Goal: Contribute content: Contribute content

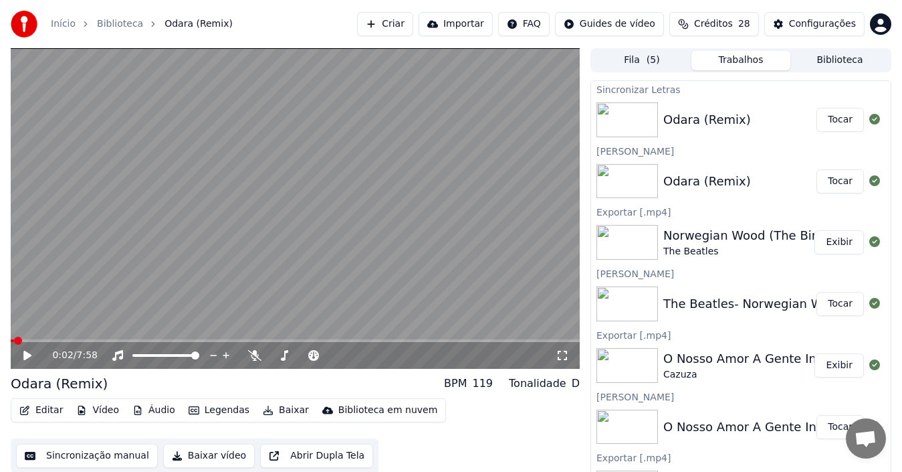
click at [829, 120] on button "Tocar" at bounding box center [840, 120] width 47 height 24
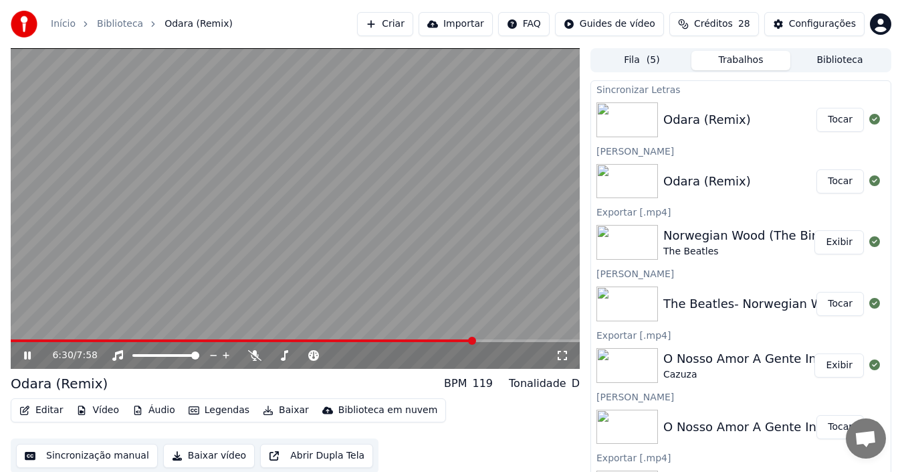
click at [506, 339] on span at bounding box center [295, 340] width 569 height 3
click at [525, 340] on span at bounding box center [295, 340] width 569 height 3
click at [29, 357] on icon at bounding box center [27, 355] width 7 height 8
click at [184, 453] on button "Baixar vídeo" at bounding box center [209, 455] width 92 height 24
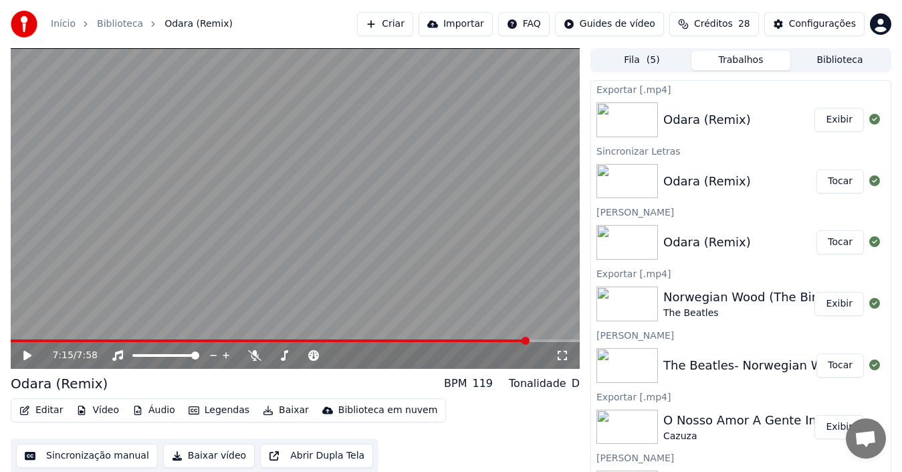
click at [411, 26] on button "Criar" at bounding box center [385, 24] width 56 height 24
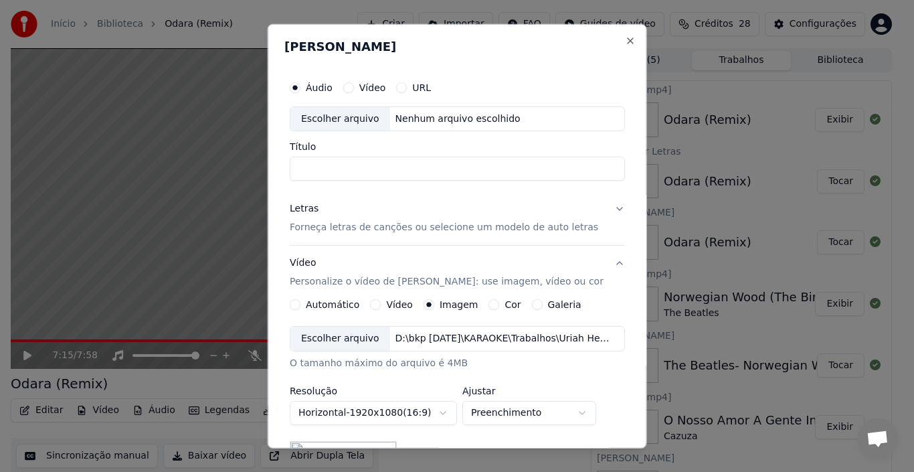
click at [325, 119] on div "Escolher arquivo" at bounding box center [340, 118] width 100 height 24
type input "**********"
click at [609, 207] on button "Letras Forneça letras de canções ou selecione um modelo de auto letras" at bounding box center [457, 218] width 335 height 54
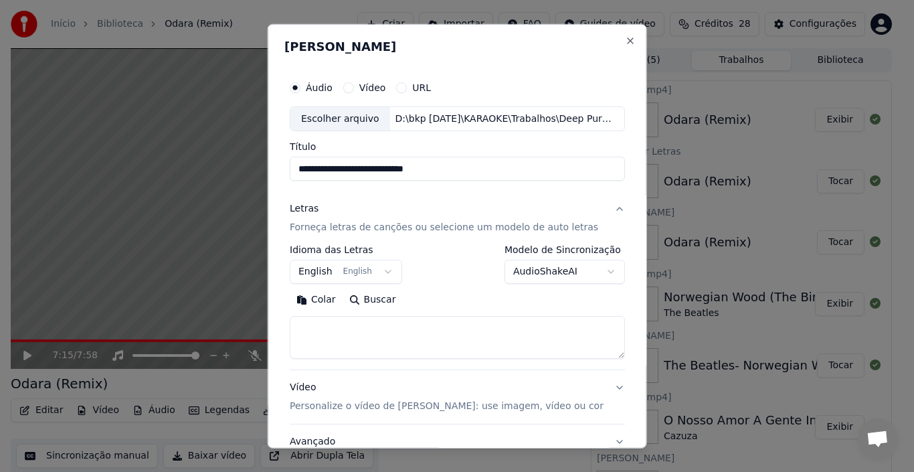
click at [357, 299] on button "Buscar" at bounding box center [372, 299] width 60 height 21
click at [369, 302] on button "Buscar" at bounding box center [372, 299] width 60 height 21
click at [369, 302] on div "Colar Buscar" at bounding box center [457, 299] width 335 height 21
click at [314, 322] on textarea at bounding box center [457, 337] width 335 height 43
click at [330, 298] on button "Colar" at bounding box center [316, 299] width 53 height 21
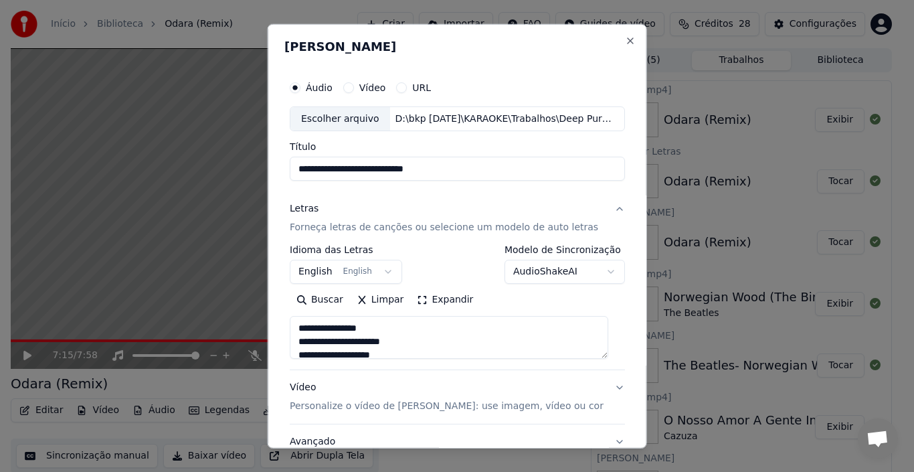
click at [328, 408] on p "Personalize o vídeo de [PERSON_NAME]: use imagem, vídeo ou cor" at bounding box center [447, 405] width 314 height 13
type textarea "**********"
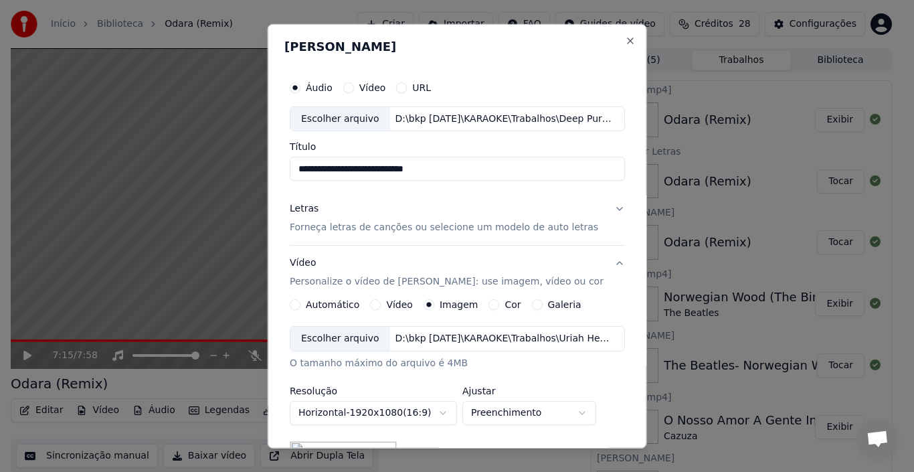
click at [337, 338] on div "Escolher arquivo" at bounding box center [340, 338] width 100 height 24
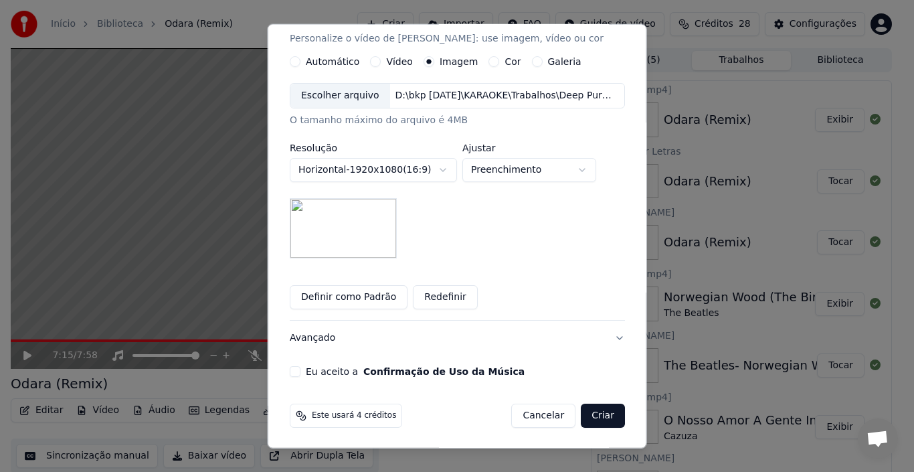
scroll to position [244, 0]
click at [298, 367] on button "Eu aceito a Confirmação de Uso da Música" at bounding box center [295, 370] width 11 height 11
click at [605, 337] on button "Avançado" at bounding box center [457, 336] width 335 height 35
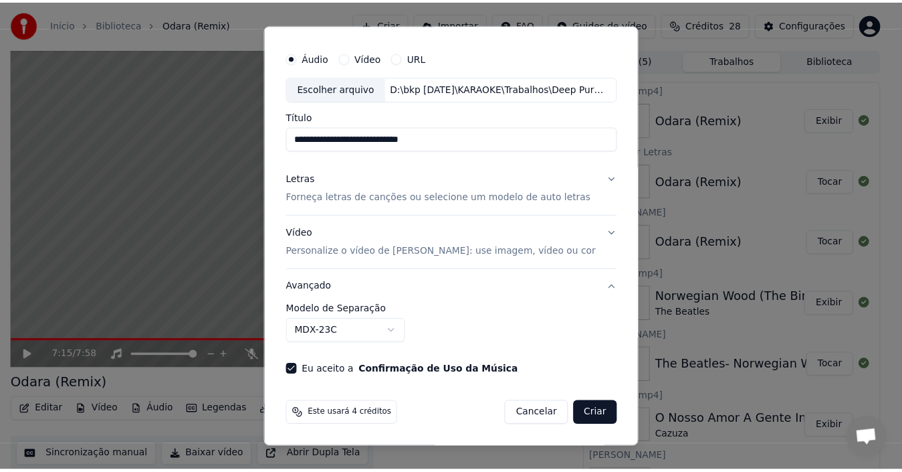
scroll to position [30, 0]
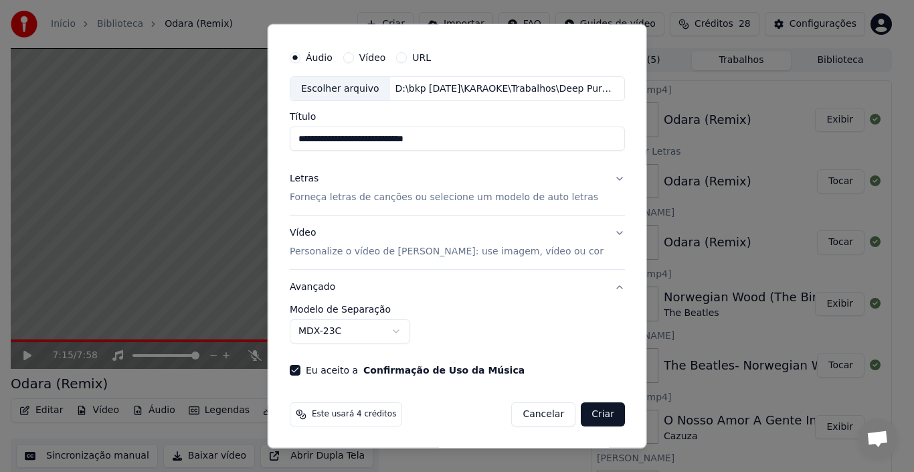
click at [585, 412] on button "Criar" at bounding box center [603, 414] width 44 height 24
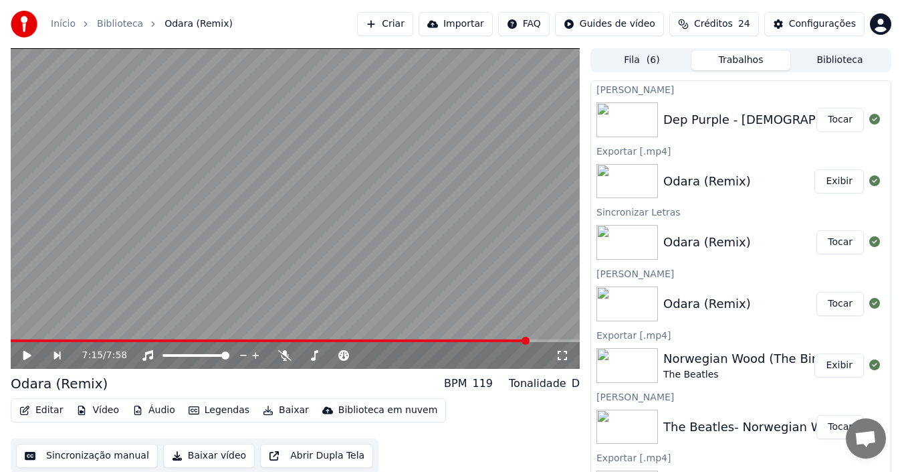
click at [827, 120] on button "Tocar" at bounding box center [840, 120] width 47 height 24
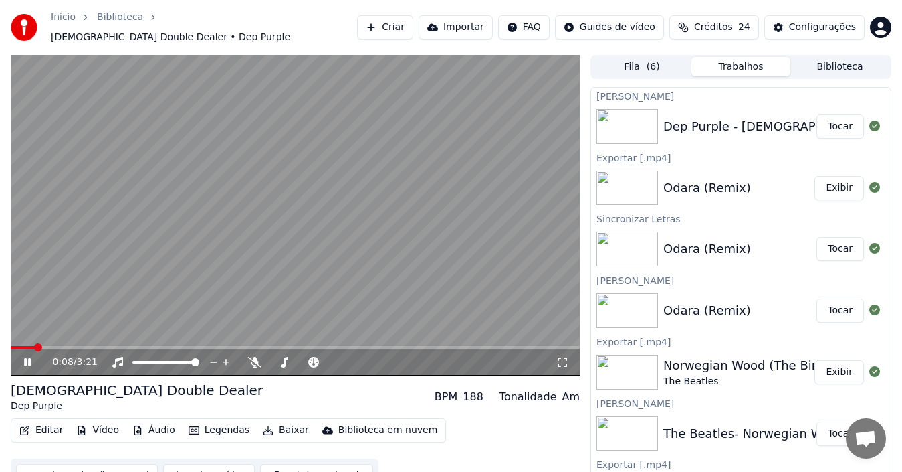
click at [24, 356] on icon at bounding box center [36, 361] width 31 height 11
click at [43, 429] on button "Editar" at bounding box center [41, 430] width 54 height 19
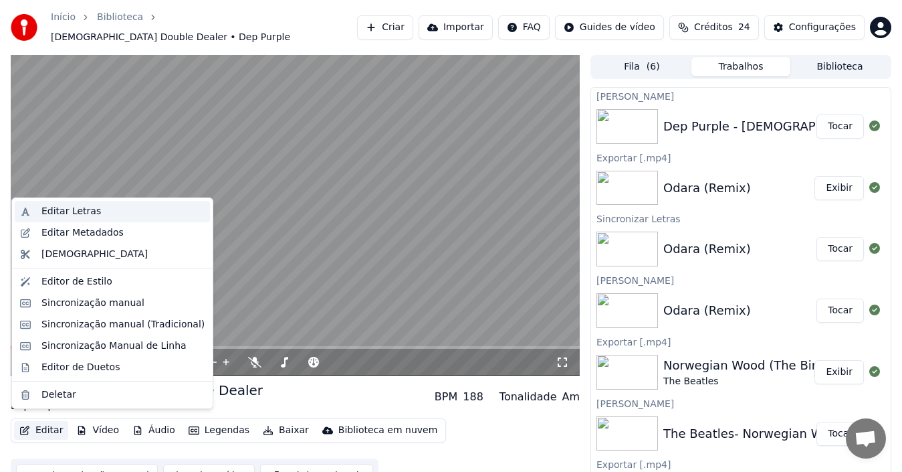
click at [81, 213] on div "Editar Letras" at bounding box center [71, 211] width 60 height 13
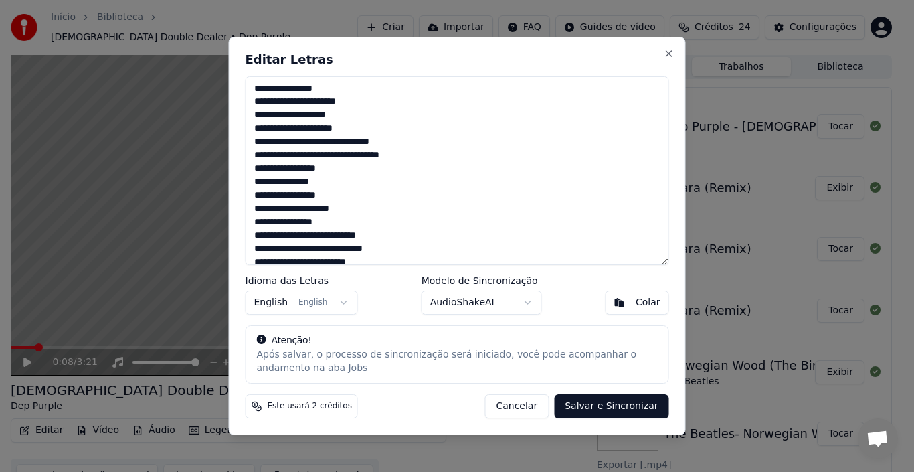
click at [536, 407] on button "Cancelar" at bounding box center [516, 406] width 64 height 24
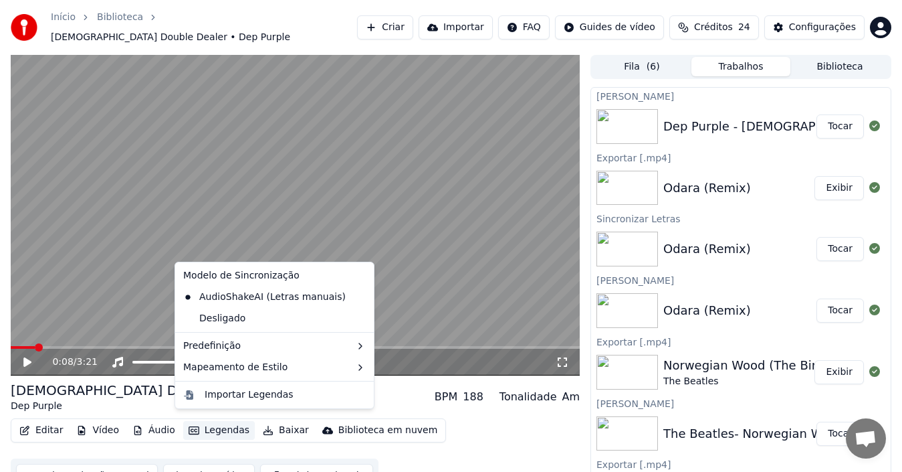
click at [228, 423] on button "Legendas" at bounding box center [219, 430] width 72 height 19
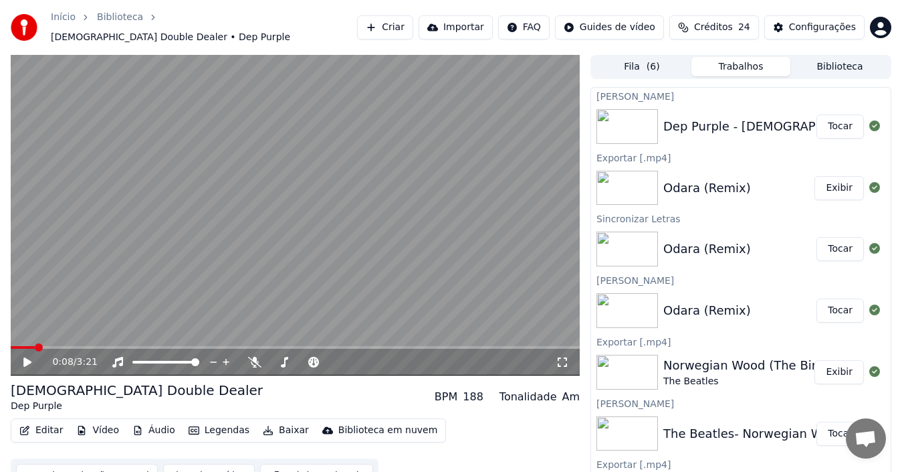
click at [38, 427] on button "Editar" at bounding box center [41, 430] width 54 height 19
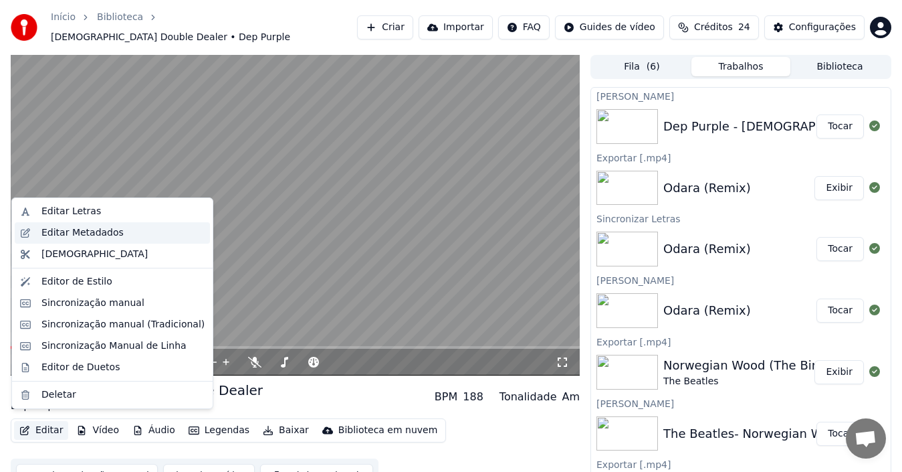
click at [56, 233] on div "Editar Metadados" at bounding box center [82, 232] width 82 height 13
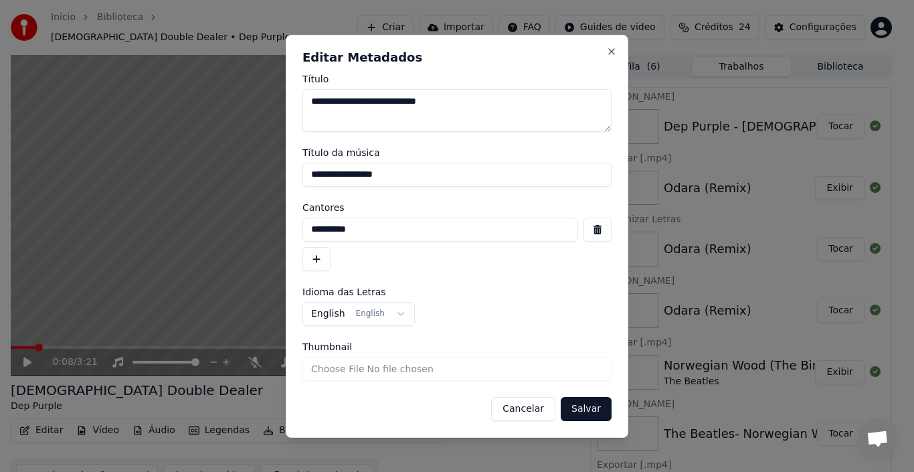
click at [316, 103] on textarea "**********" at bounding box center [456, 110] width 309 height 43
type textarea "**********"
click at [316, 228] on input "**********" at bounding box center [440, 229] width 276 height 24
type input "**********"
click at [582, 416] on button "Salvar" at bounding box center [585, 409] width 51 height 24
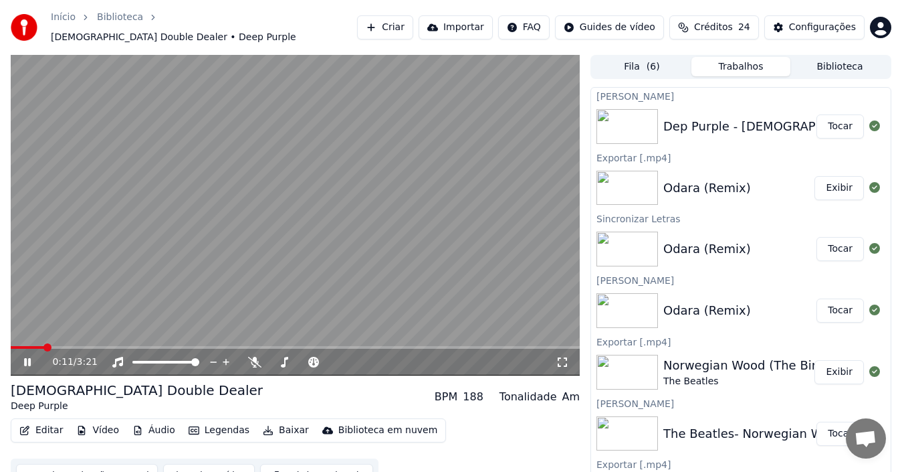
click at [19, 336] on video at bounding box center [295, 215] width 569 height 320
click at [15, 338] on video at bounding box center [295, 215] width 569 height 320
click at [11, 346] on span at bounding box center [11, 347] width 0 height 3
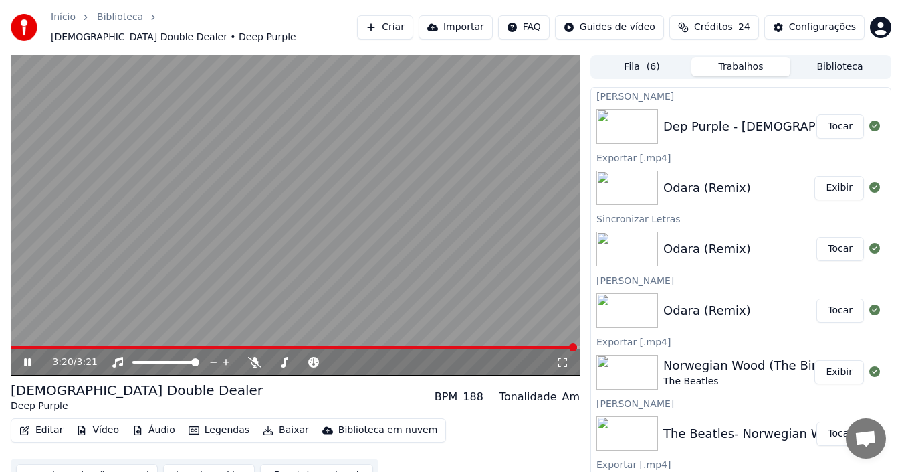
click at [26, 358] on icon at bounding box center [27, 362] width 7 height 8
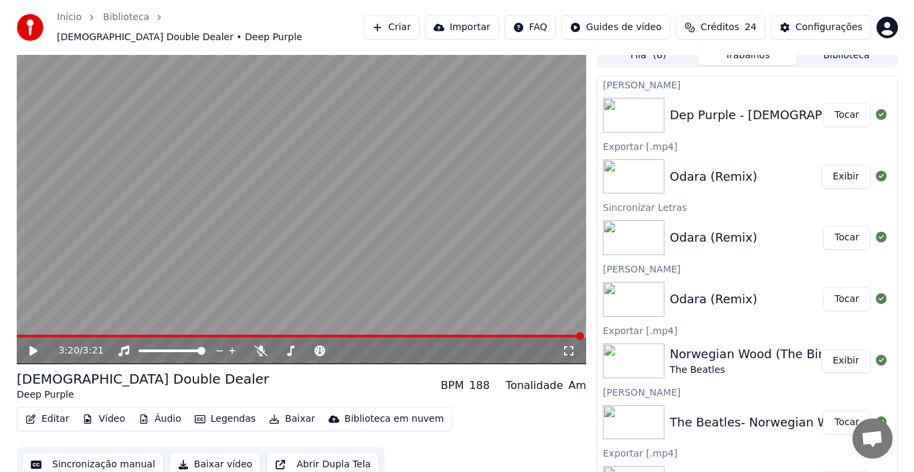
scroll to position [15, 0]
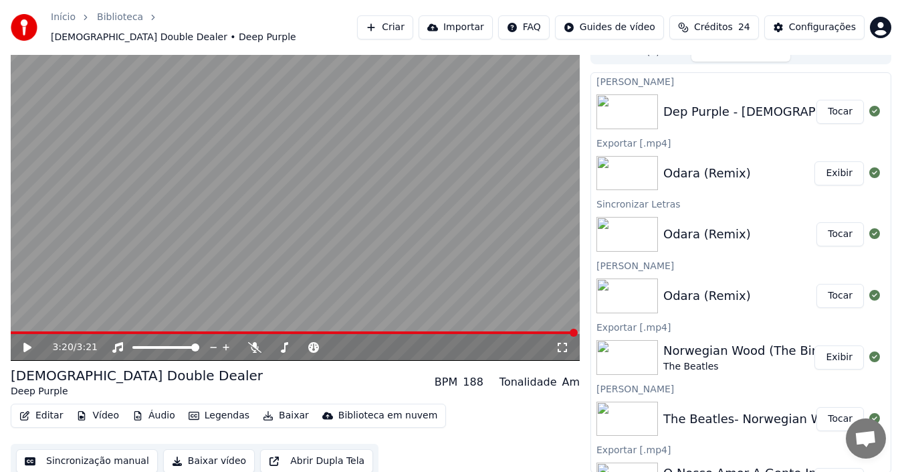
click at [195, 455] on button "Baixar vídeo" at bounding box center [209, 461] width 92 height 24
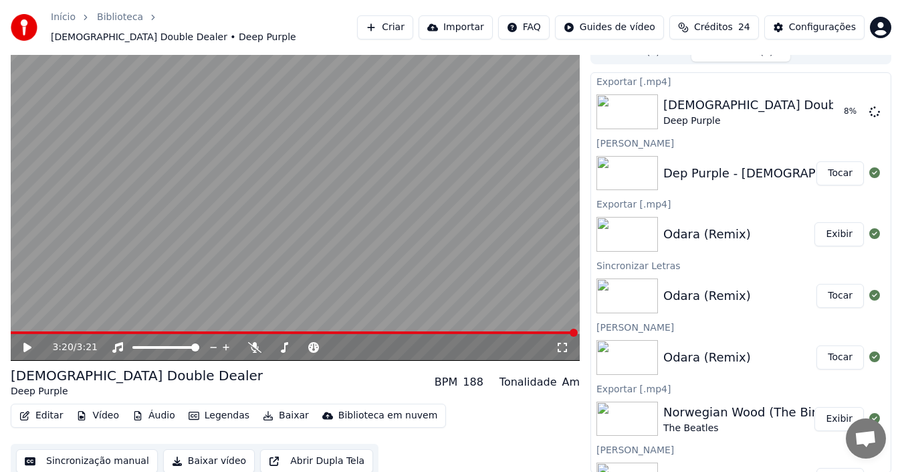
click at [411, 27] on button "Criar" at bounding box center [385, 27] width 56 height 24
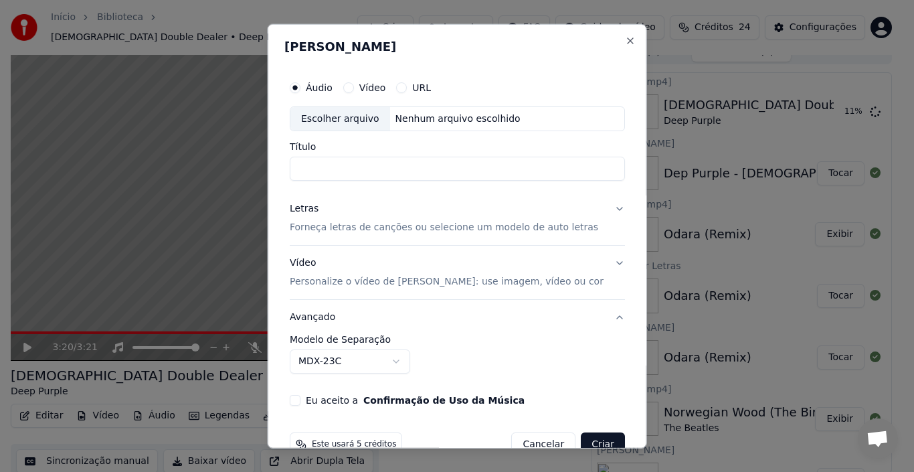
click at [336, 120] on div "Escolher arquivo" at bounding box center [340, 118] width 100 height 24
type input "**********"
drag, startPoint x: 473, startPoint y: 172, endPoint x: 245, endPoint y: 169, distance: 227.4
click at [245, 169] on body "Início Biblioteca [DEMOGRAPHIC_DATA] Double Dealer • Deep Purple Criar Importar…" at bounding box center [451, 221] width 902 height 472
click at [320, 227] on p "Forneça letras de canções ou selecione um modelo de auto letras" at bounding box center [444, 227] width 308 height 13
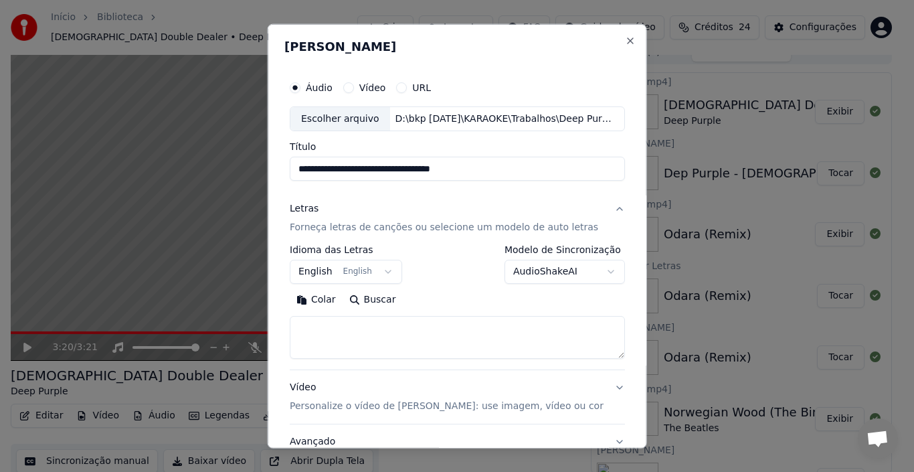
click at [354, 300] on button "Buscar" at bounding box center [372, 299] width 60 height 21
type textarea "**********"
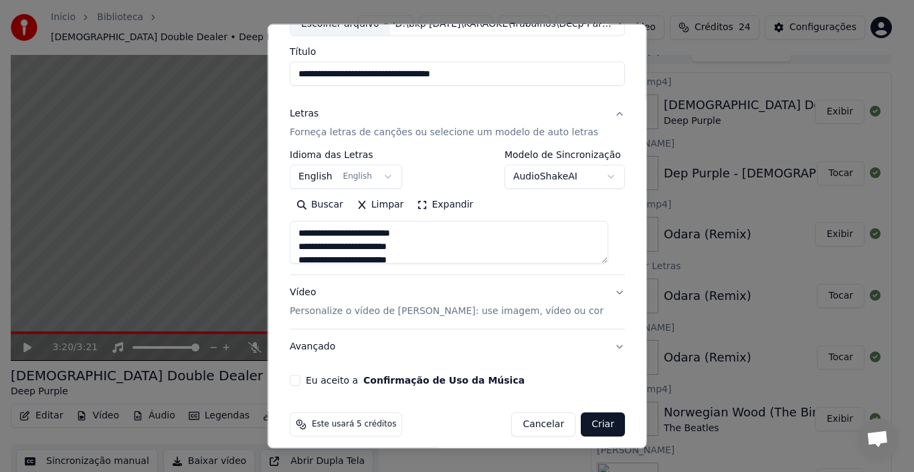
scroll to position [105, 0]
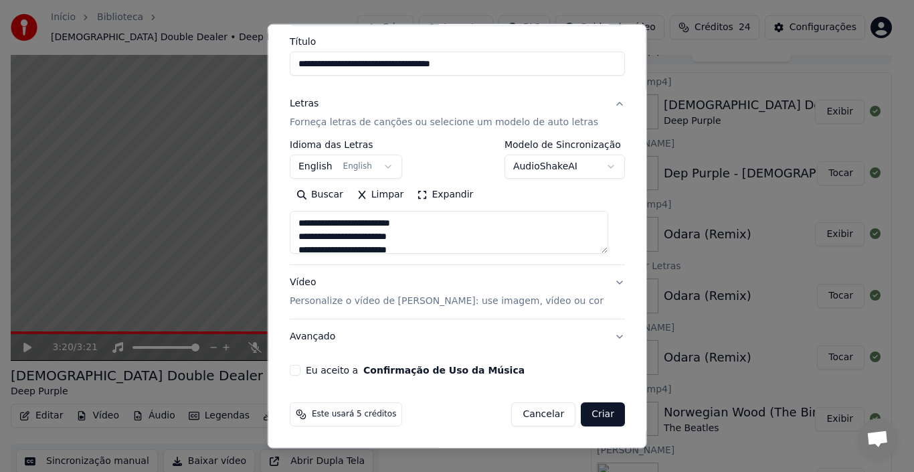
click at [328, 304] on p "Personalize o vídeo de [PERSON_NAME]: use imagem, vídeo ou cor" at bounding box center [447, 300] width 314 height 13
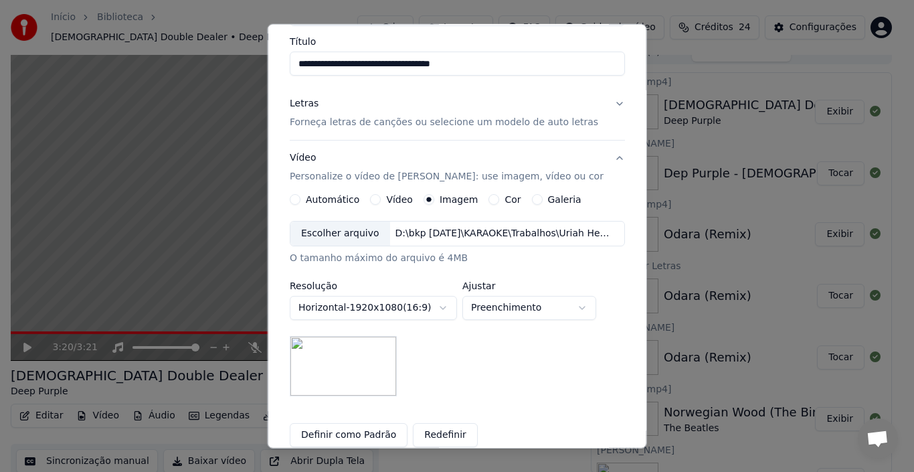
click at [362, 236] on div "Escolher arquivo" at bounding box center [340, 233] width 100 height 24
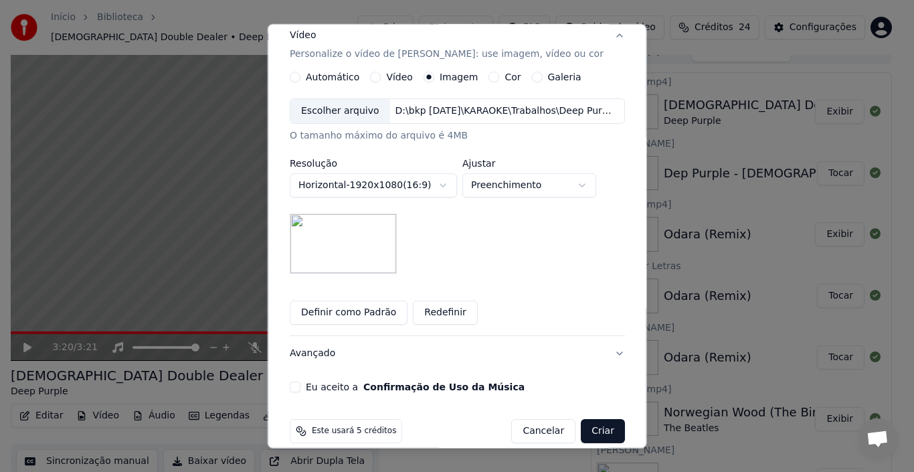
scroll to position [244, 0]
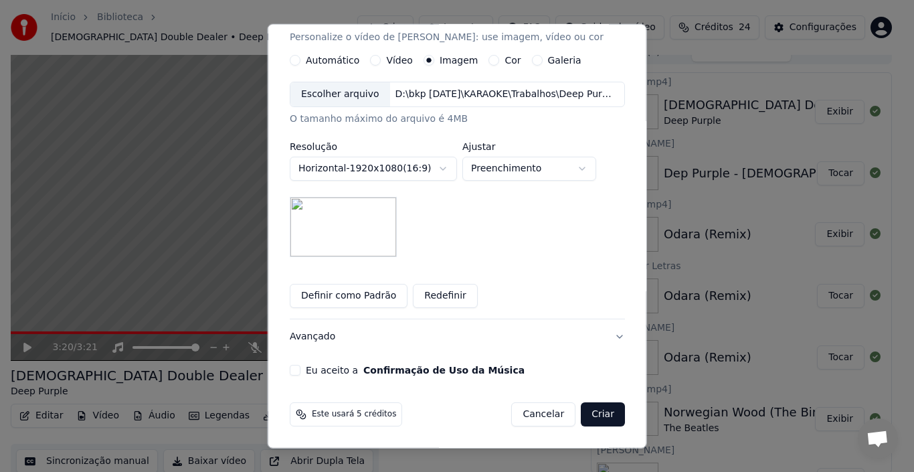
click at [300, 369] on button "Eu aceito a Confirmação de Uso da Música" at bounding box center [295, 370] width 11 height 11
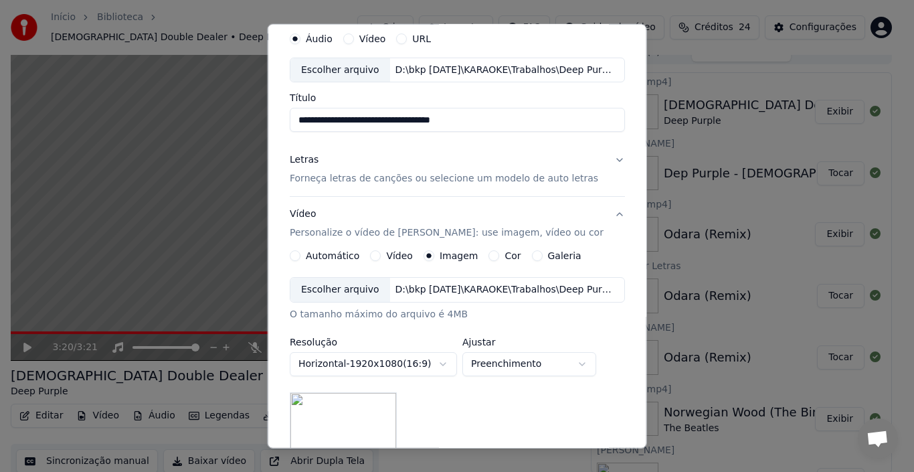
scroll to position [0, 0]
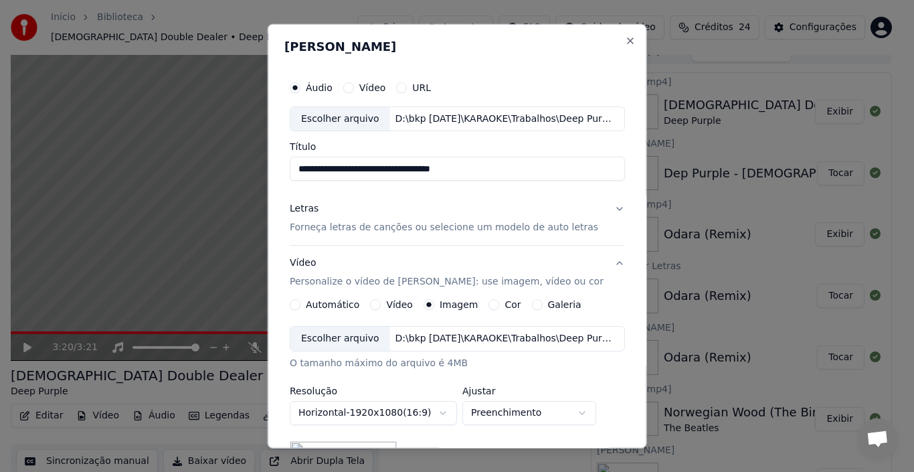
click at [488, 171] on input "**********" at bounding box center [457, 169] width 335 height 24
click at [609, 209] on button "Letras Forneça letras de canções ou selecione um modelo de auto letras" at bounding box center [457, 218] width 335 height 54
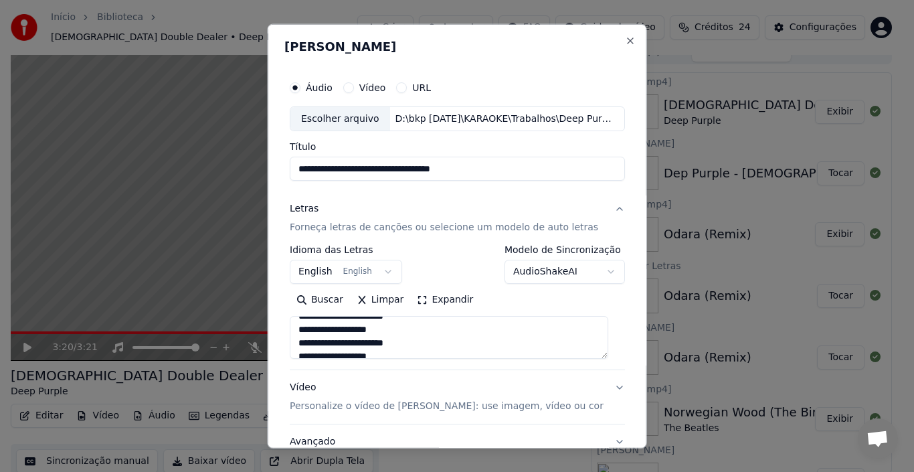
scroll to position [651, 0]
click at [431, 348] on textarea at bounding box center [449, 337] width 318 height 43
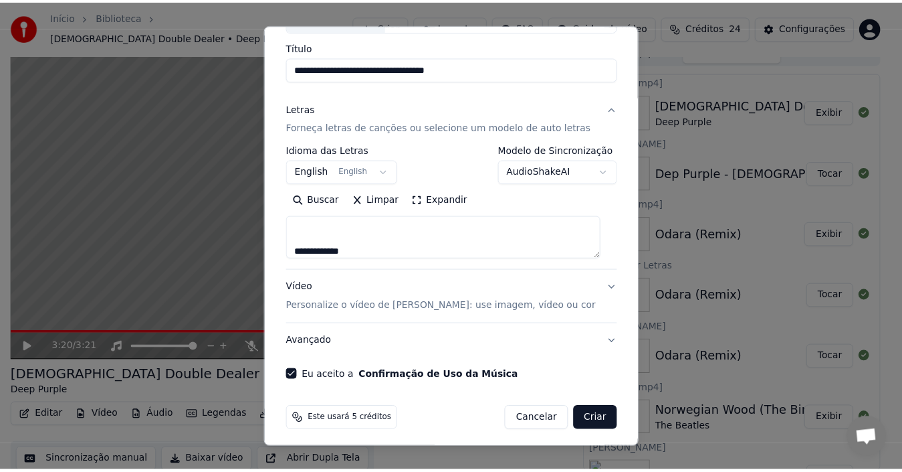
scroll to position [105, 0]
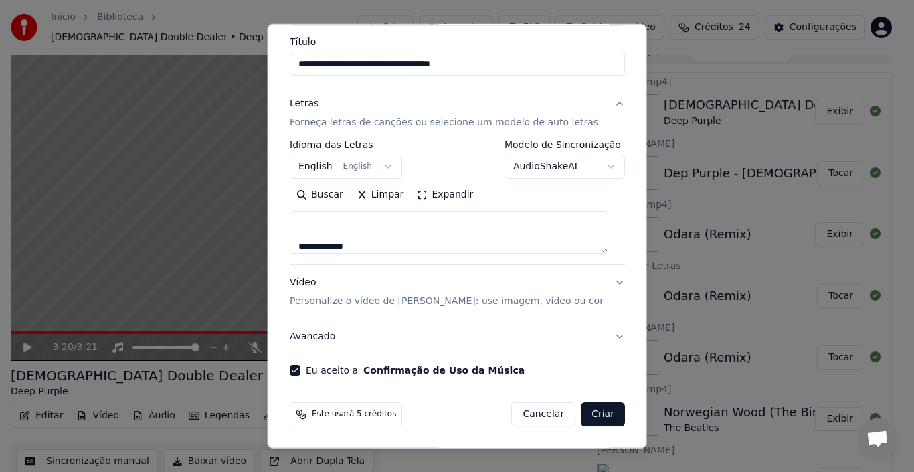
type textarea "**********"
click at [597, 418] on button "Criar" at bounding box center [603, 414] width 44 height 24
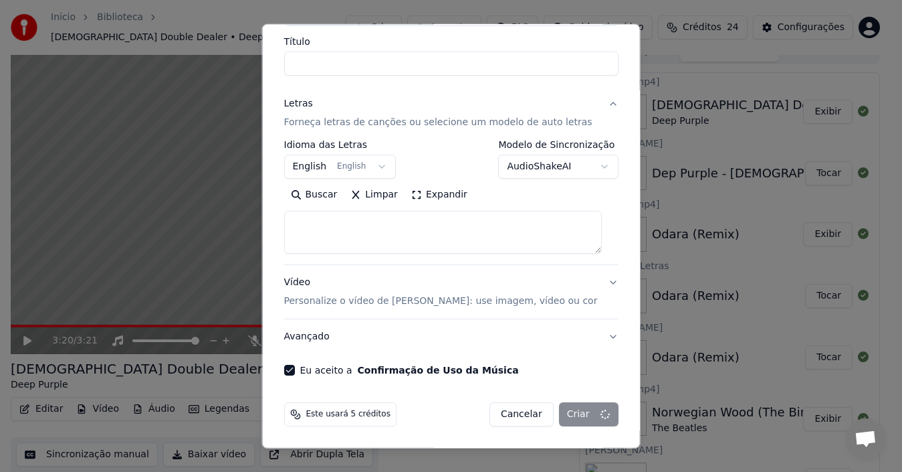
select select
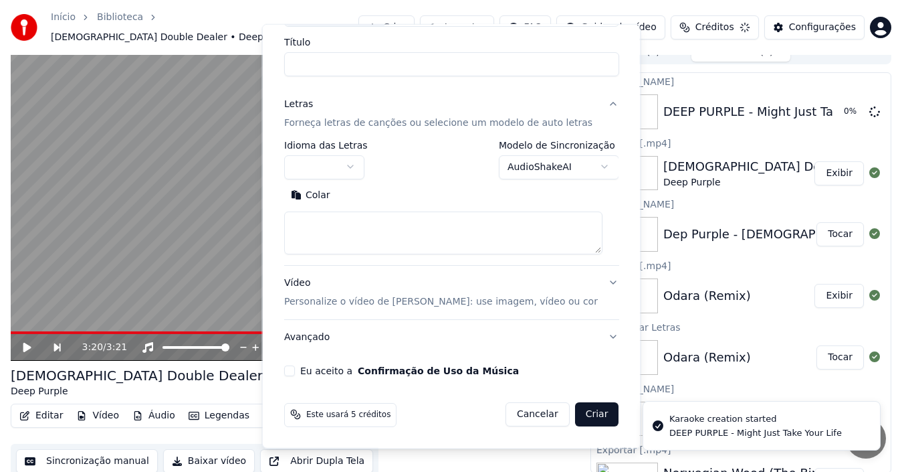
scroll to position [0, 0]
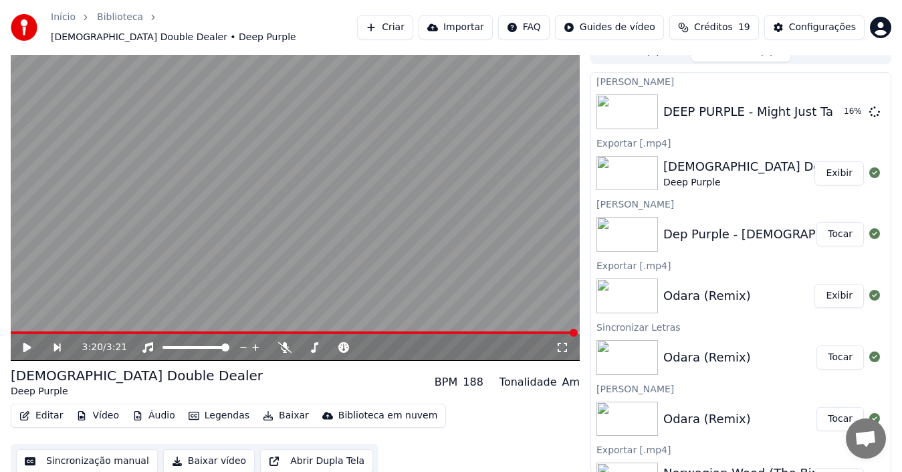
click at [835, 171] on button "Exibir" at bounding box center [839, 173] width 49 height 24
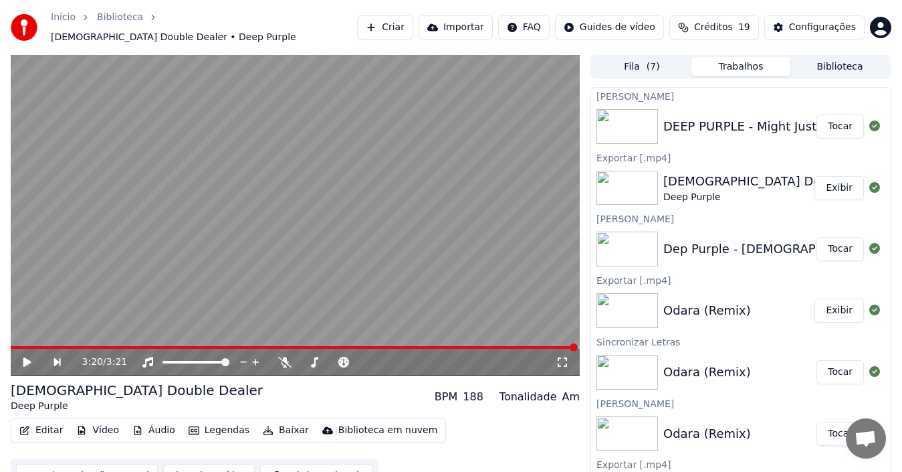
click at [833, 121] on button "Tocar" at bounding box center [840, 126] width 47 height 24
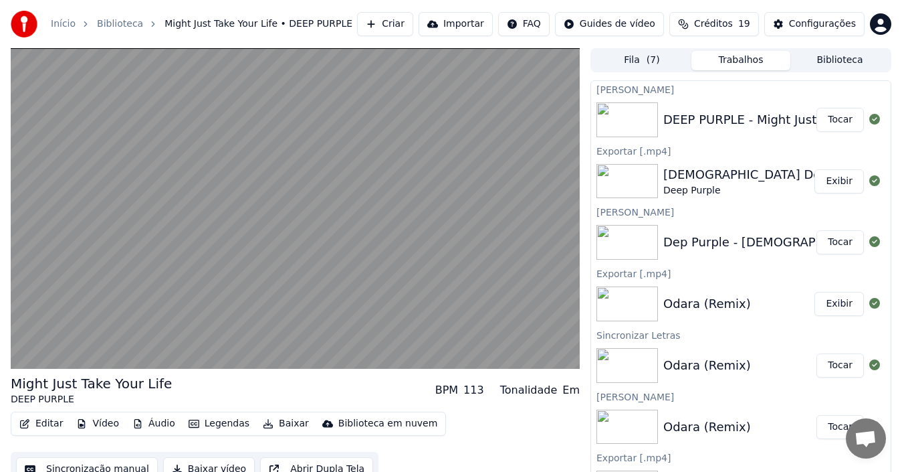
click at [817, 108] on button "Tocar" at bounding box center [840, 120] width 47 height 24
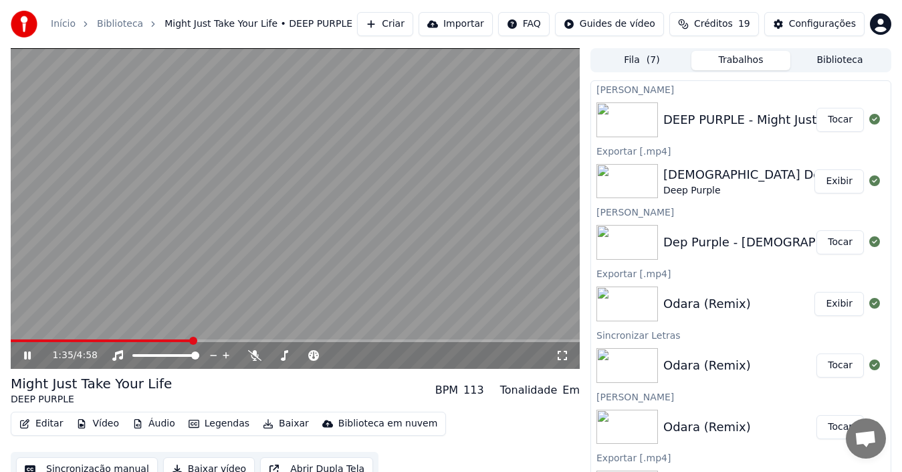
click at [191, 339] on span at bounding box center [101, 340] width 181 height 3
click at [259, 341] on span at bounding box center [179, 340] width 336 height 3
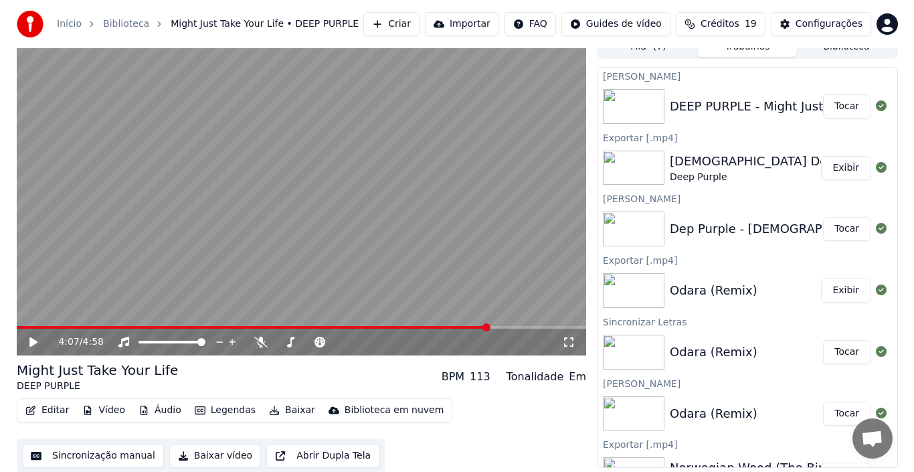
scroll to position [15, 0]
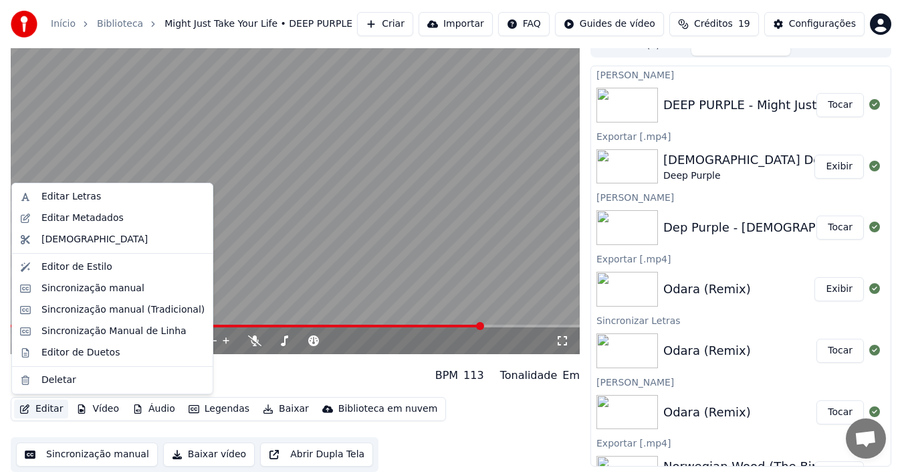
click at [42, 410] on button "Editar" at bounding box center [41, 408] width 54 height 19
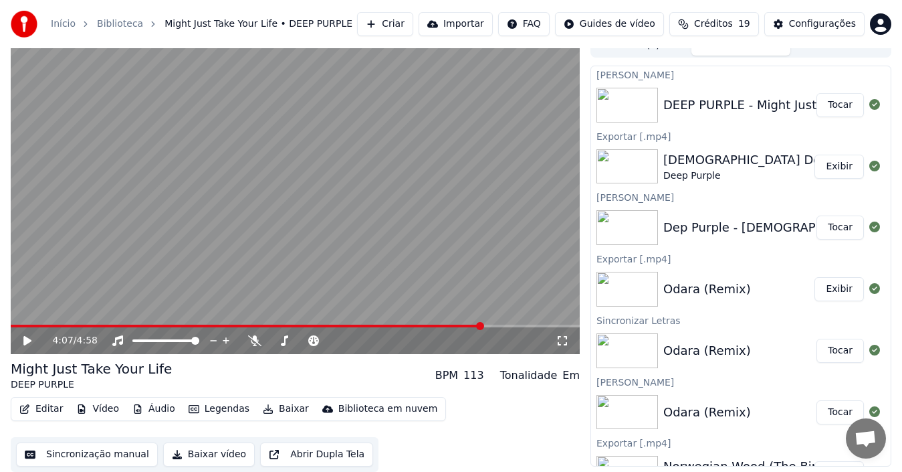
click at [258, 373] on div "Might Just Take Your Life DEEP PURPLE BPM 113 Tonalidade Em" at bounding box center [295, 375] width 569 height 32
click at [415, 326] on span at bounding box center [247, 325] width 472 height 3
click at [26, 344] on icon at bounding box center [36, 340] width 31 height 11
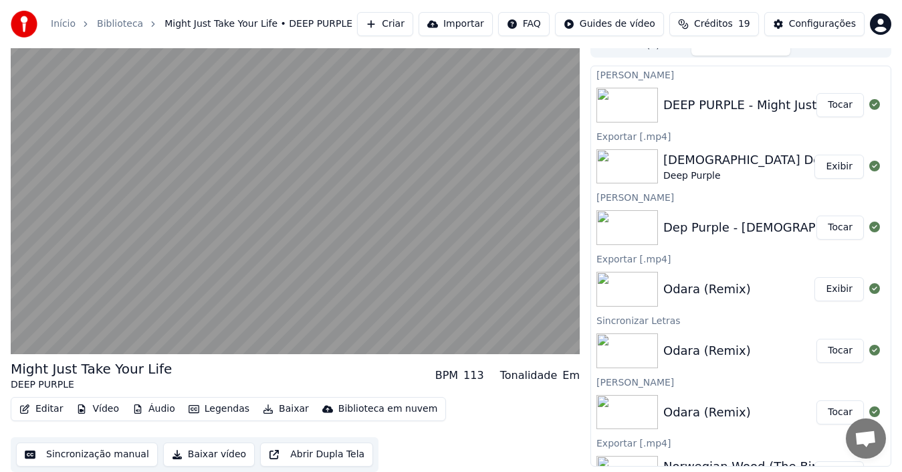
click at [221, 406] on button "Legendas" at bounding box center [219, 408] width 72 height 19
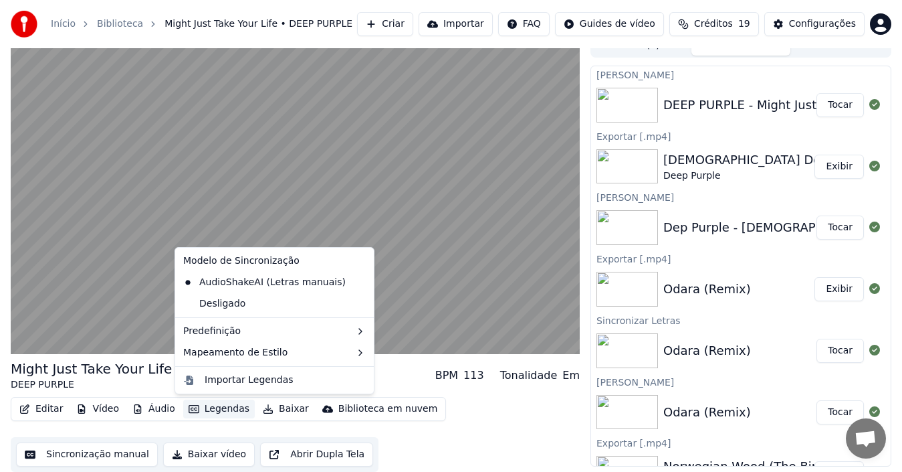
click at [463, 413] on div "Editar Vídeo Áudio Legendas Baixar Biblioteca em nuvem Sincronização manual Bai…" at bounding box center [295, 434] width 569 height 75
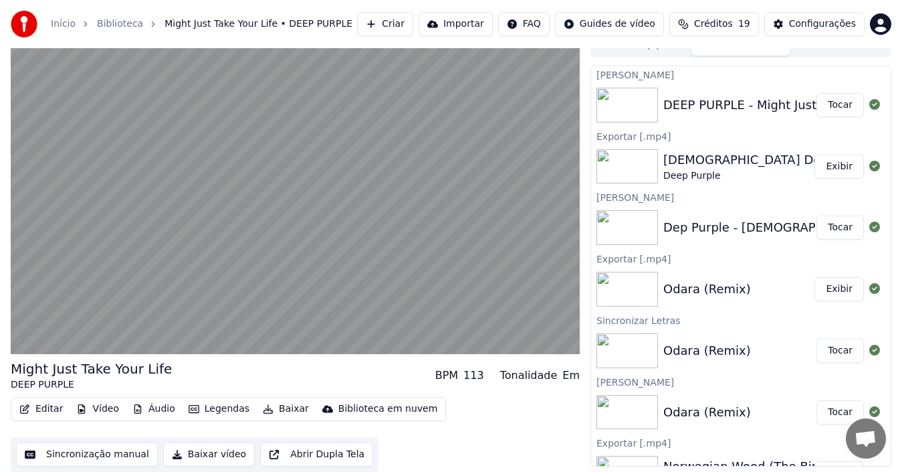
click at [41, 407] on button "Editar" at bounding box center [41, 408] width 54 height 19
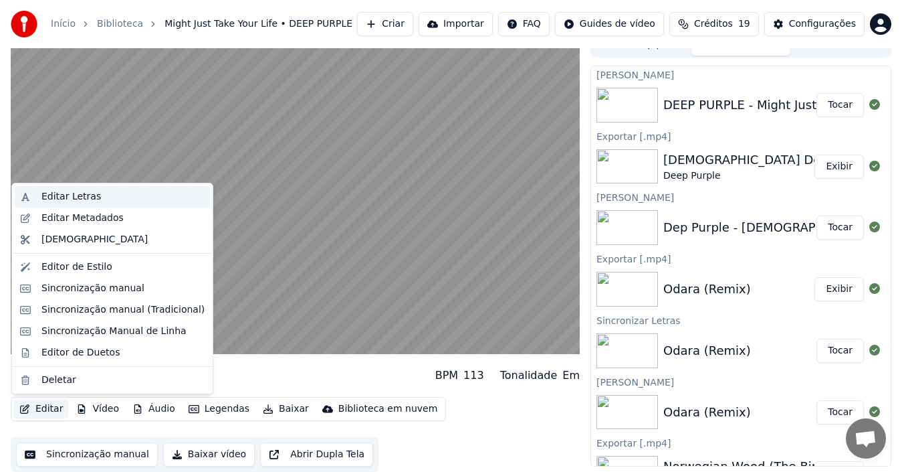
click at [65, 200] on div "Editar Letras" at bounding box center [71, 196] width 60 height 13
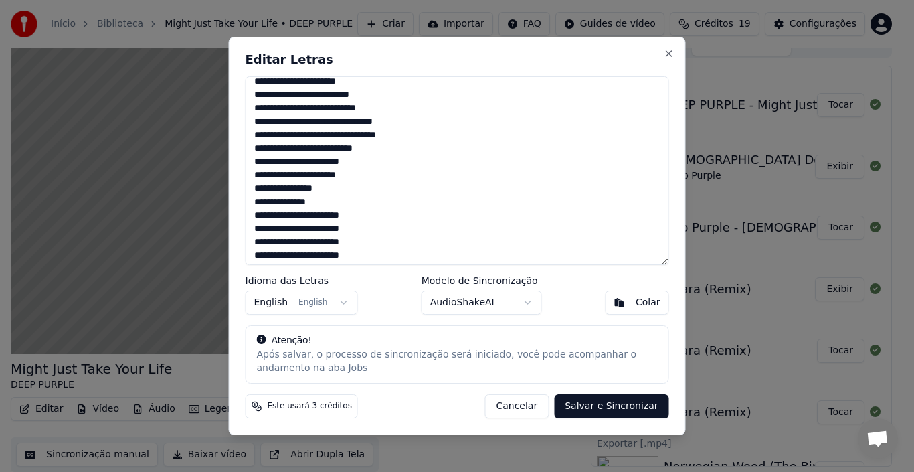
scroll to position [411, 0]
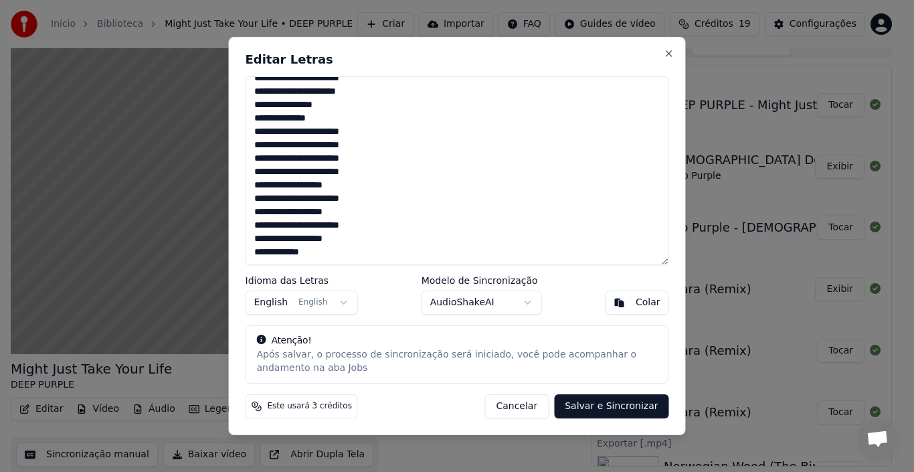
click at [357, 255] on textarea at bounding box center [456, 170] width 423 height 189
click at [346, 239] on textarea at bounding box center [456, 170] width 423 height 189
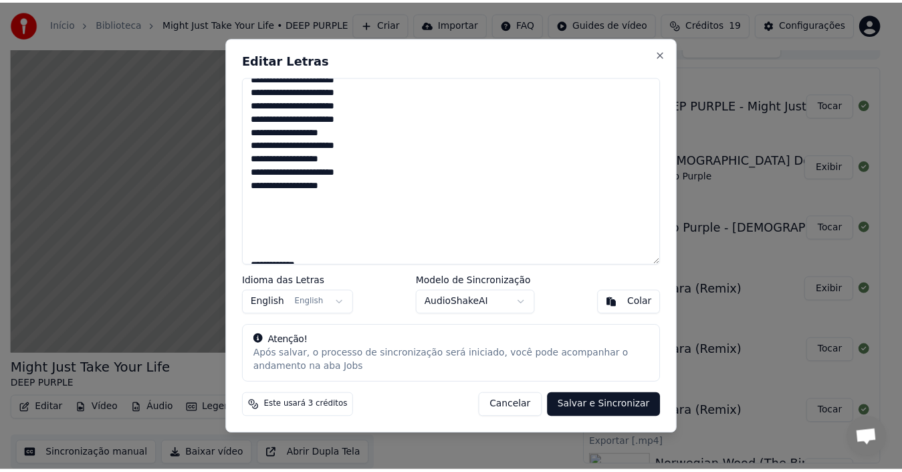
scroll to position [478, 0]
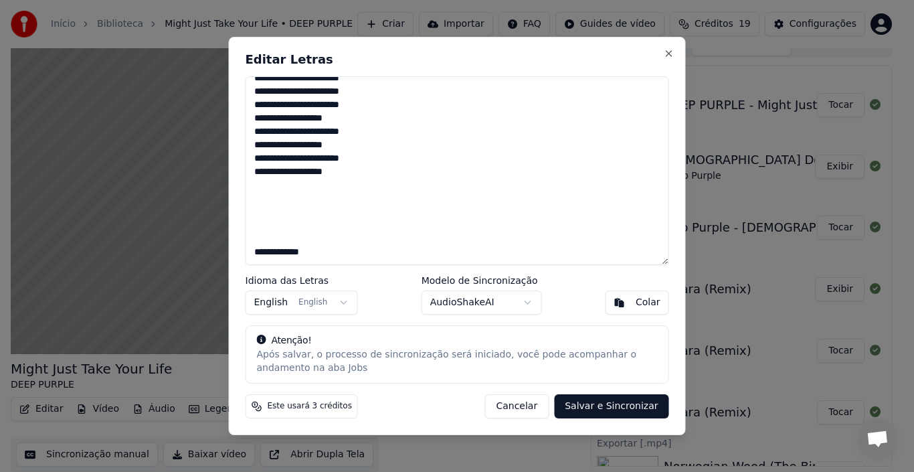
click at [519, 406] on button "Cancelar" at bounding box center [516, 406] width 64 height 24
type textarea "**********"
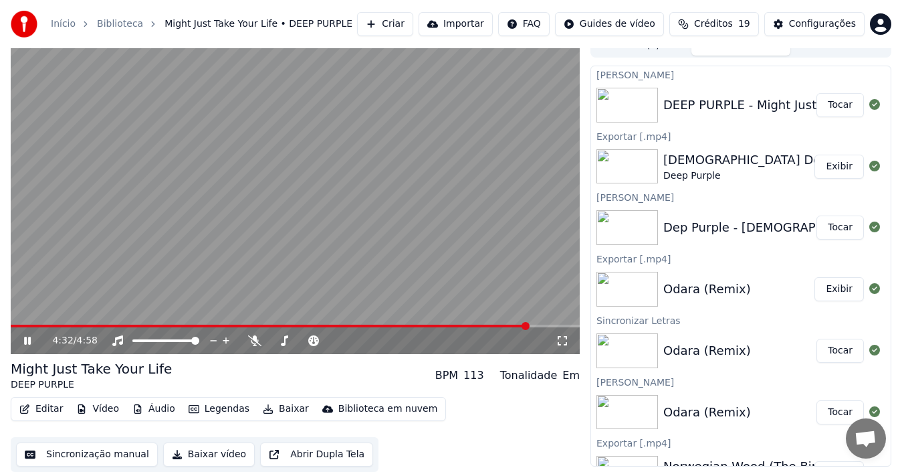
scroll to position [0, 0]
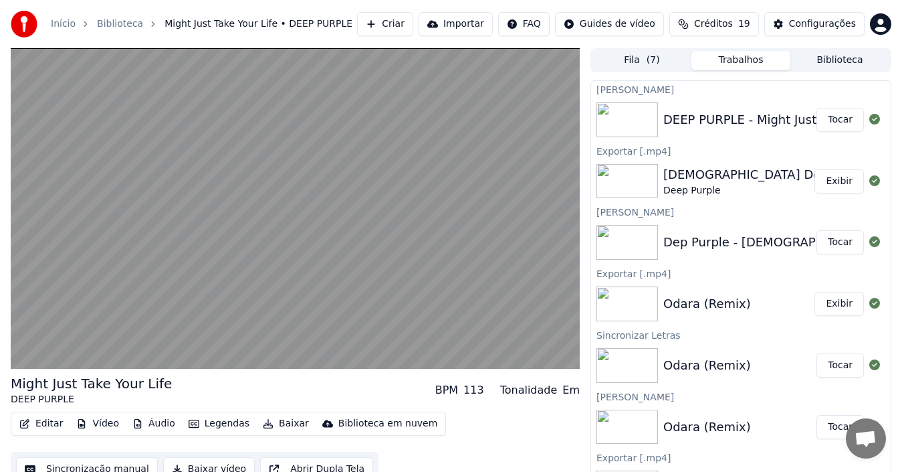
click at [844, 66] on button "Biblioteca" at bounding box center [840, 60] width 99 height 19
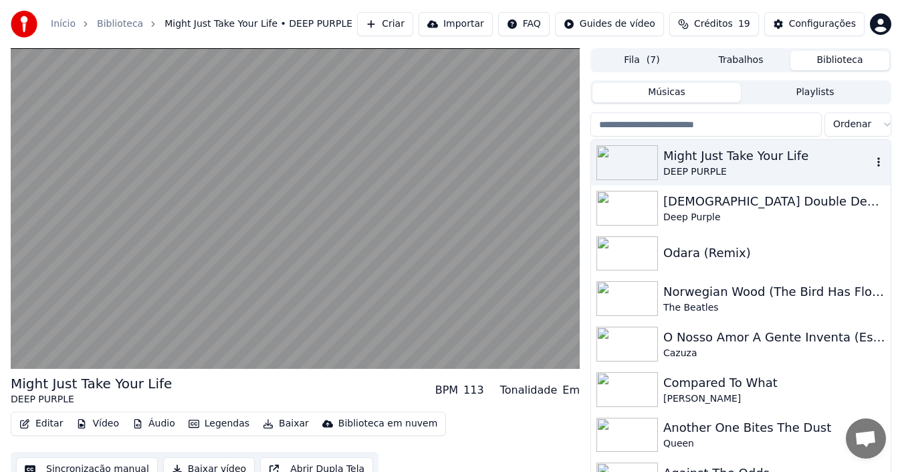
click at [872, 161] on icon "button" at bounding box center [878, 162] width 13 height 11
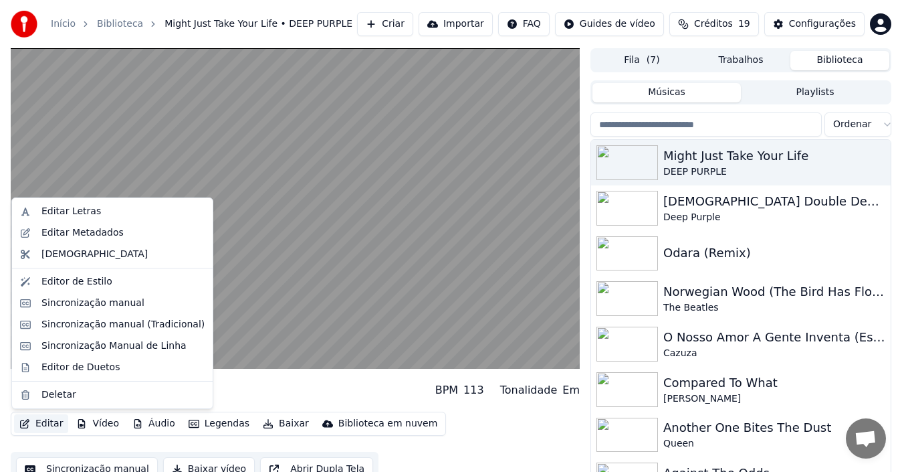
click at [41, 428] on button "Editar" at bounding box center [41, 423] width 54 height 19
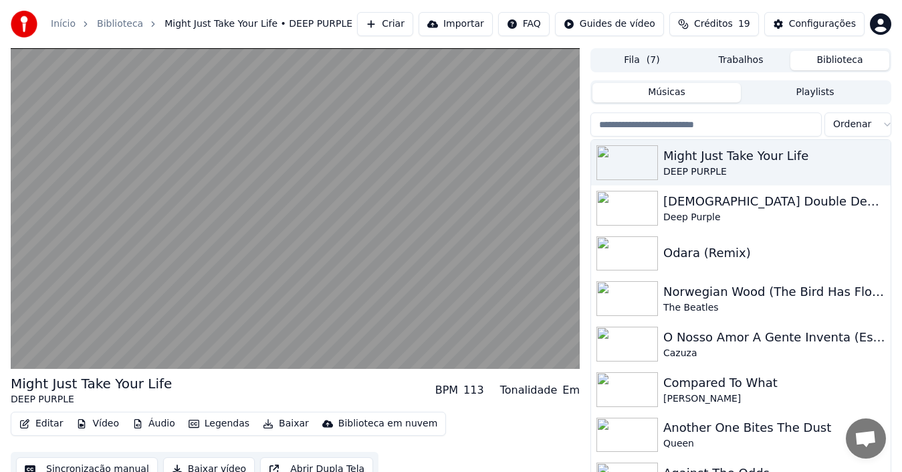
click at [458, 443] on div "Editar Vídeo Áudio Legendas Baixar Biblioteca em nuvem Sincronização manual Bai…" at bounding box center [295, 448] width 569 height 75
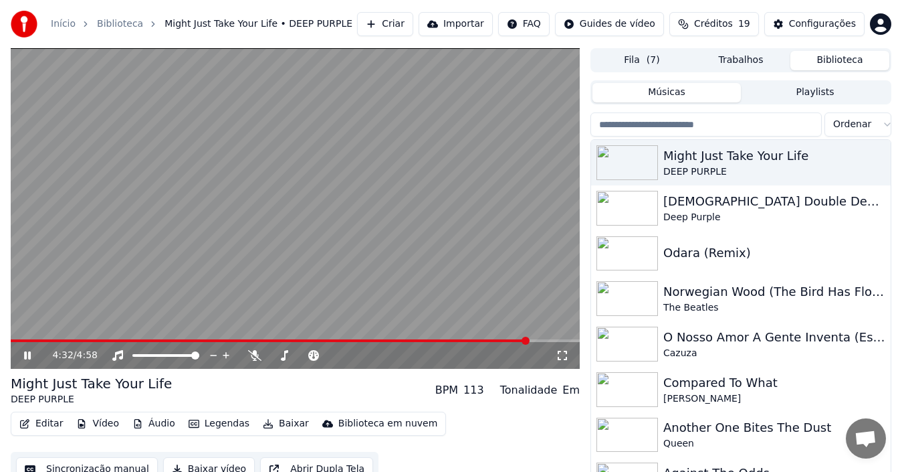
scroll to position [21, 0]
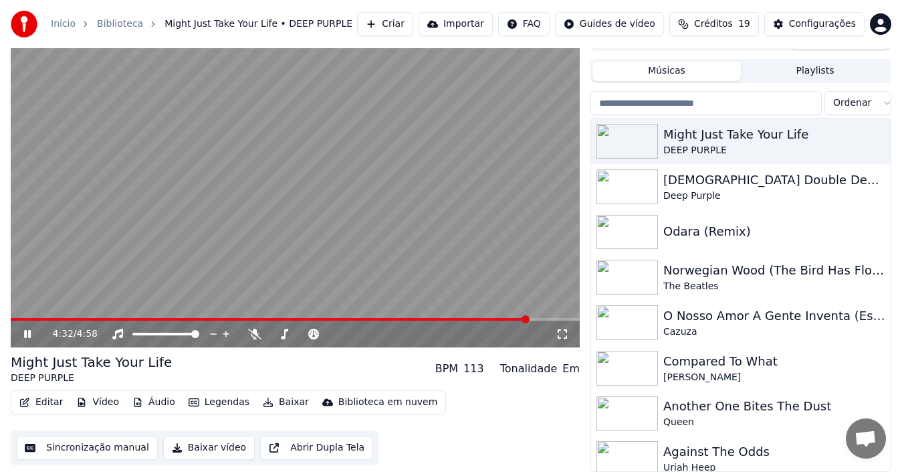
click at [209, 451] on button "Baixar vídeo" at bounding box center [209, 447] width 92 height 24
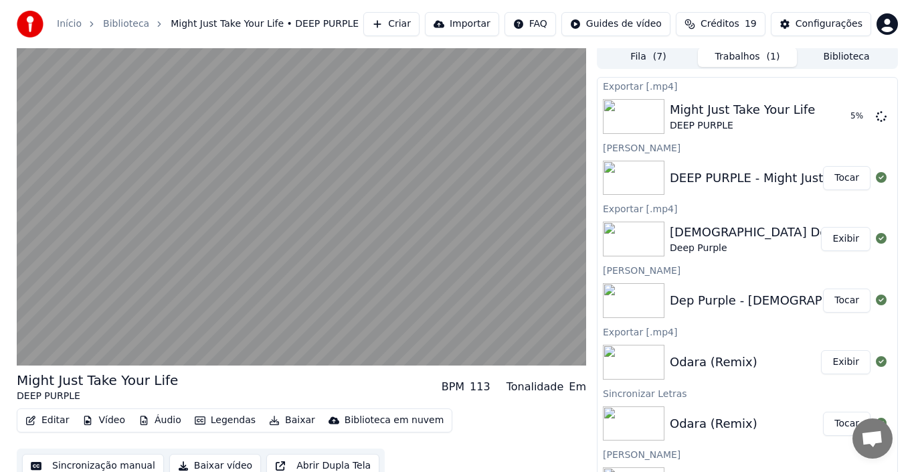
scroll to position [0, 0]
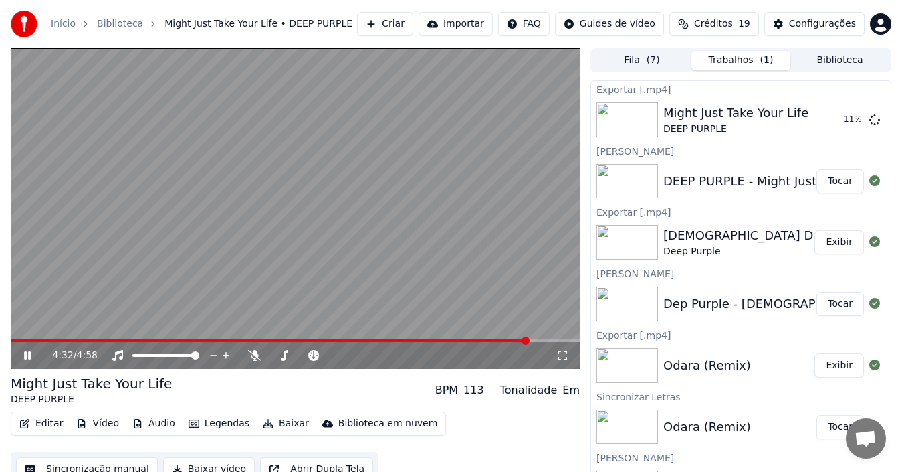
click at [413, 20] on button "Criar" at bounding box center [385, 24] width 56 height 24
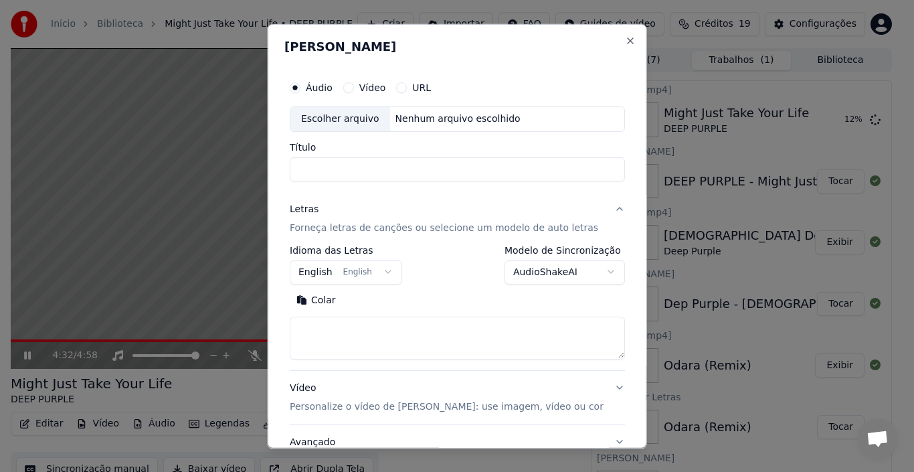
click at [344, 120] on div "Escolher arquivo" at bounding box center [340, 118] width 100 height 24
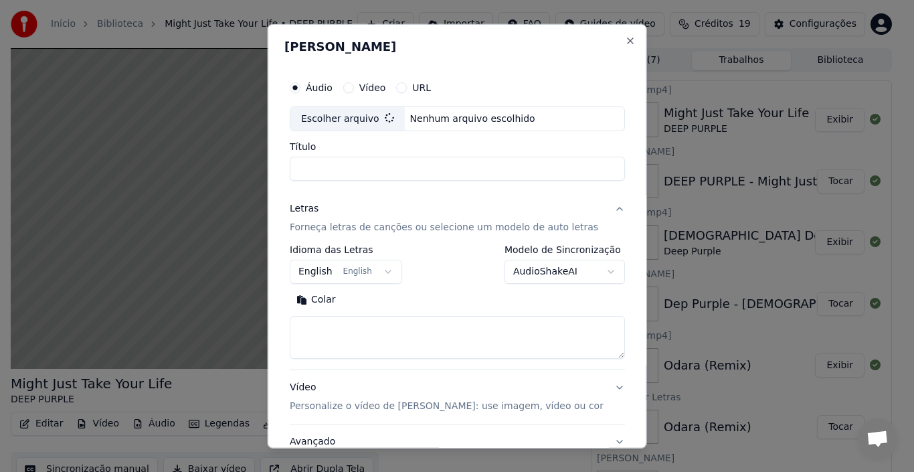
type input "**********"
click at [379, 304] on button "Buscar" at bounding box center [372, 299] width 60 height 21
type textarea "**********"
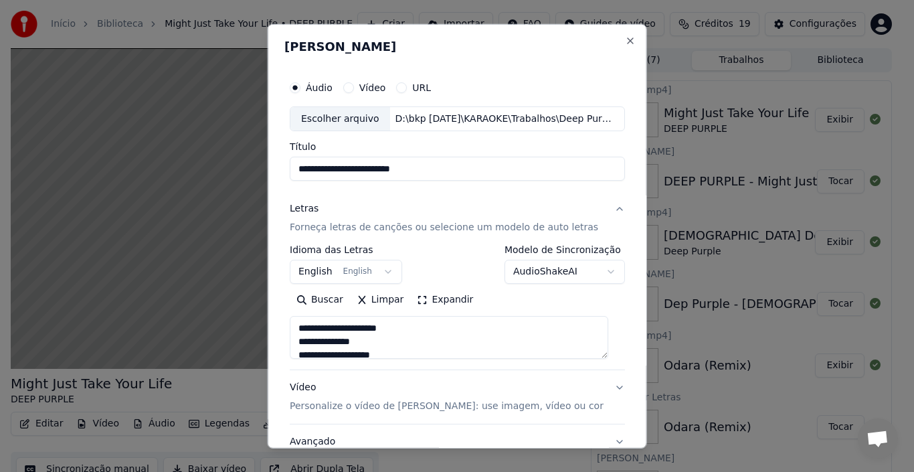
click at [454, 407] on p "Personalize o vídeo de [PERSON_NAME]: use imagem, vídeo ou cor" at bounding box center [447, 405] width 314 height 13
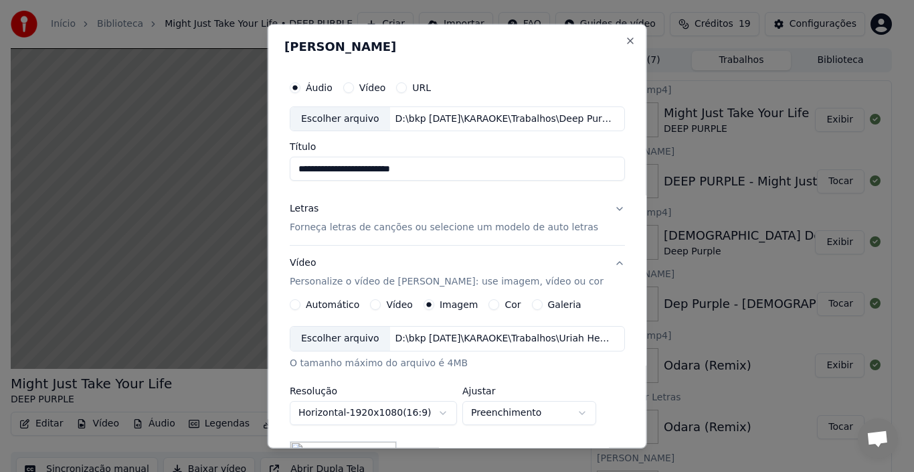
click at [332, 334] on div "Escolher arquivo" at bounding box center [340, 338] width 100 height 24
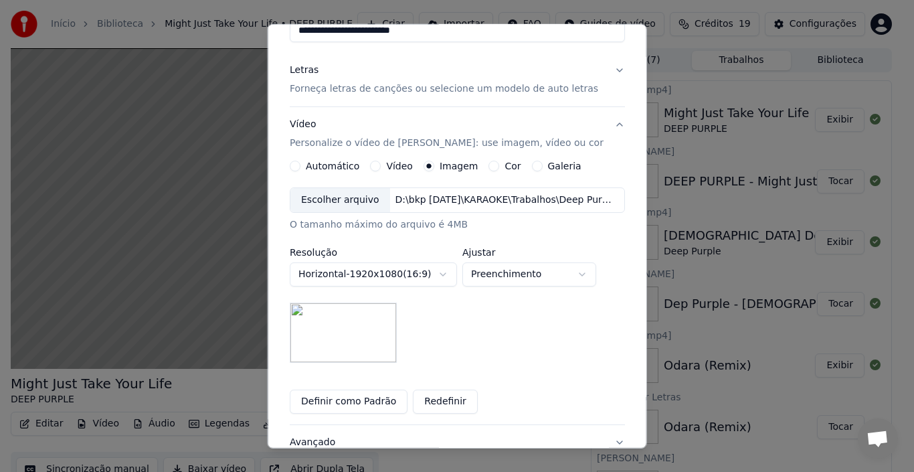
scroll to position [201, 0]
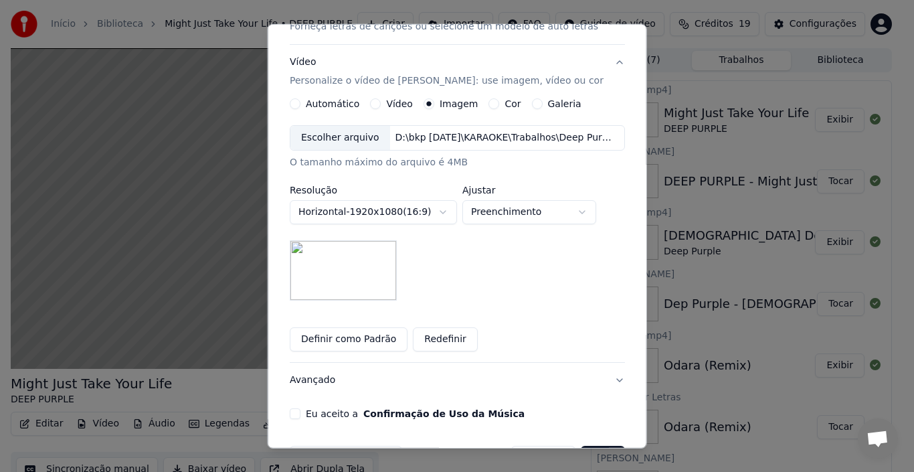
click at [299, 414] on button "Eu aceito a Confirmação de Uso da Música" at bounding box center [295, 413] width 11 height 11
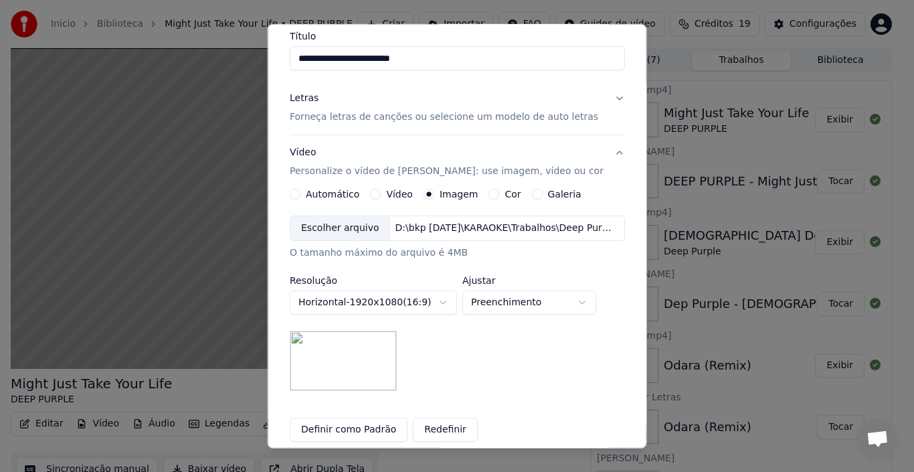
scroll to position [177, 0]
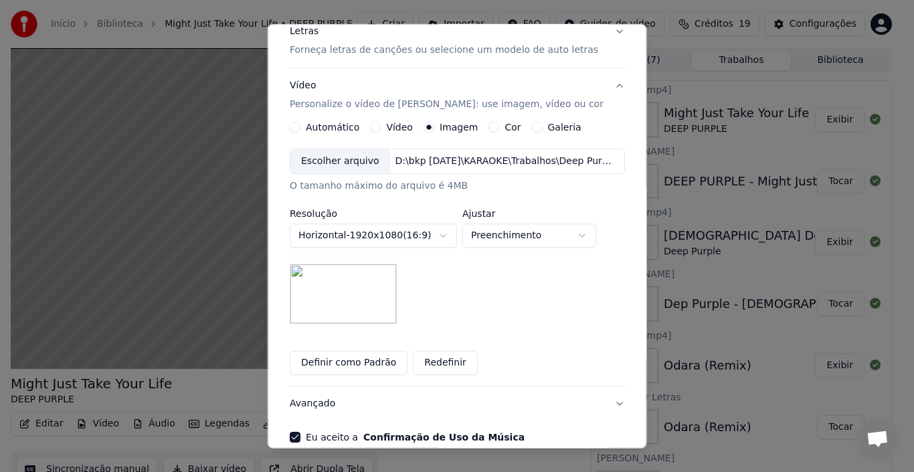
click at [325, 167] on div "Escolher arquivo" at bounding box center [340, 161] width 100 height 24
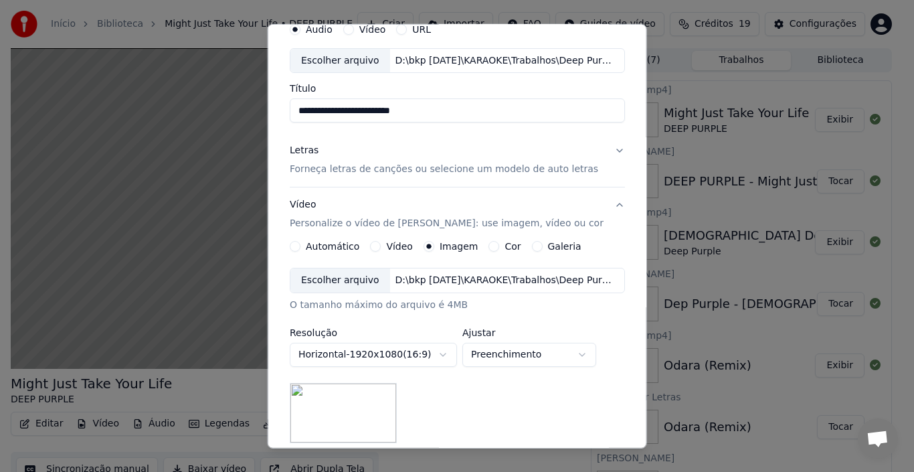
scroll to position [43, 0]
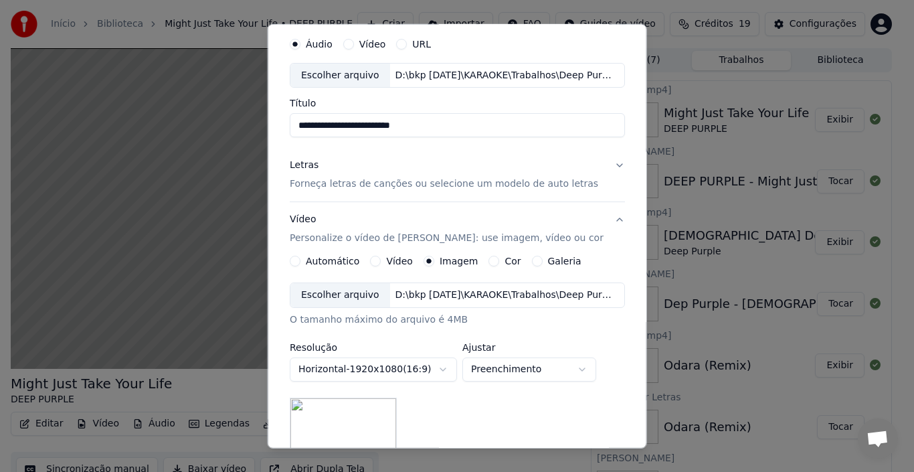
click at [348, 295] on div "Escolher arquivo" at bounding box center [340, 295] width 100 height 24
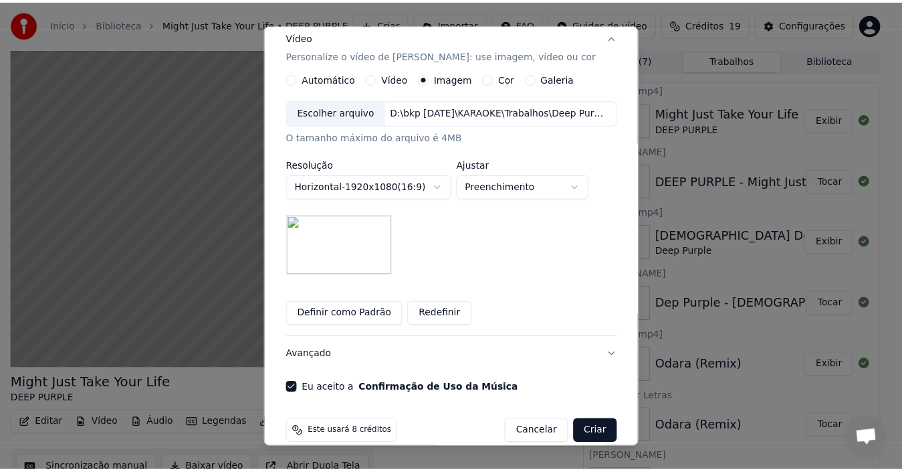
scroll to position [244, 0]
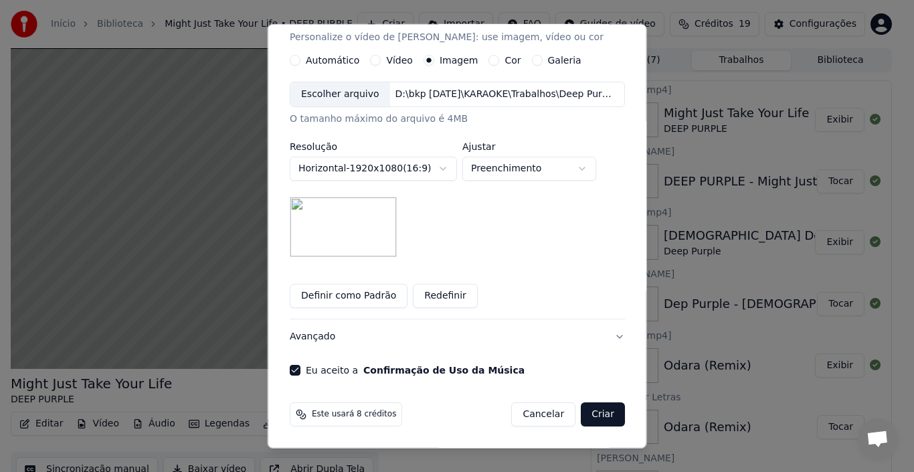
click at [600, 417] on button "Criar" at bounding box center [603, 414] width 44 height 24
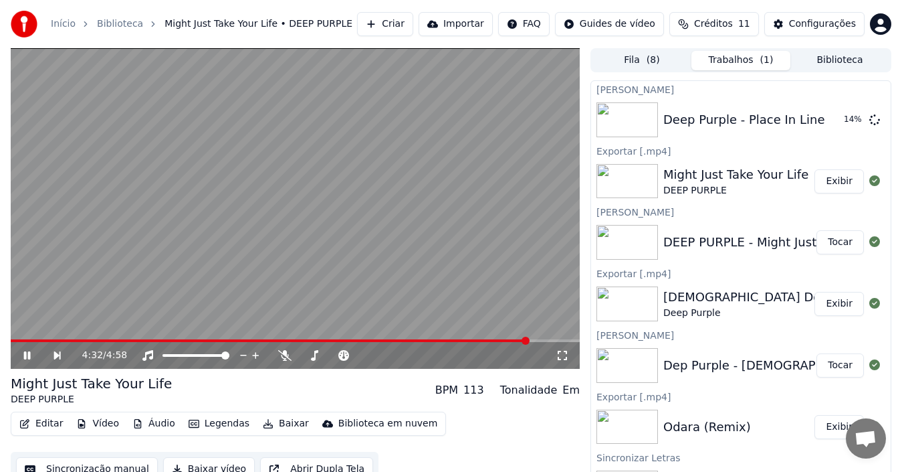
click at [413, 23] on button "Criar" at bounding box center [385, 24] width 56 height 24
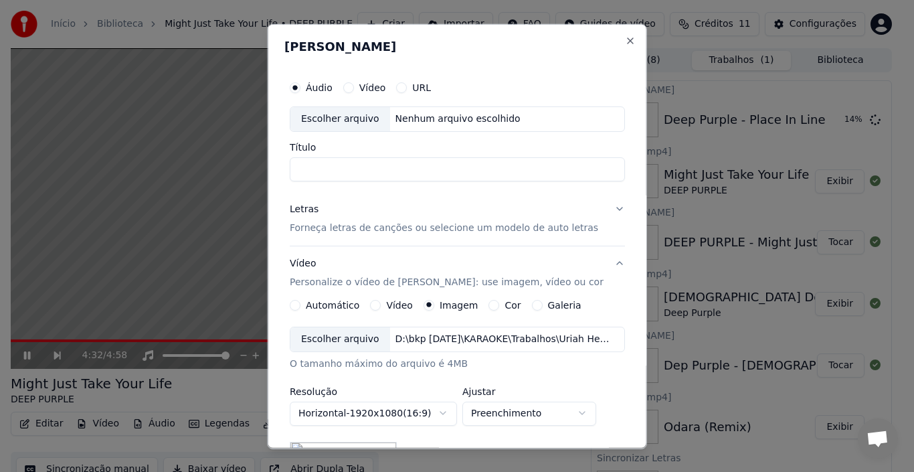
click at [345, 117] on div "Escolher arquivo" at bounding box center [340, 118] width 100 height 24
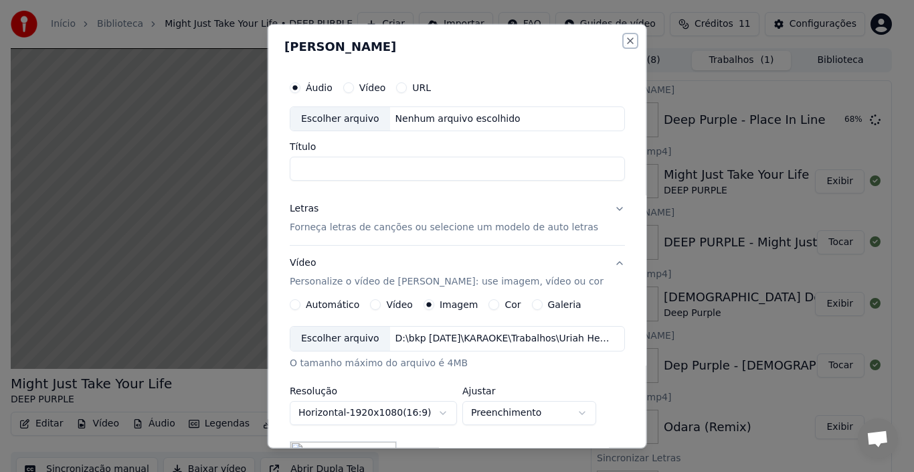
click at [624, 41] on button "Close" at bounding box center [629, 40] width 11 height 11
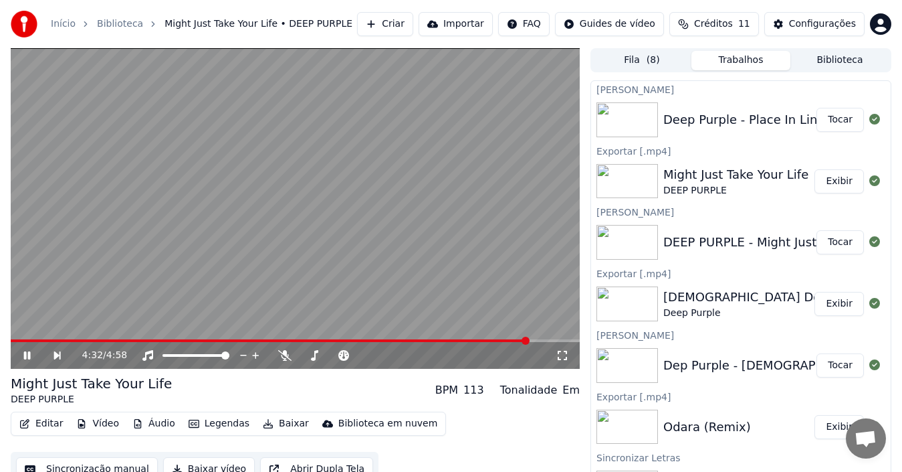
click at [829, 122] on button "Tocar" at bounding box center [840, 120] width 47 height 24
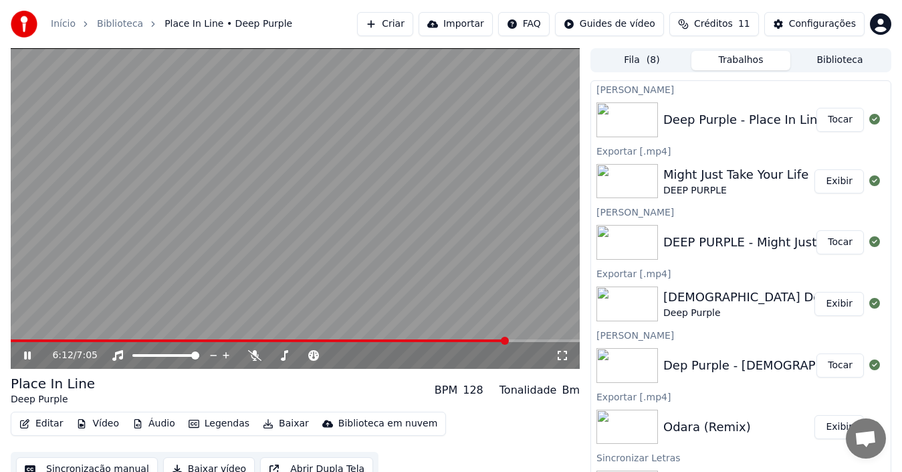
click at [29, 356] on icon at bounding box center [36, 355] width 31 height 11
click at [270, 427] on button "Baixar" at bounding box center [285, 423] width 57 height 19
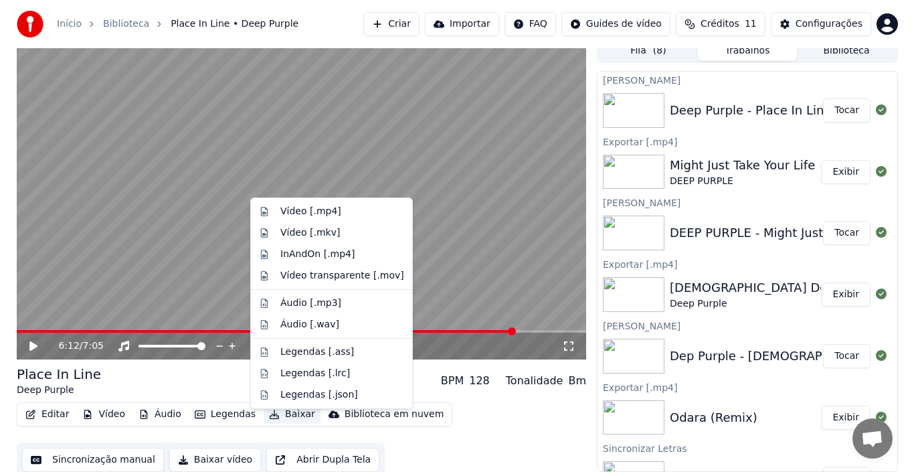
scroll to position [15, 0]
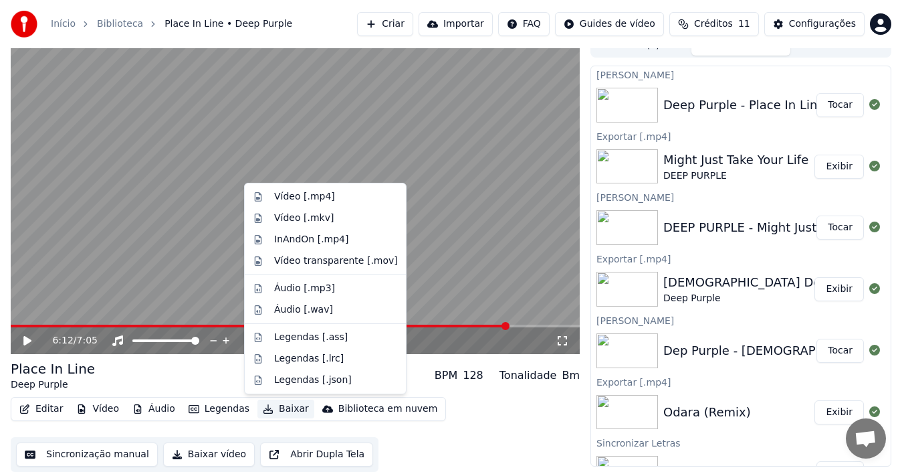
click at [217, 456] on button "Baixar vídeo" at bounding box center [209, 454] width 92 height 24
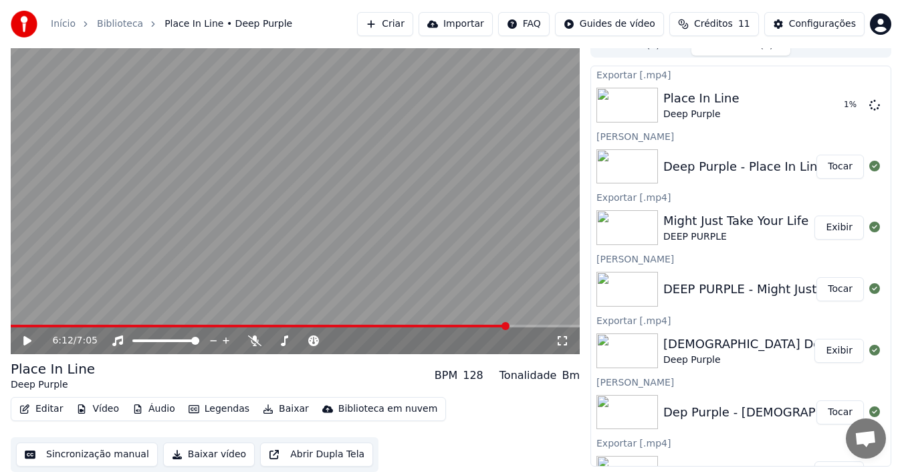
click at [484, 23] on button "Importar" at bounding box center [456, 24] width 74 height 24
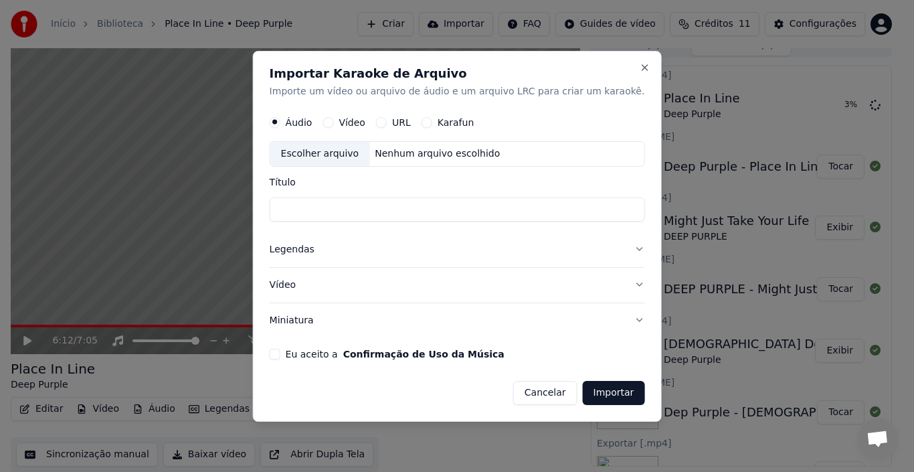
click at [346, 154] on div "Escolher arquivo" at bounding box center [320, 154] width 100 height 24
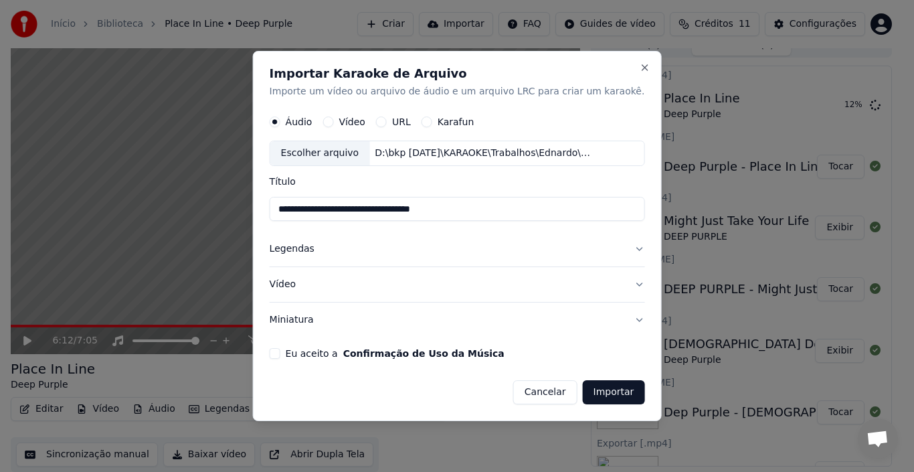
click at [478, 207] on input "**********" at bounding box center [457, 209] width 375 height 24
type input "**********"
click at [611, 249] on button "Legendas" at bounding box center [457, 249] width 375 height 35
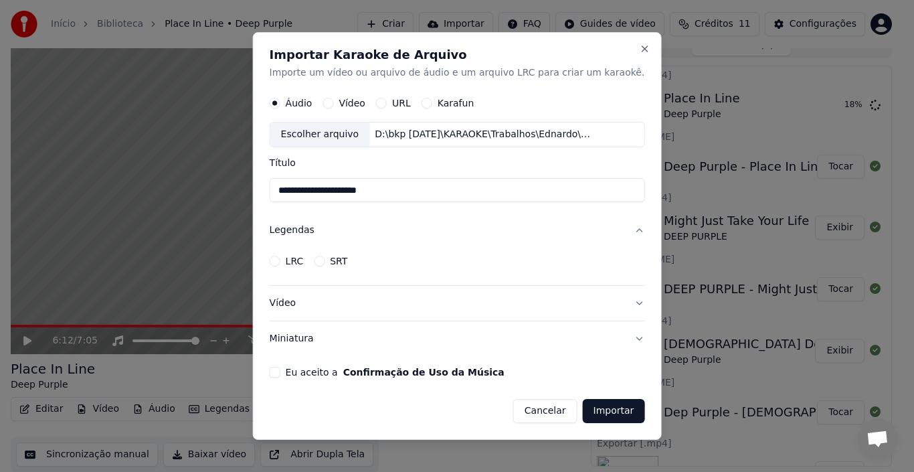
click at [617, 229] on button "Legendas" at bounding box center [457, 230] width 375 height 35
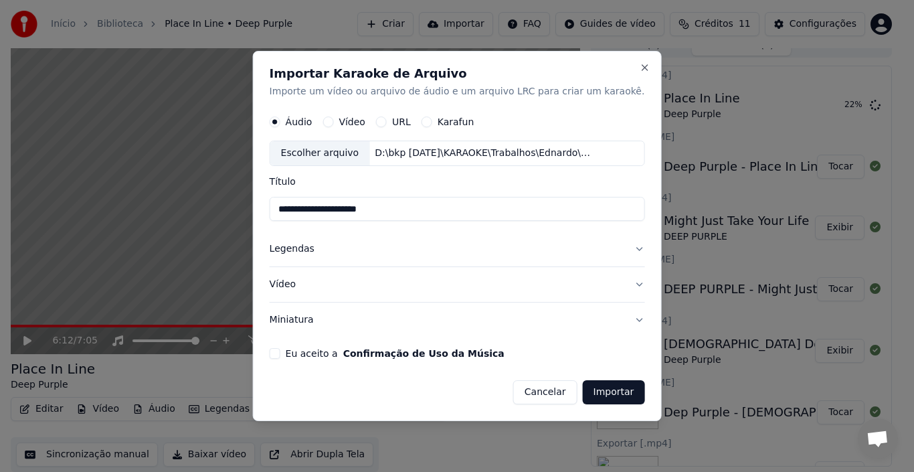
click at [309, 250] on button "Legendas" at bounding box center [457, 249] width 375 height 35
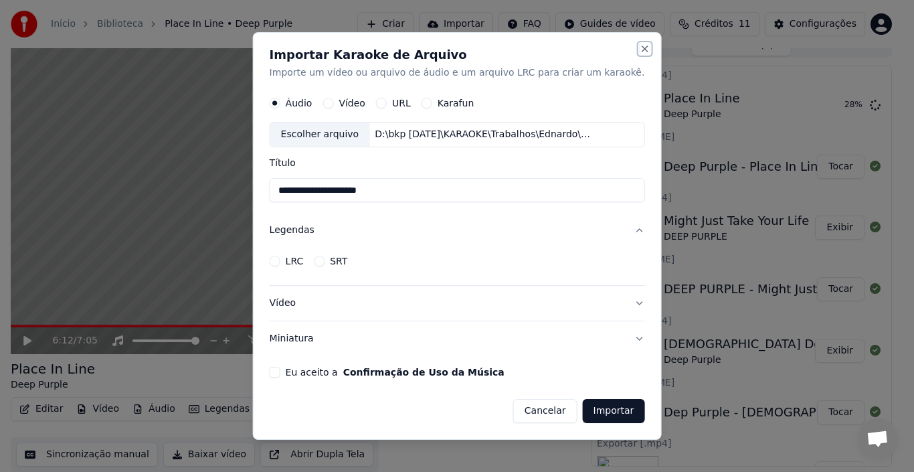
click at [639, 46] on button "Close" at bounding box center [644, 48] width 11 height 11
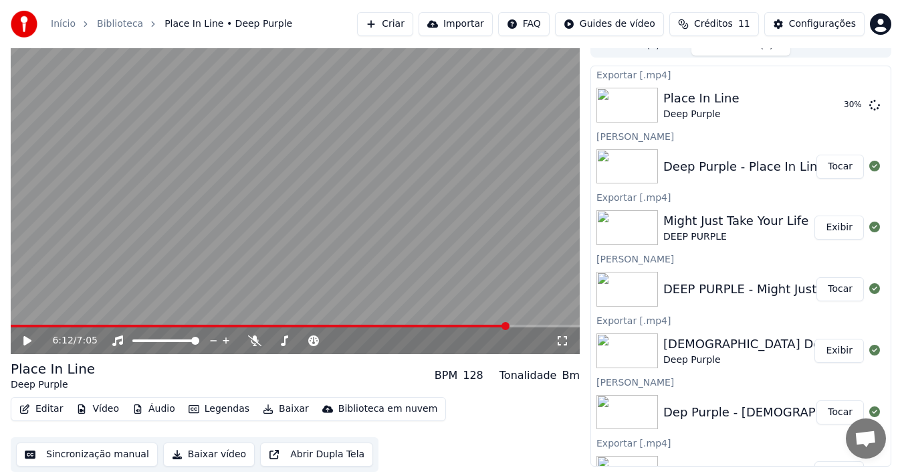
click at [413, 23] on button "Criar" at bounding box center [385, 24] width 56 height 24
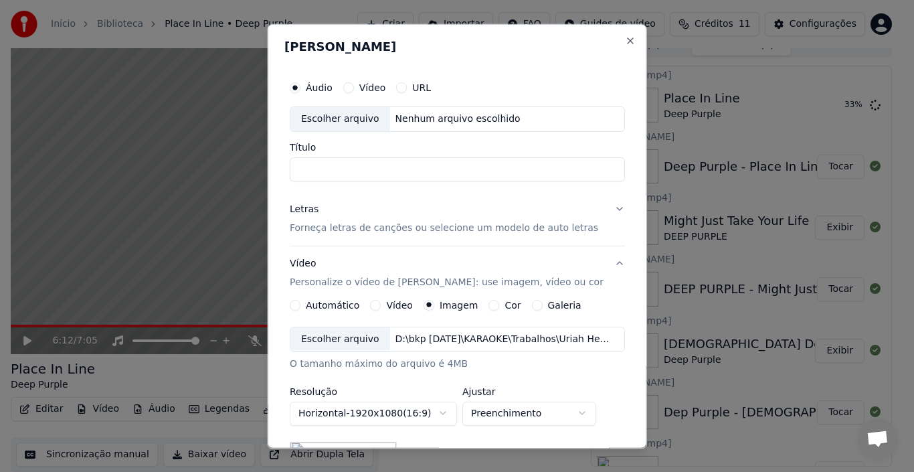
click at [338, 122] on div "Escolher arquivo" at bounding box center [340, 118] width 100 height 24
type input "**********"
click at [607, 208] on button "Letras Forneça letras de canções ou selecione um modelo de auto letras" at bounding box center [457, 218] width 335 height 54
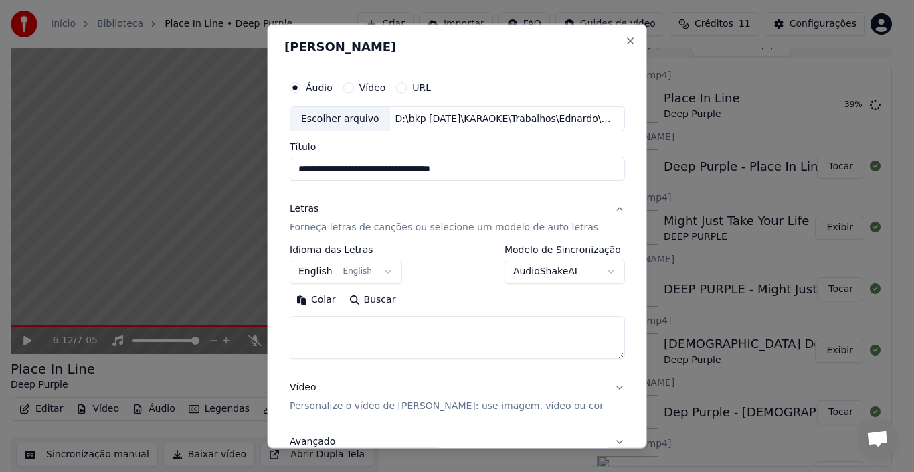
click at [385, 272] on button "English English" at bounding box center [346, 271] width 112 height 24
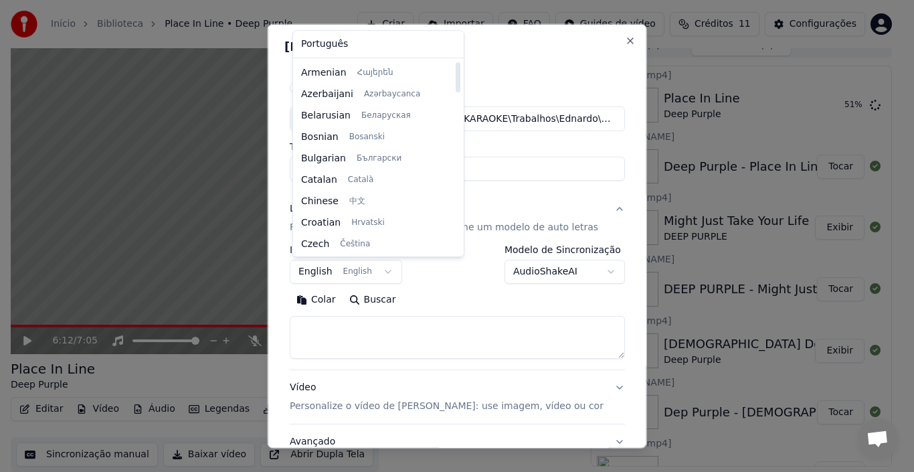
scroll to position [0, 0]
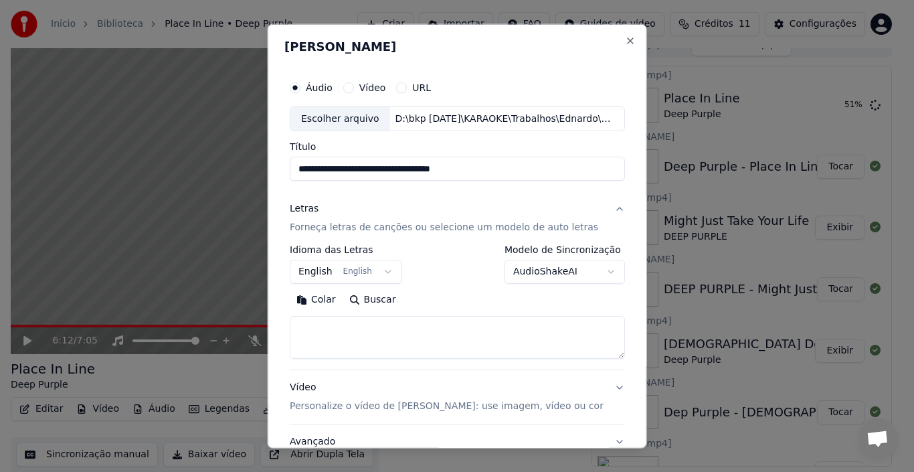
click at [457, 276] on body "Início Biblioteca Place In Line • Deep Purple Criar Importar FAQ Guides de víde…" at bounding box center [451, 221] width 902 height 472
click at [332, 270] on button "English English" at bounding box center [346, 271] width 112 height 24
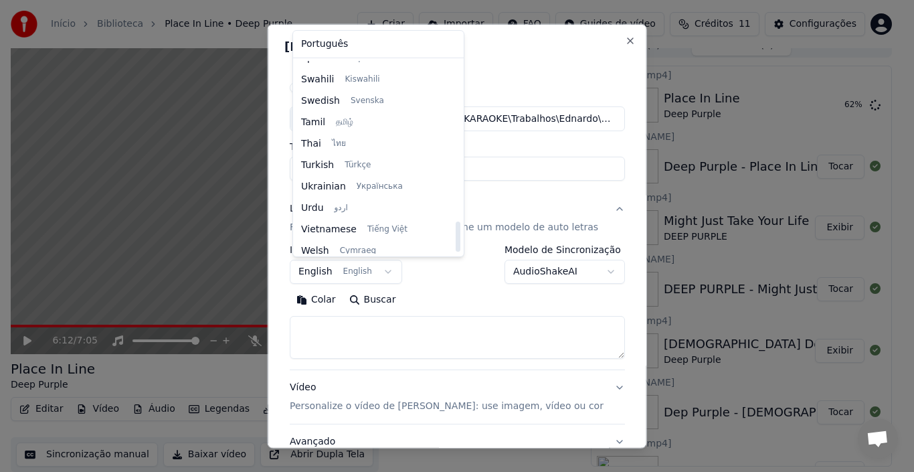
scroll to position [1027, 0]
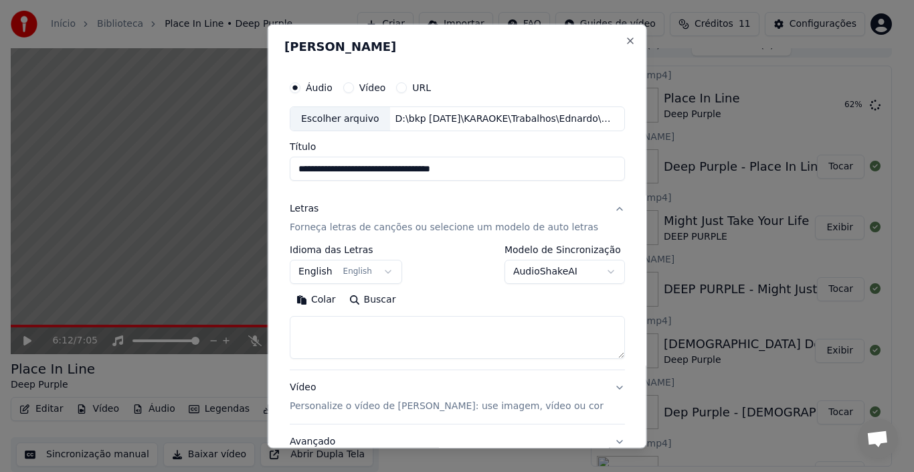
click at [450, 285] on body "Início Biblioteca Place In Line • Deep Purple Criar Importar FAQ Guides de víde…" at bounding box center [451, 221] width 902 height 472
click at [373, 302] on button "Buscar" at bounding box center [372, 299] width 60 height 21
click at [320, 300] on button "Colar" at bounding box center [316, 299] width 53 height 21
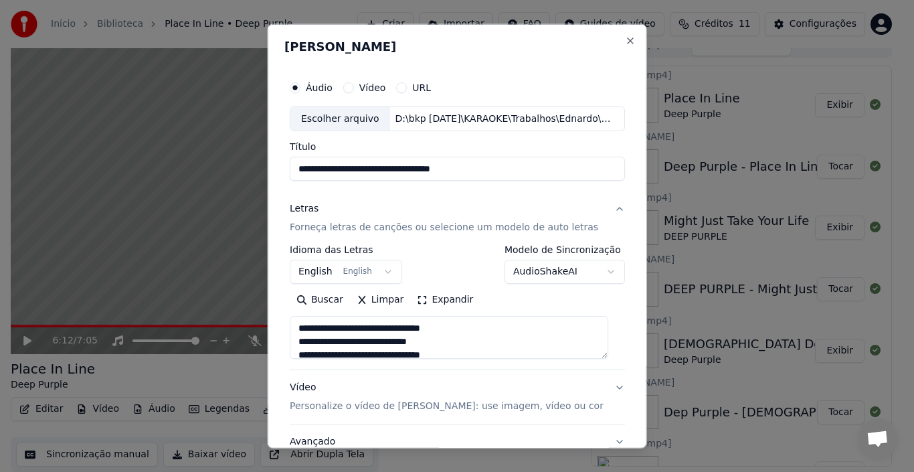
click at [309, 391] on div "Vídeo Personalize o vídeo de karaokê: use imagem, vídeo ou cor" at bounding box center [447, 397] width 314 height 32
type textarea "**********"
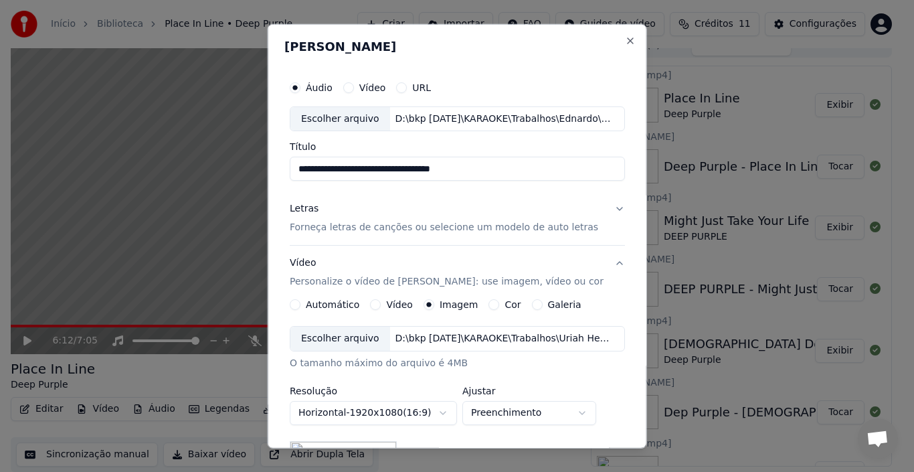
click at [328, 338] on div "Escolher arquivo" at bounding box center [340, 338] width 100 height 24
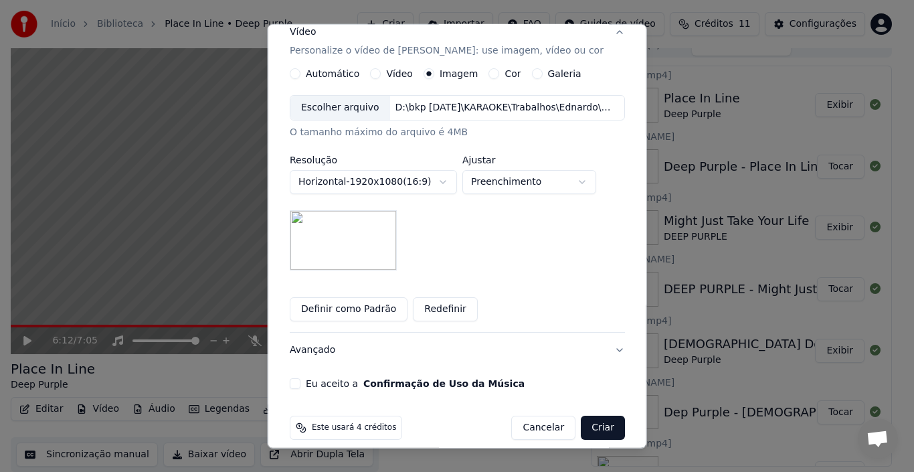
scroll to position [244, 0]
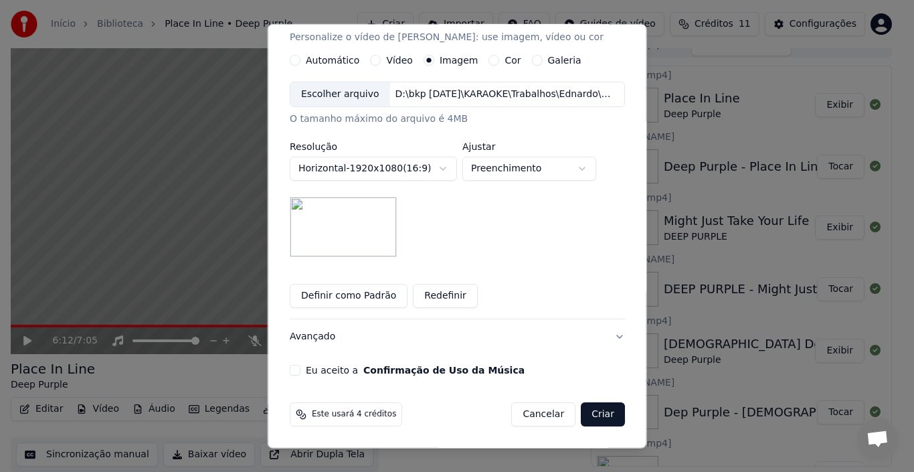
click at [298, 375] on button "Eu aceito a Confirmação de Uso da Música" at bounding box center [295, 370] width 11 height 11
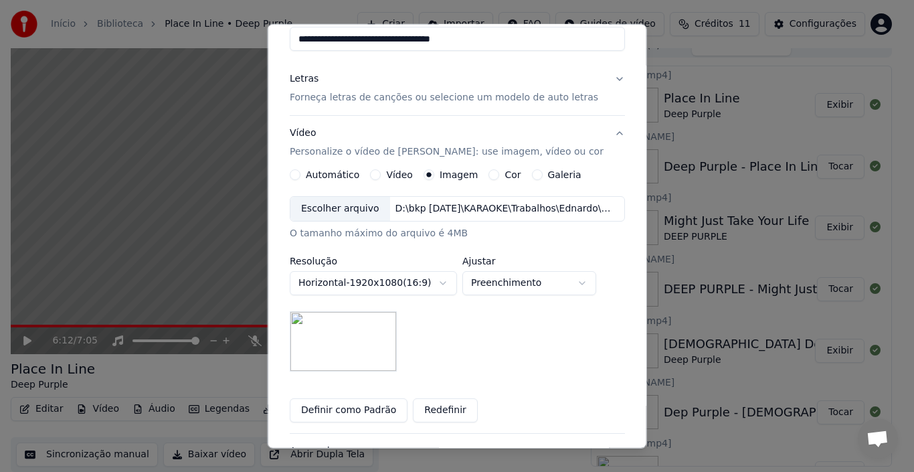
scroll to position [110, 0]
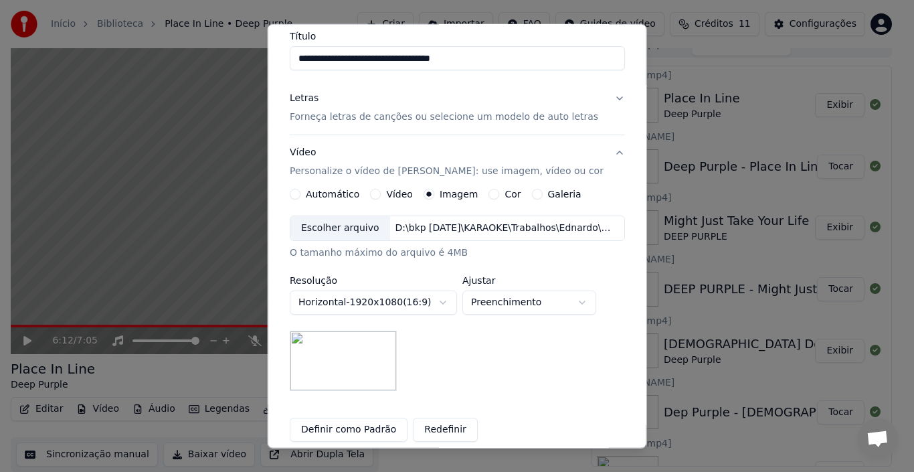
click at [605, 93] on button "Letras Forneça letras de canções ou selecione um modelo de auto letras" at bounding box center [457, 108] width 335 height 54
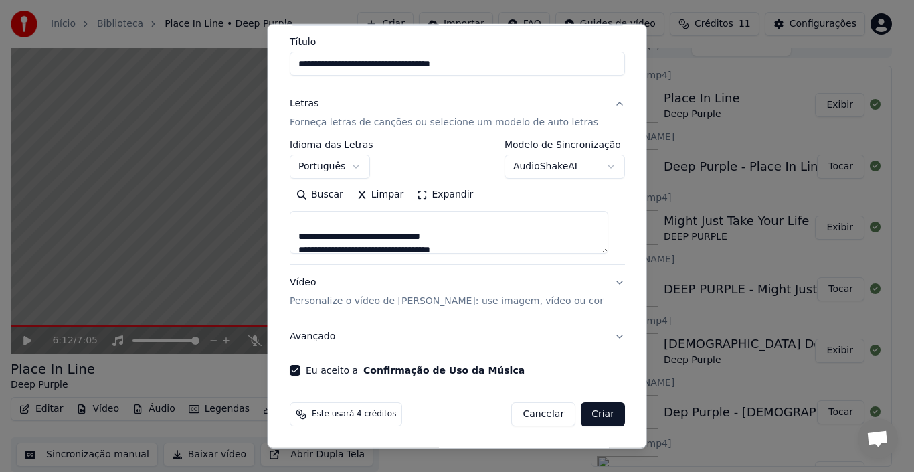
scroll to position [67, 0]
click at [603, 249] on textarea "**********" at bounding box center [449, 232] width 318 height 43
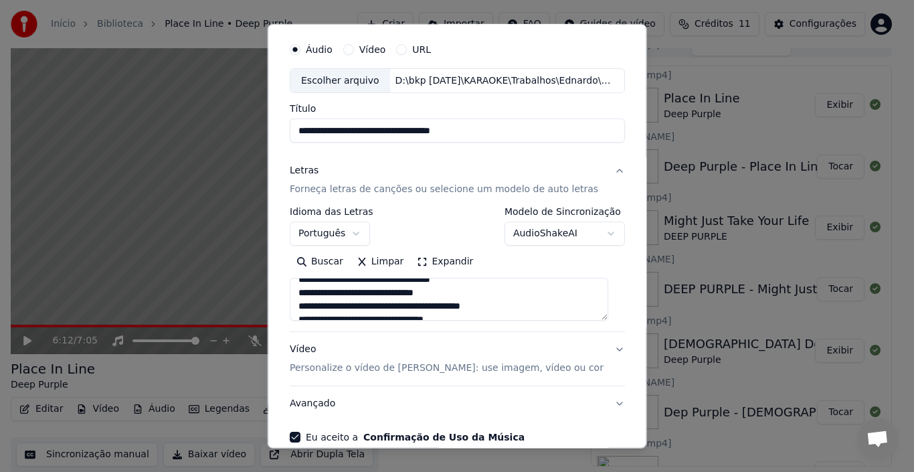
scroll to position [197, 0]
drag, startPoint x: 301, startPoint y: 288, endPoint x: 516, endPoint y: 320, distance: 217.7
click at [513, 318] on textarea "**********" at bounding box center [449, 299] width 318 height 43
click at [503, 311] on textarea "**********" at bounding box center [449, 299] width 318 height 43
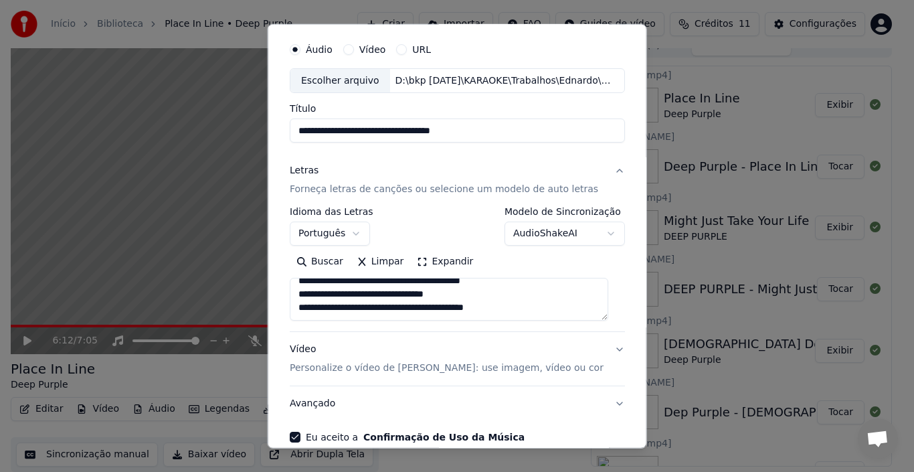
paste textarea "**********"
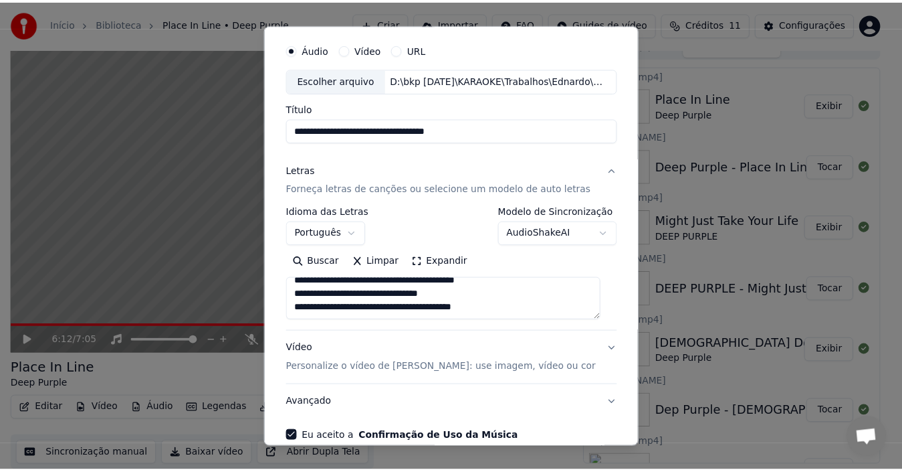
scroll to position [105, 0]
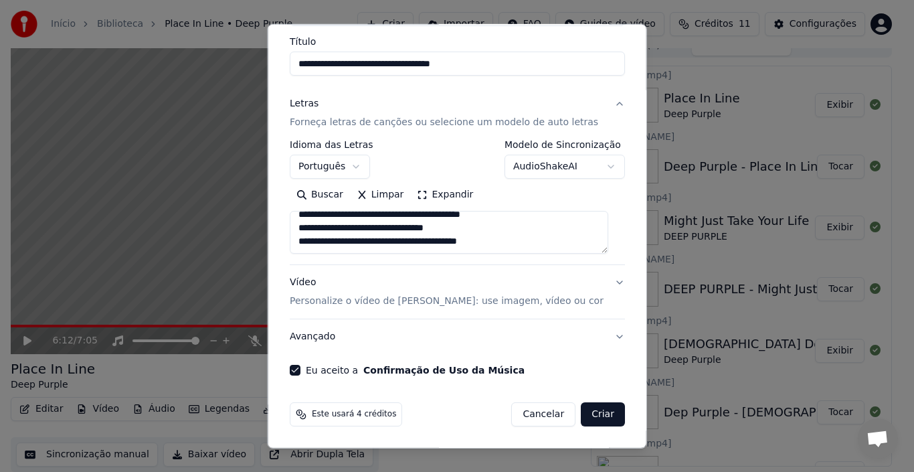
type textarea "**********"
click at [599, 413] on button "Criar" at bounding box center [603, 414] width 44 height 24
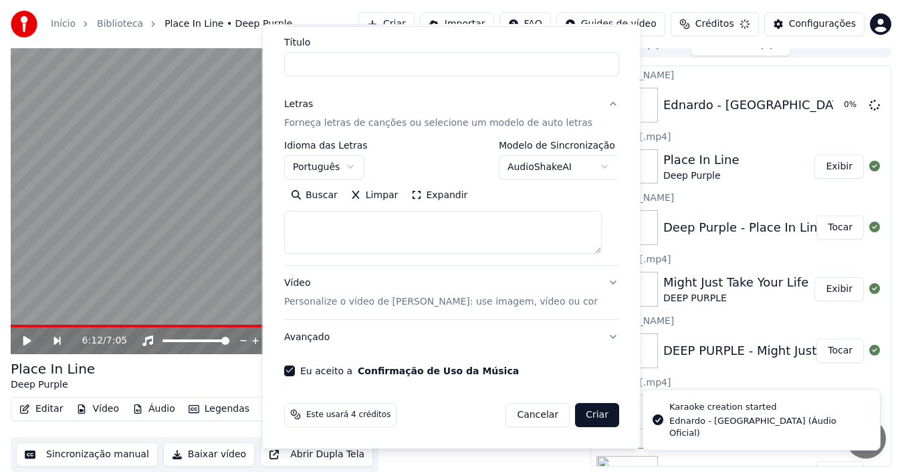
select select
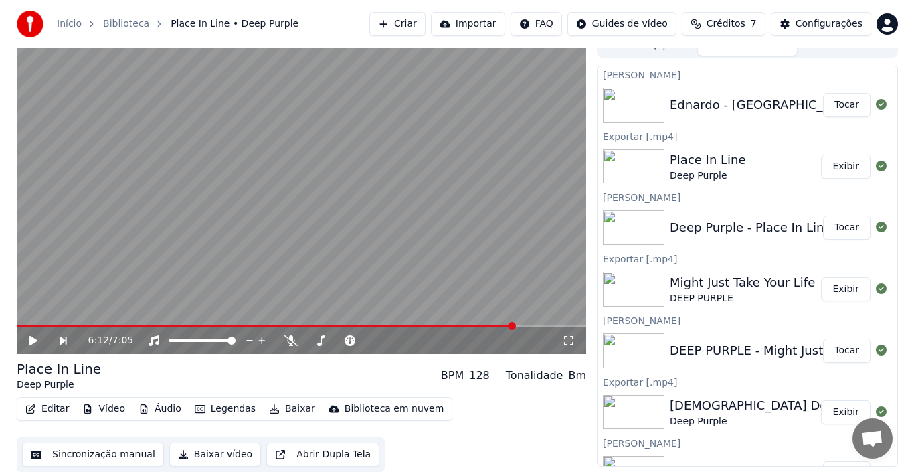
scroll to position [0, 0]
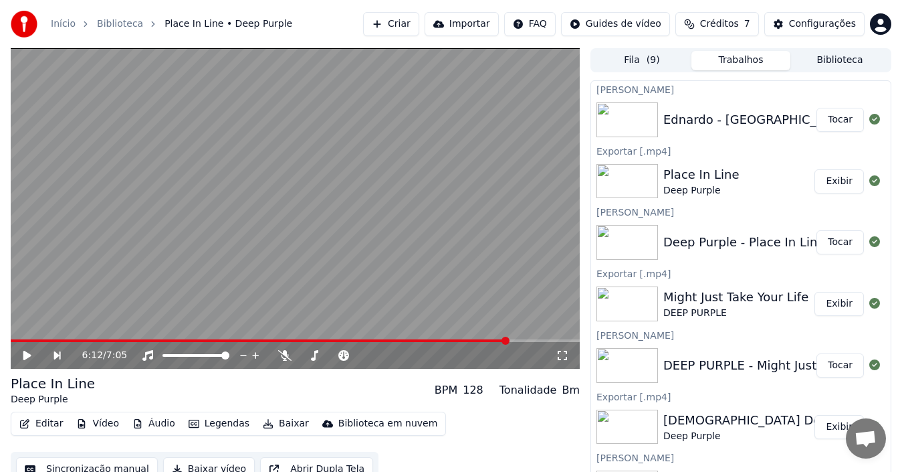
click at [834, 119] on button "Tocar" at bounding box center [840, 120] width 47 height 24
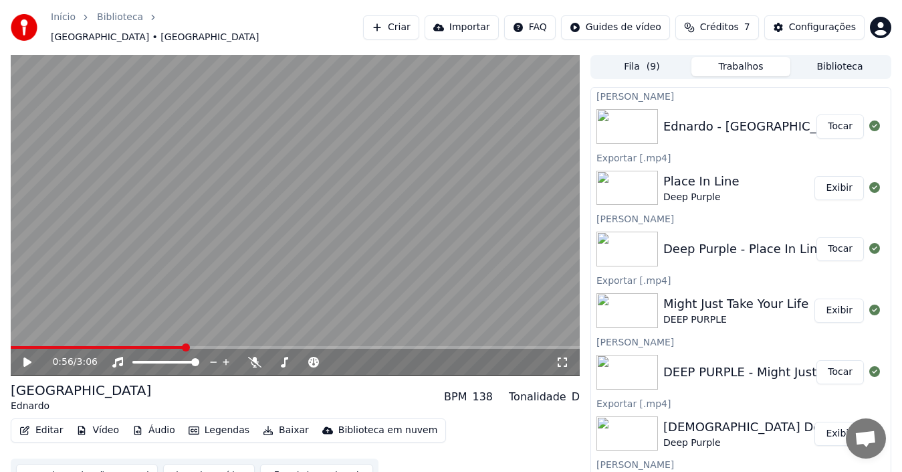
click at [817, 114] on button "Tocar" at bounding box center [840, 126] width 47 height 24
click at [25, 358] on icon at bounding box center [27, 362] width 7 height 8
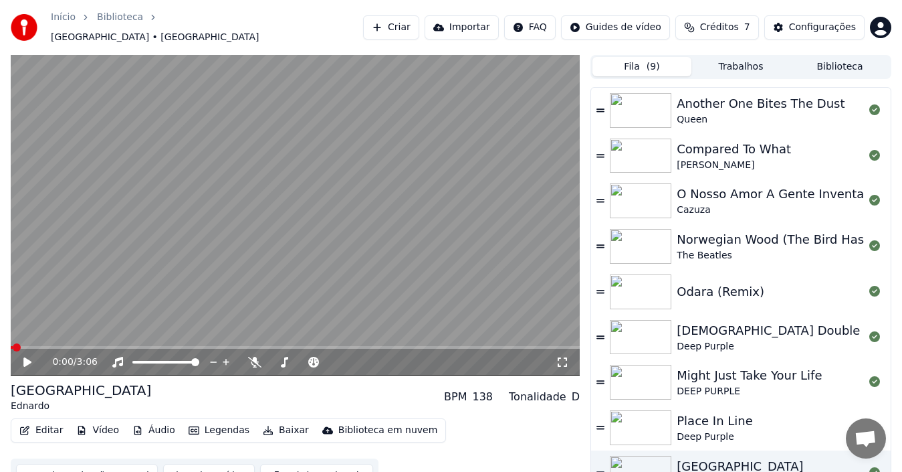
click at [633, 64] on button "Fila ( 9 )" at bounding box center [642, 66] width 99 height 19
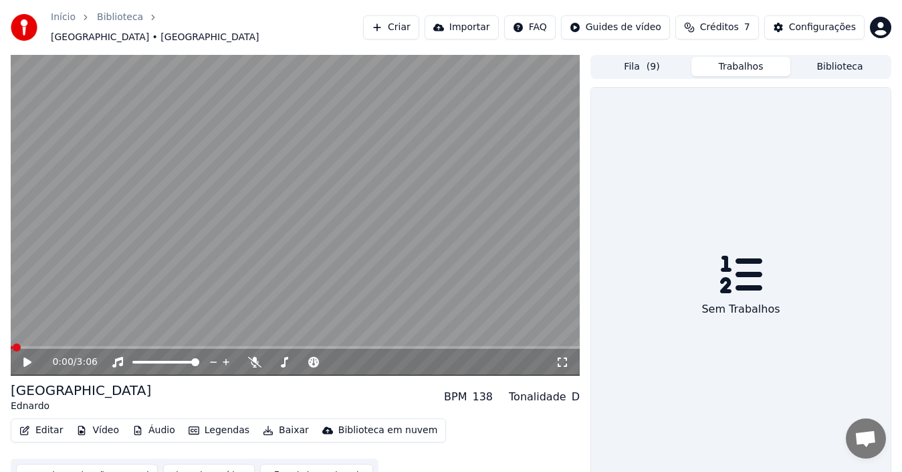
click at [738, 57] on button "Trabalhos" at bounding box center [741, 66] width 99 height 19
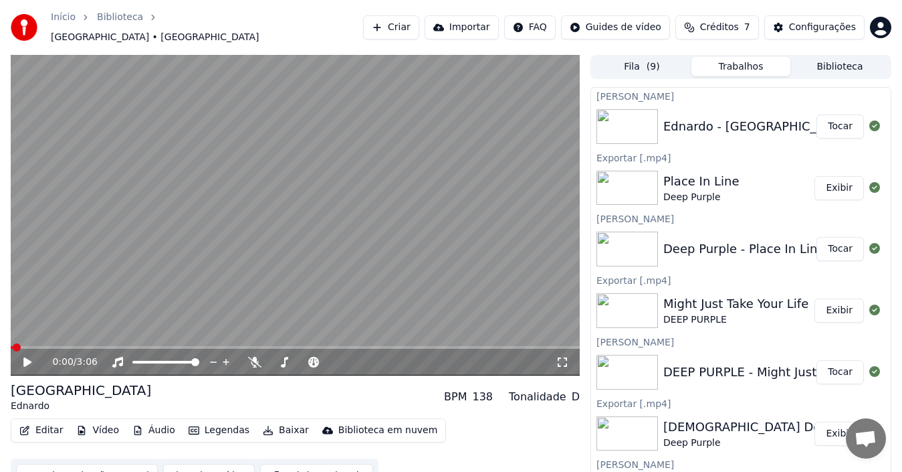
click at [49, 426] on button "Editar" at bounding box center [41, 430] width 54 height 19
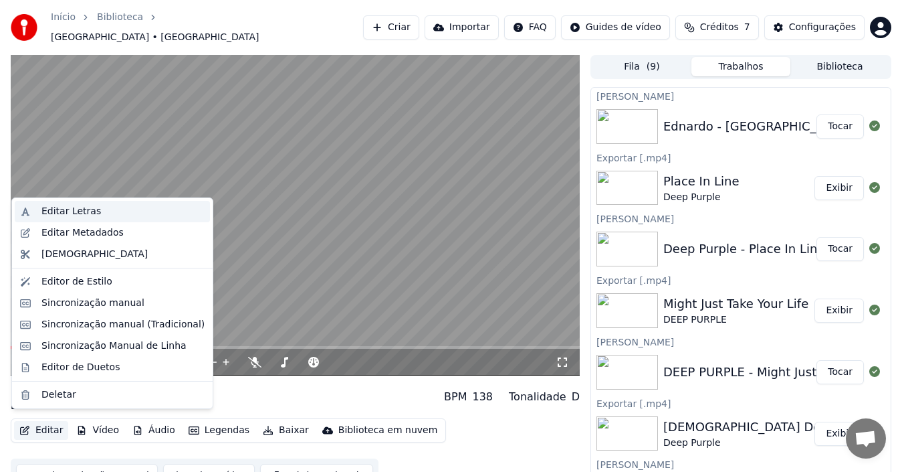
click at [76, 209] on div "Editar Letras" at bounding box center [71, 211] width 60 height 13
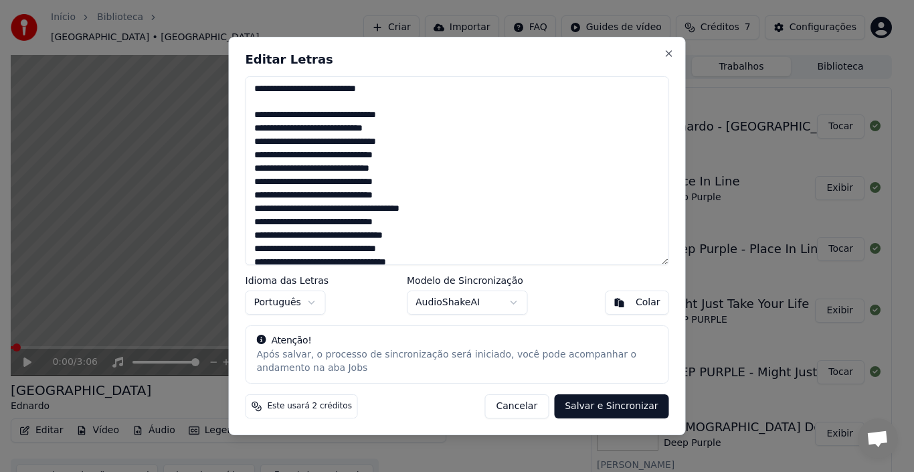
drag, startPoint x: 380, startPoint y: 89, endPoint x: 253, endPoint y: 88, distance: 126.4
click at [253, 88] on textarea at bounding box center [456, 170] width 423 height 189
click at [255, 99] on textarea at bounding box center [456, 170] width 423 height 189
click at [374, 91] on textarea at bounding box center [456, 170] width 423 height 189
drag, startPoint x: 356, startPoint y: 99, endPoint x: 251, endPoint y: 78, distance: 106.4
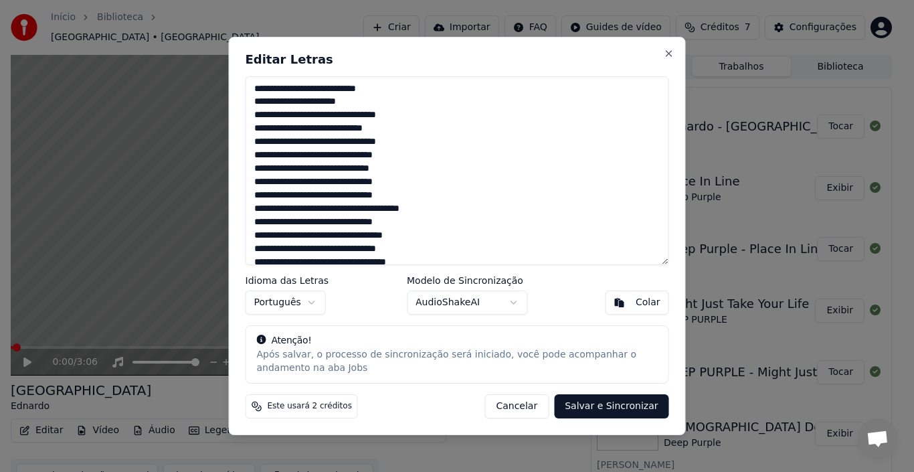
click at [251, 78] on textarea at bounding box center [456, 170] width 423 height 189
click at [389, 106] on textarea at bounding box center [456, 170] width 423 height 189
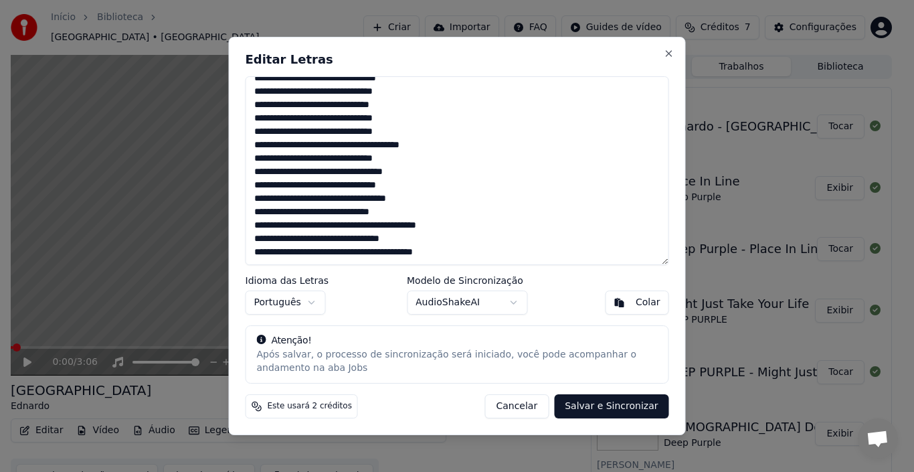
click at [466, 256] on textarea at bounding box center [456, 170] width 423 height 189
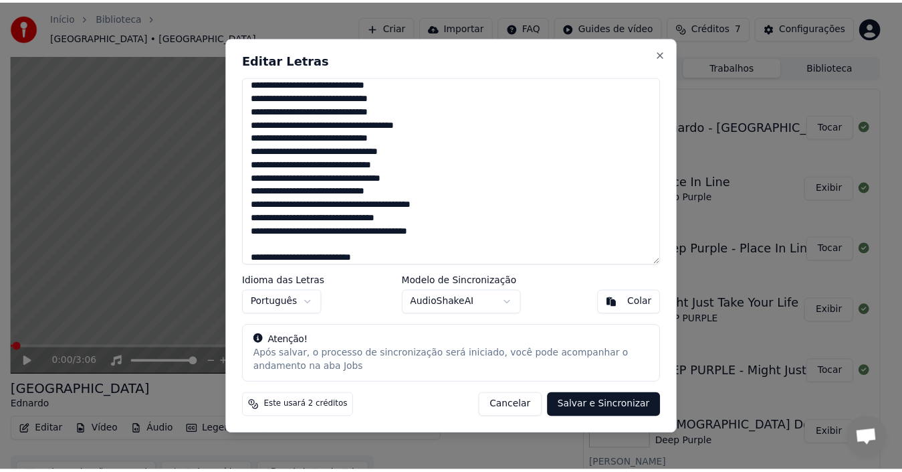
scroll to position [352, 0]
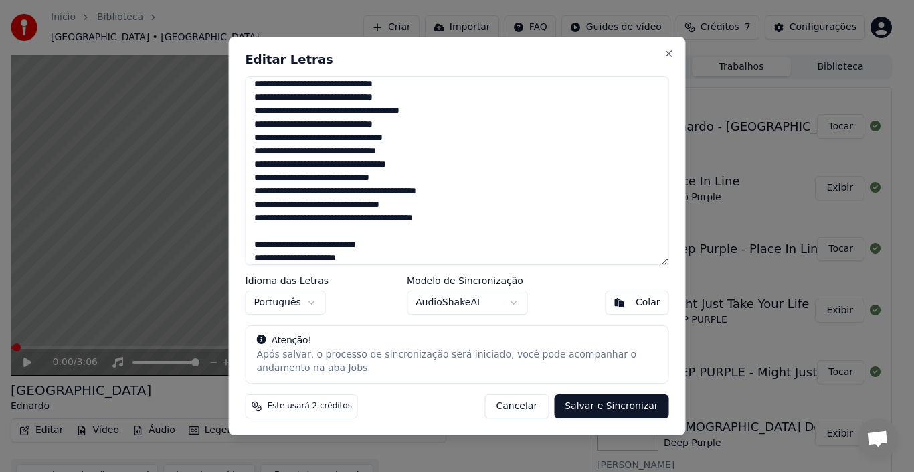
type textarea "**********"
click at [620, 408] on button "Salvar e Sincronizar" at bounding box center [611, 406] width 114 height 24
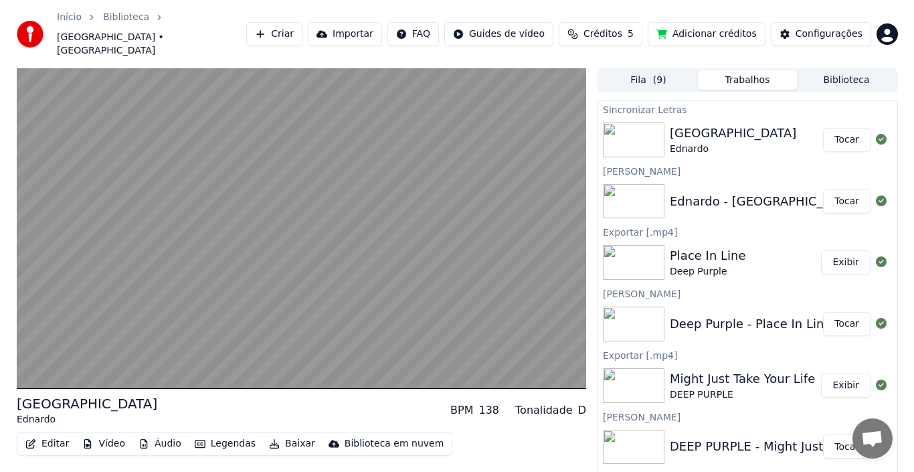
scroll to position [15, 0]
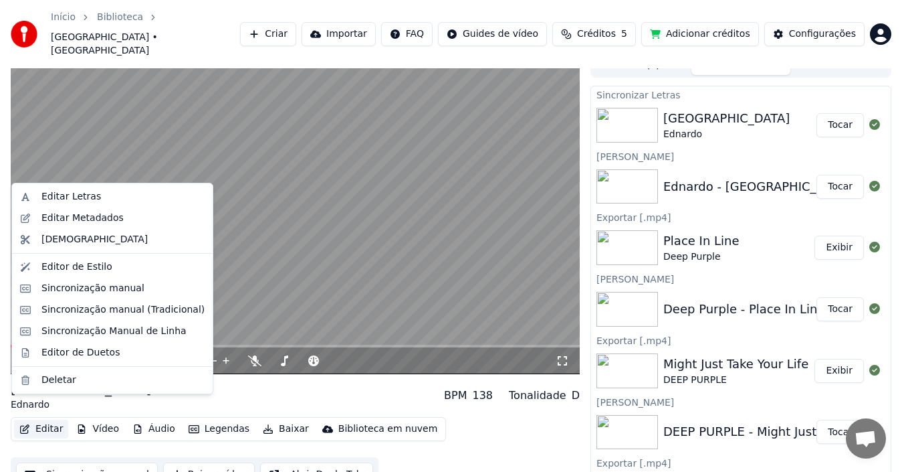
click at [41, 419] on button "Editar" at bounding box center [41, 428] width 54 height 19
click at [70, 192] on div "Editar Letras" at bounding box center [71, 196] width 60 height 13
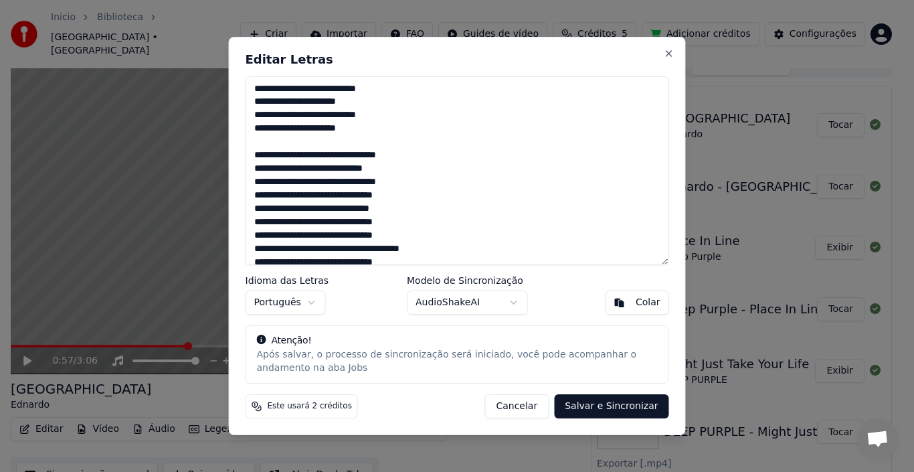
drag, startPoint x: 250, startPoint y: 86, endPoint x: 353, endPoint y: 102, distance: 104.3
click at [353, 102] on textarea at bounding box center [456, 170] width 423 height 189
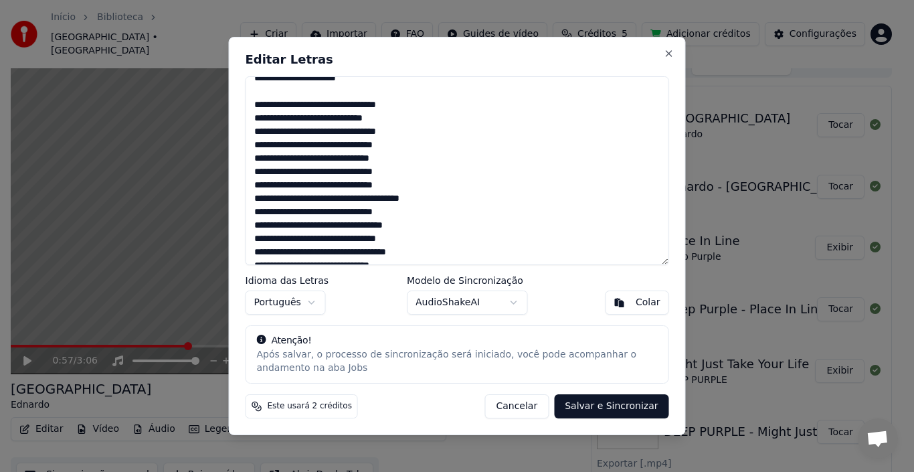
scroll to position [27, 0]
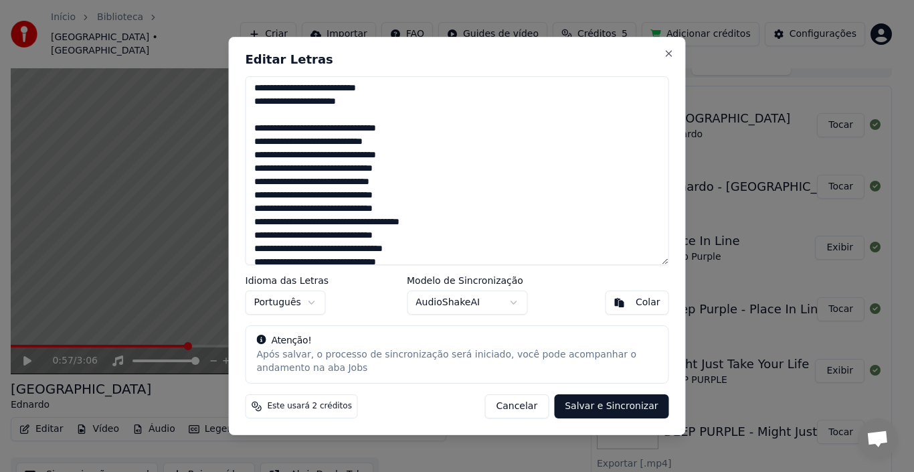
click at [421, 249] on textarea at bounding box center [456, 170] width 423 height 189
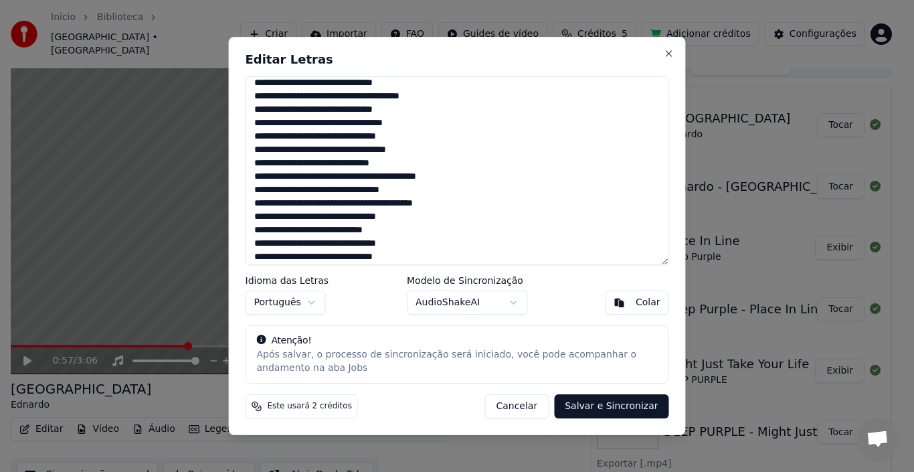
scroll to position [155, 0]
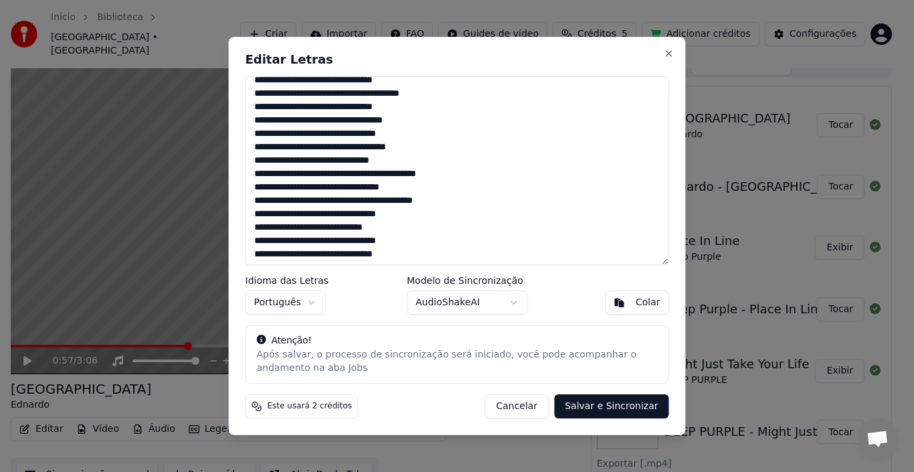
click at [459, 201] on textarea at bounding box center [456, 170] width 423 height 189
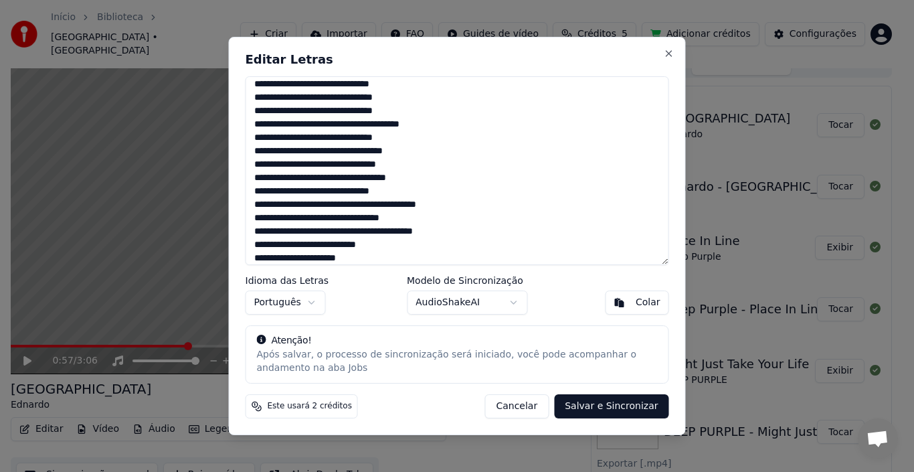
scroll to position [134, 0]
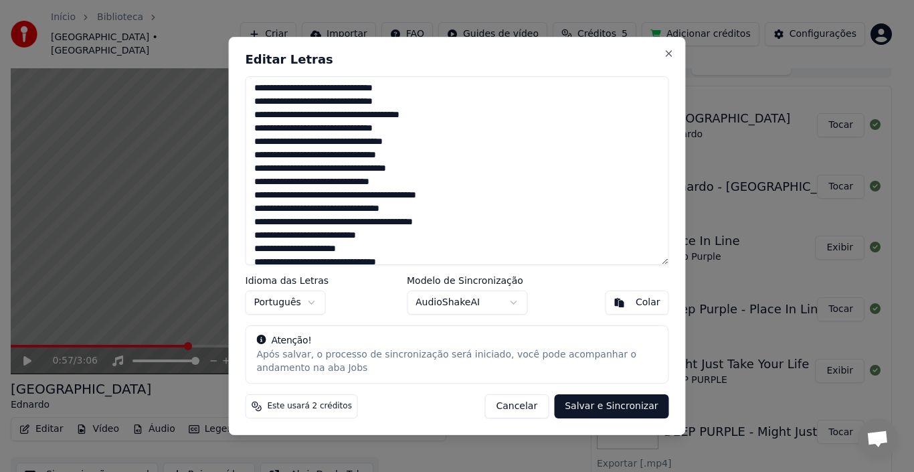
drag, startPoint x: 381, startPoint y: 234, endPoint x: 276, endPoint y: 238, distance: 105.7
click at [276, 238] on textarea at bounding box center [456, 170] width 423 height 189
drag, startPoint x: 253, startPoint y: 234, endPoint x: 350, endPoint y: 249, distance: 98.9
click at [350, 249] on textarea at bounding box center [456, 170] width 423 height 189
click at [421, 140] on textarea at bounding box center [456, 170] width 423 height 189
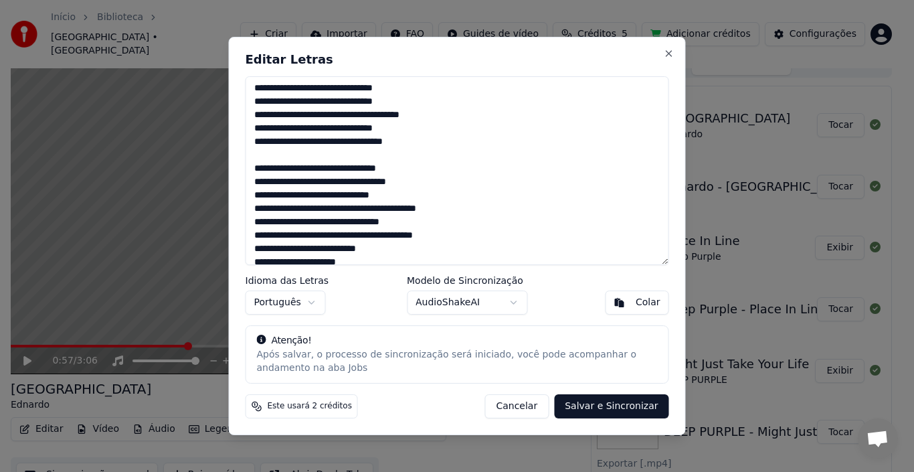
scroll to position [205, 0]
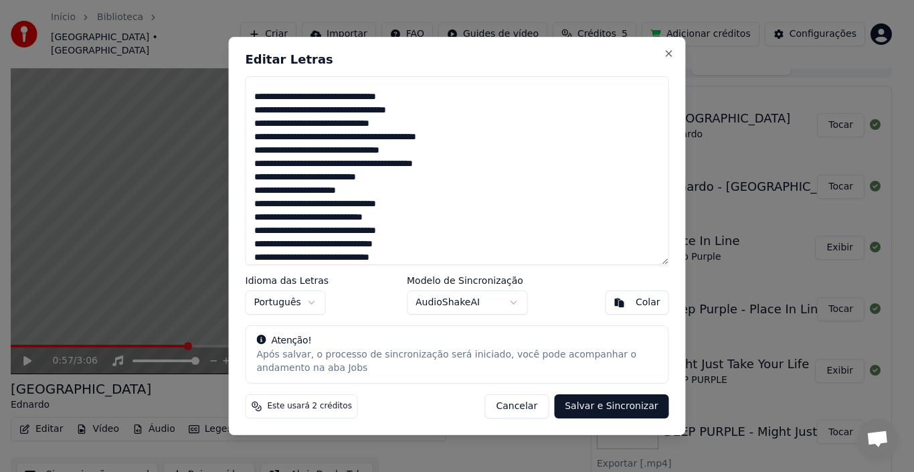
paste textarea "**********"
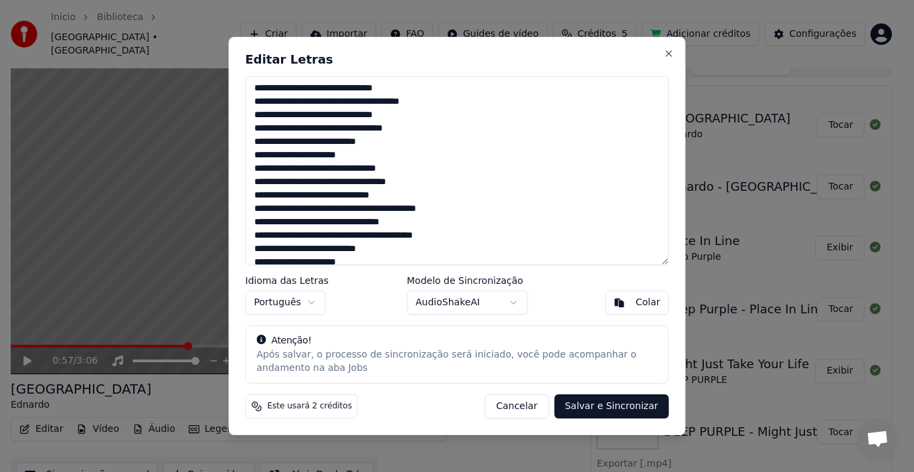
scroll to position [174, 0]
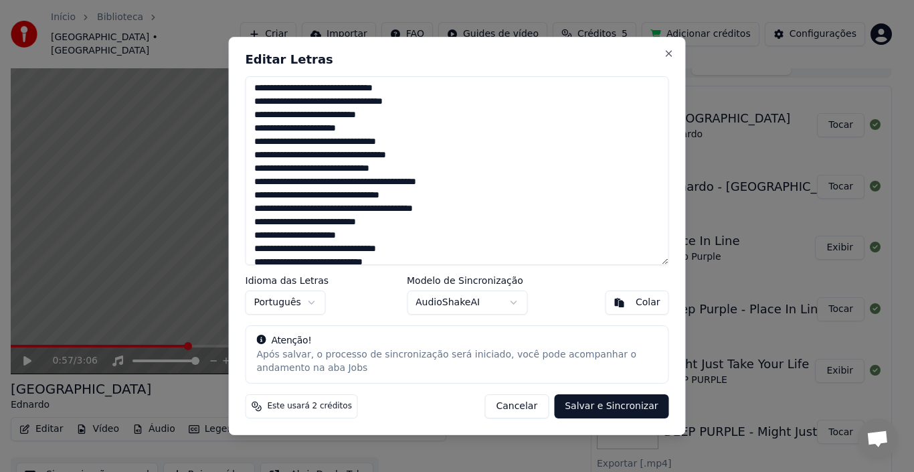
click at [357, 236] on textarea at bounding box center [456, 170] width 423 height 189
click at [381, 227] on textarea at bounding box center [456, 170] width 423 height 189
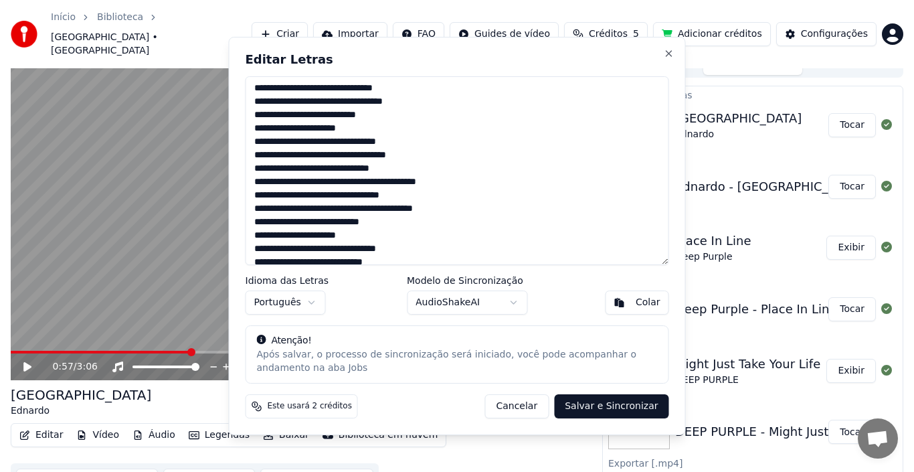
type textarea "**********"
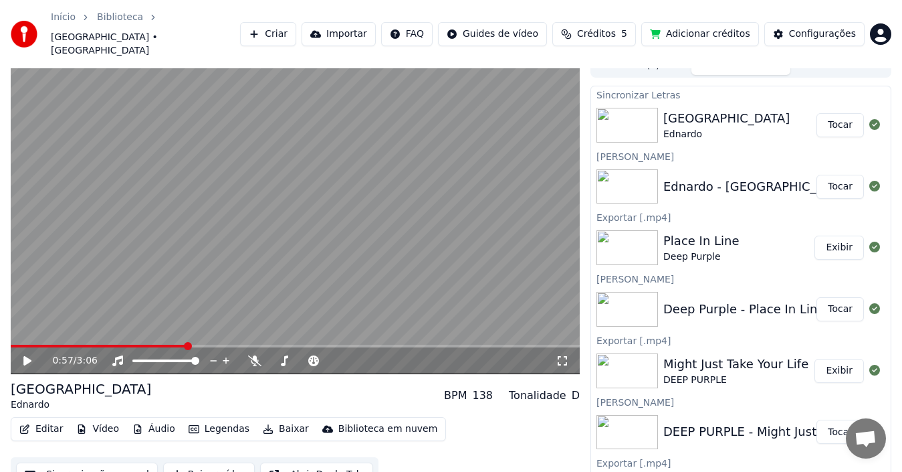
click at [42, 355] on icon at bounding box center [36, 360] width 31 height 11
click at [27, 355] on icon at bounding box center [36, 360] width 31 height 11
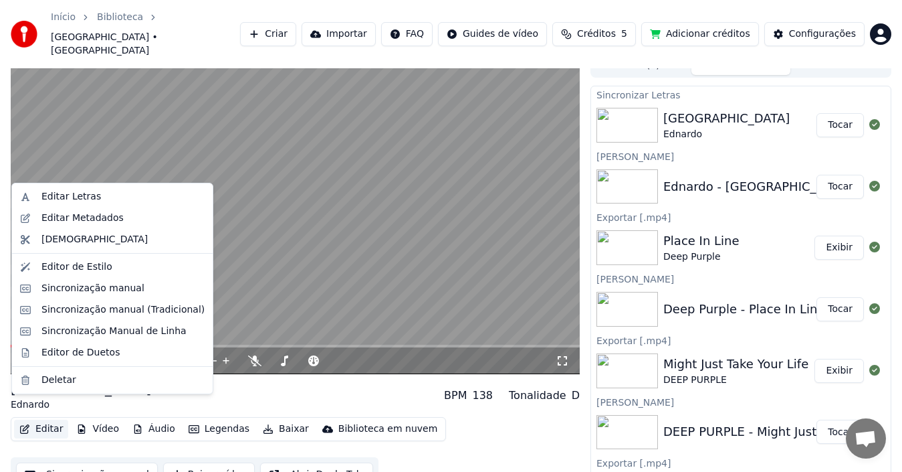
click at [49, 419] on button "Editar" at bounding box center [41, 428] width 54 height 19
click at [69, 197] on div "Editar Letras" at bounding box center [71, 196] width 60 height 13
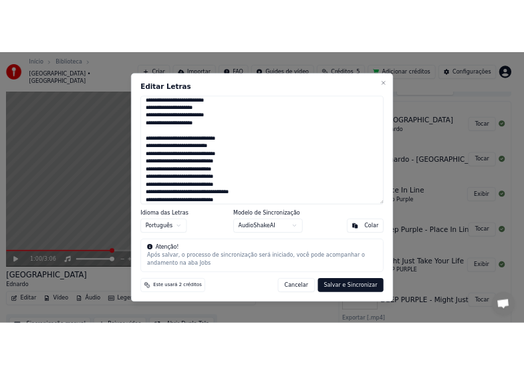
scroll to position [0, 0]
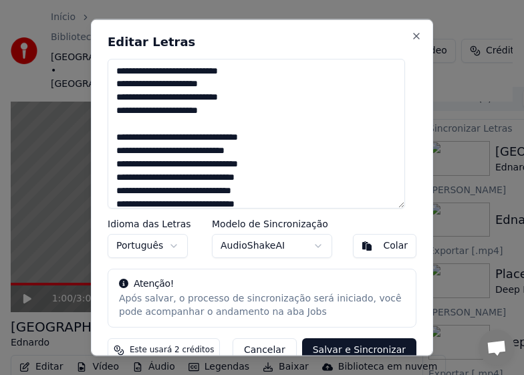
click at [236, 73] on textarea at bounding box center [257, 133] width 298 height 150
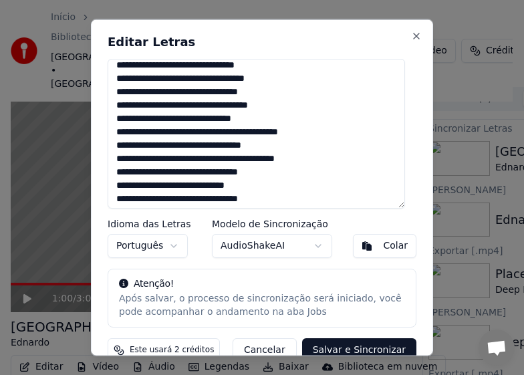
scroll to position [186, 0]
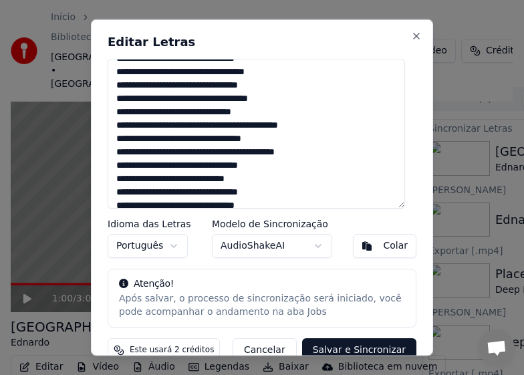
click at [323, 147] on textarea at bounding box center [257, 133] width 298 height 150
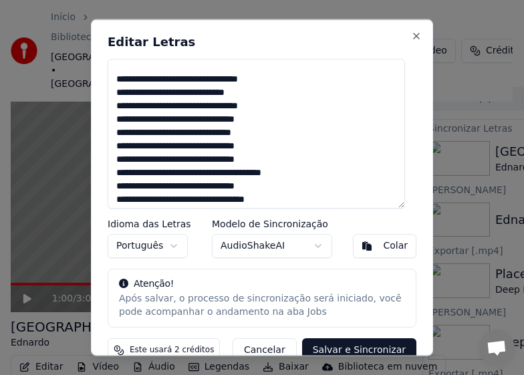
paste textarea "**********"
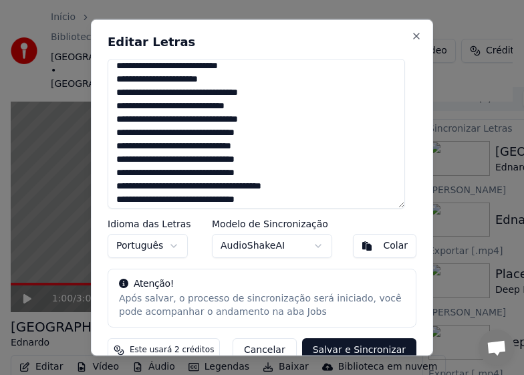
click at [216, 81] on textarea at bounding box center [257, 133] width 298 height 150
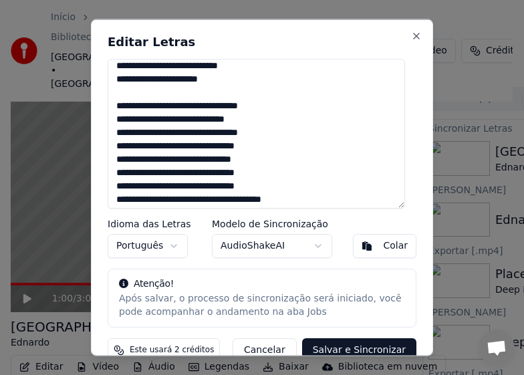
scroll to position [312, 0]
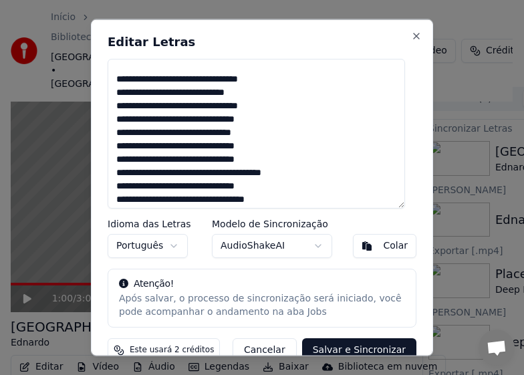
paste textarea "**********"
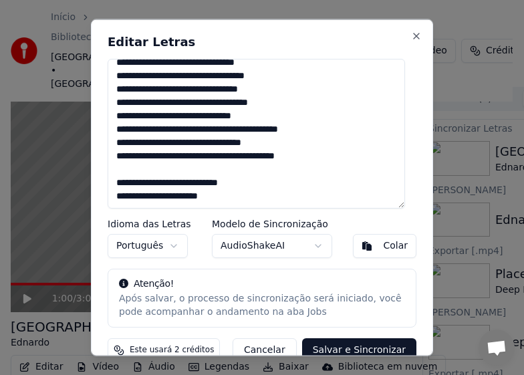
scroll to position [450, 0]
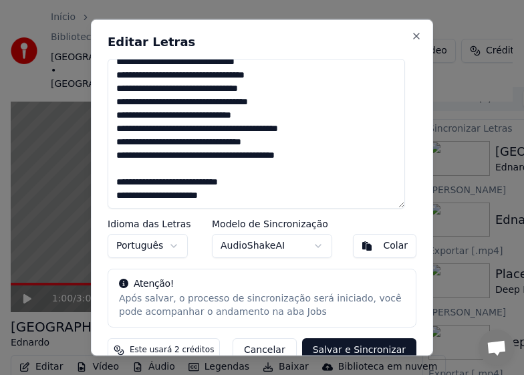
click at [235, 185] on textarea at bounding box center [257, 133] width 298 height 150
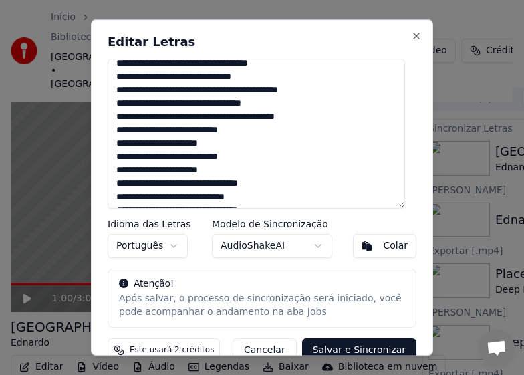
scroll to position [191, 0]
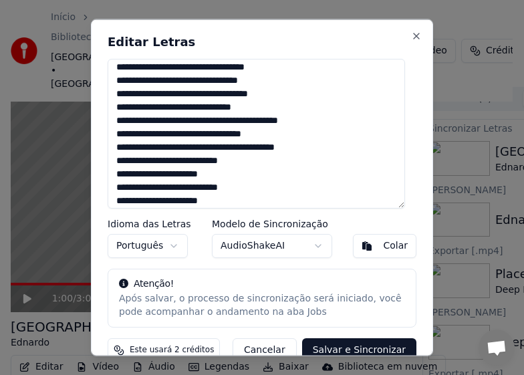
click at [235, 191] on textarea at bounding box center [257, 133] width 298 height 150
click at [238, 165] on textarea at bounding box center [257, 133] width 298 height 150
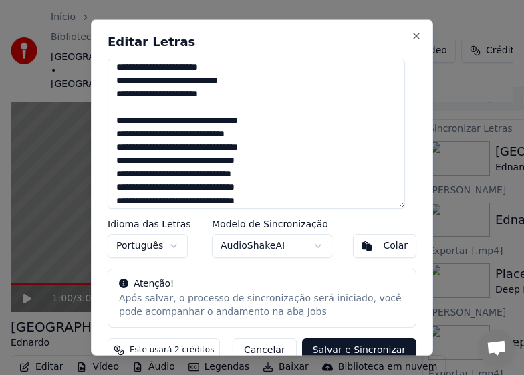
scroll to position [0, 0]
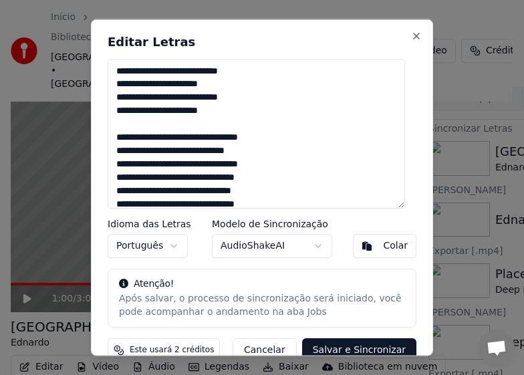
click at [236, 96] on textarea at bounding box center [257, 133] width 298 height 150
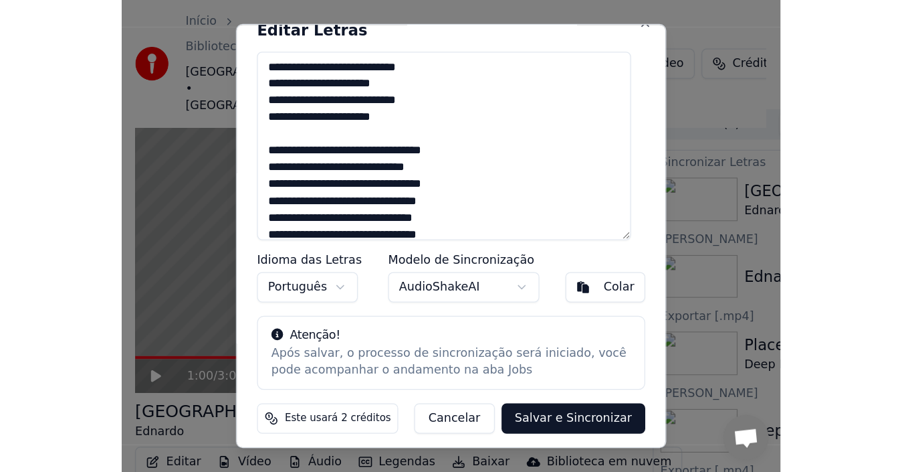
scroll to position [22, 0]
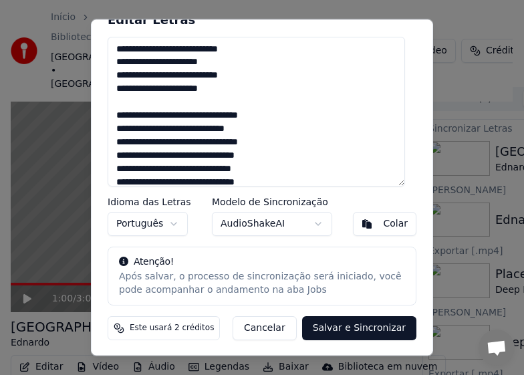
type textarea "**********"
click at [345, 323] on button "Salvar e Sincronizar" at bounding box center [359, 328] width 114 height 24
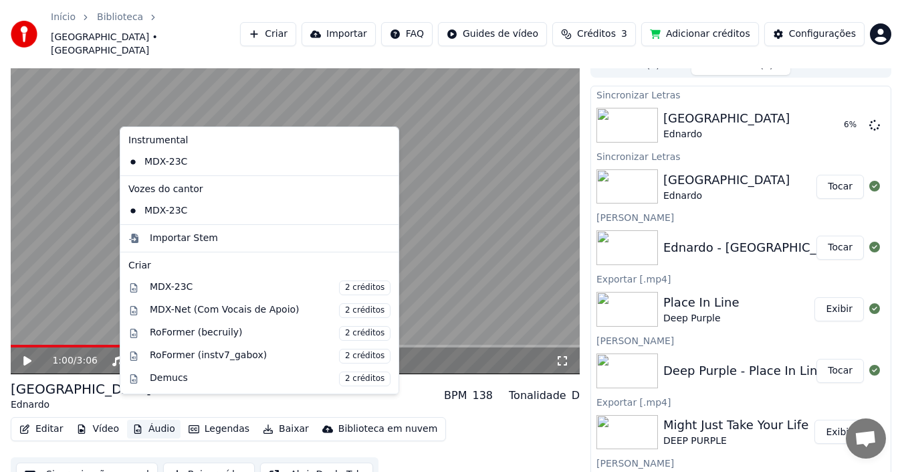
click at [154, 419] on button "Áudio" at bounding box center [154, 428] width 54 height 19
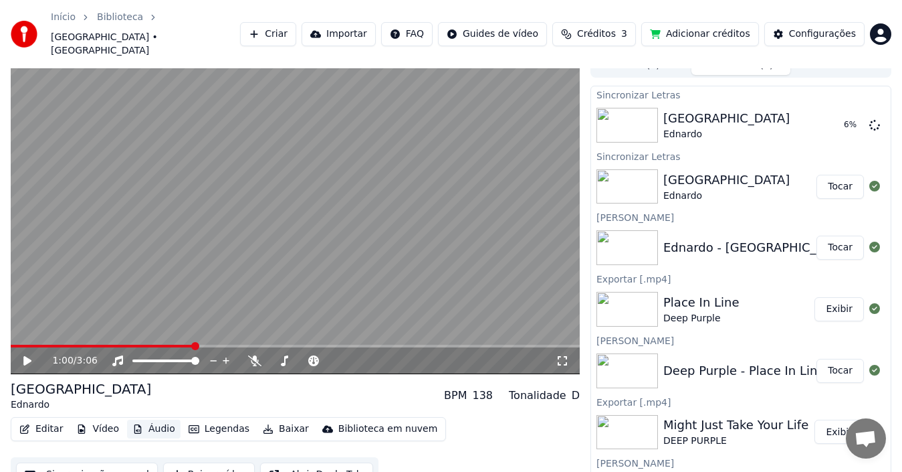
click at [154, 419] on button "Áudio" at bounding box center [154, 428] width 54 height 19
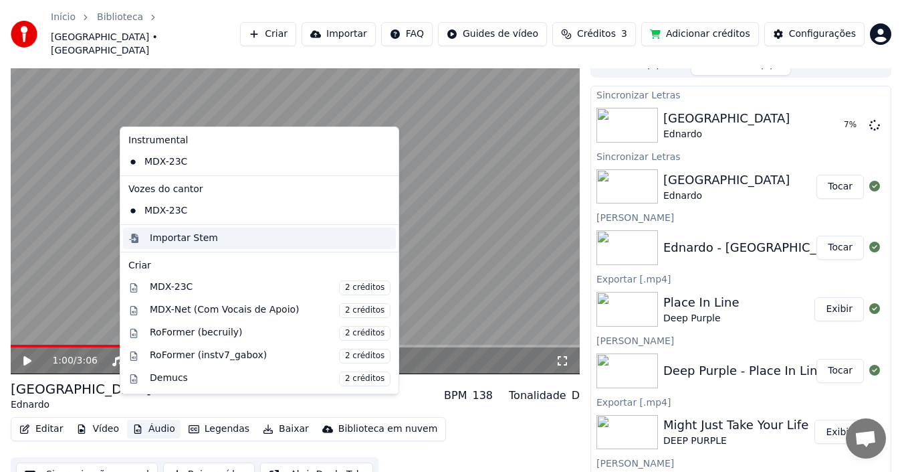
click at [182, 234] on div "Importar Stem" at bounding box center [184, 237] width 68 height 13
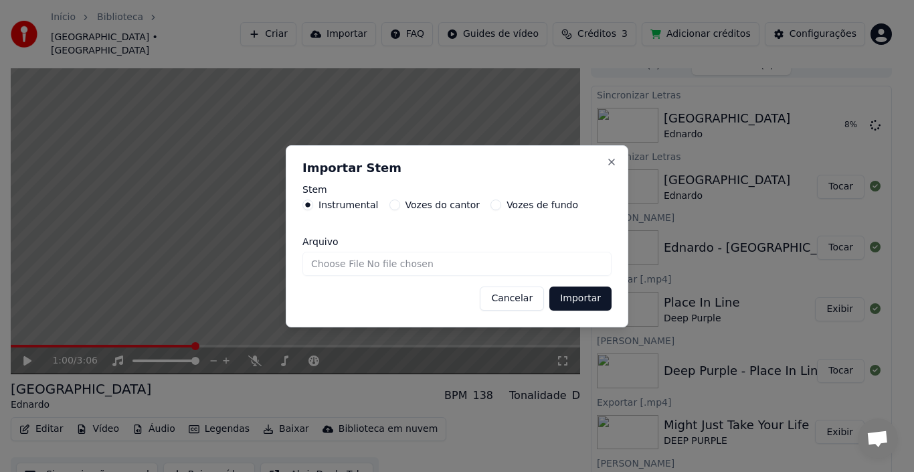
click at [391, 207] on button "Vozes do cantor" at bounding box center [394, 204] width 11 height 11
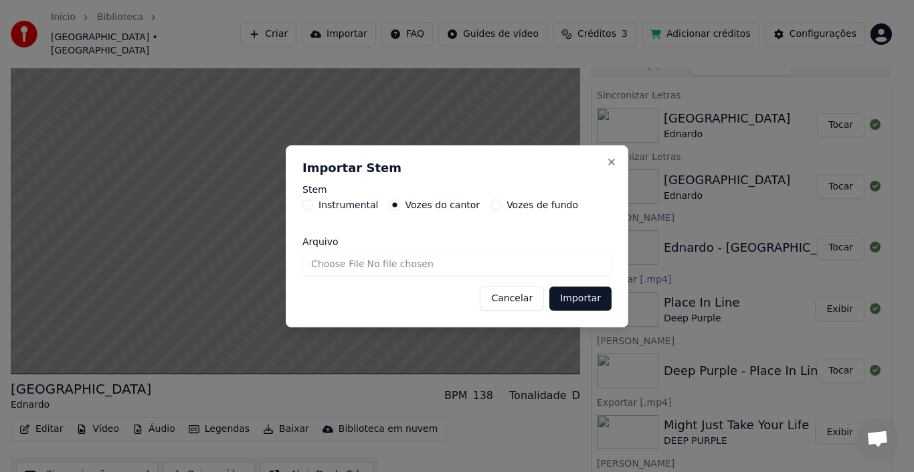
type button "vocals"
click at [389, 199] on button "Vozes do cantor" at bounding box center [394, 204] width 11 height 11
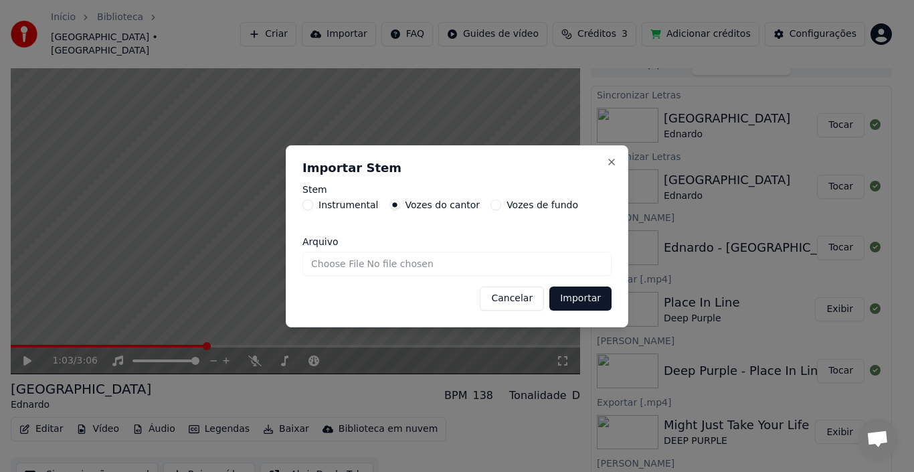
drag, startPoint x: 476, startPoint y: 243, endPoint x: 449, endPoint y: 243, distance: 26.8
click at [476, 243] on label "Arquivo" at bounding box center [456, 241] width 309 height 9
click at [476, 251] on input "Arquivo" at bounding box center [456, 263] width 309 height 24
type input "**********"
click at [508, 293] on button "Cancelar" at bounding box center [512, 298] width 64 height 24
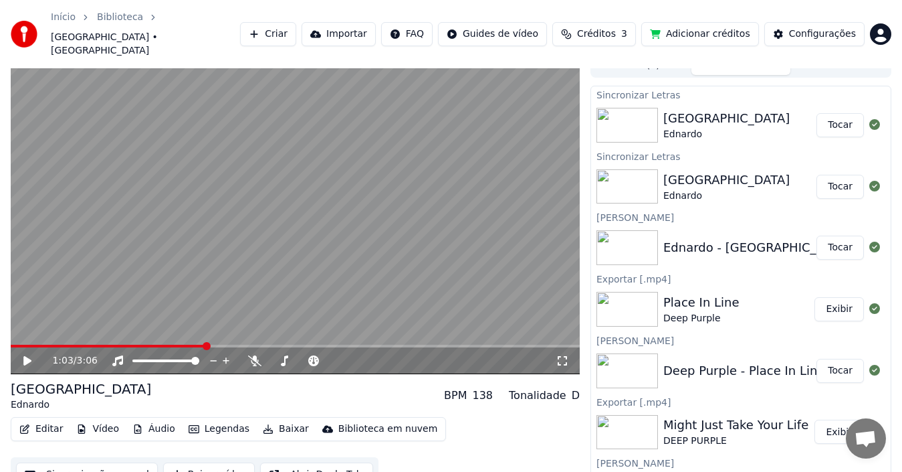
click at [151, 419] on button "Áudio" at bounding box center [154, 428] width 54 height 19
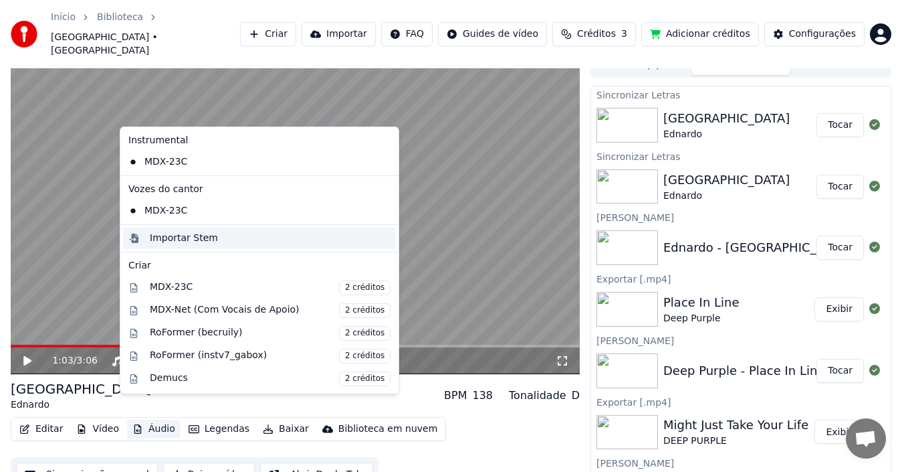
click at [206, 238] on div "Importar Stem" at bounding box center [184, 237] width 68 height 13
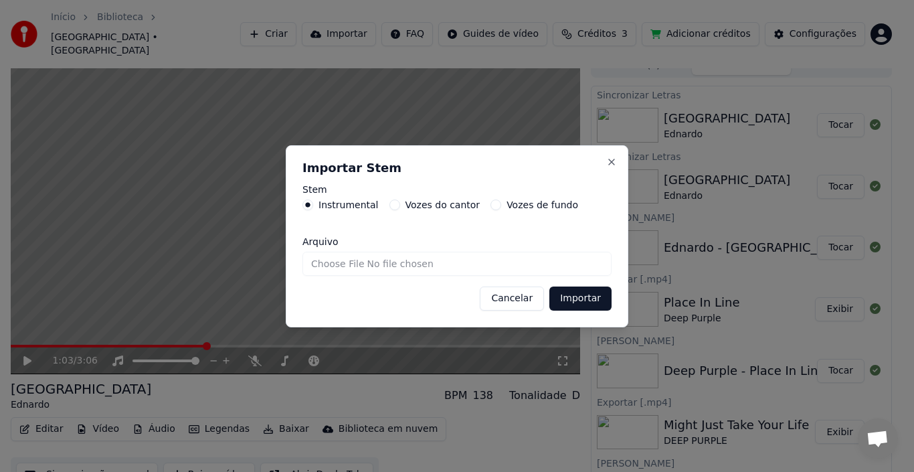
click at [490, 207] on button "Vozes de fundo" at bounding box center [495, 204] width 11 height 11
click at [348, 266] on input "Arquivo" at bounding box center [456, 263] width 309 height 24
type input "**********"
click at [591, 298] on button "Importar" at bounding box center [580, 298] width 62 height 24
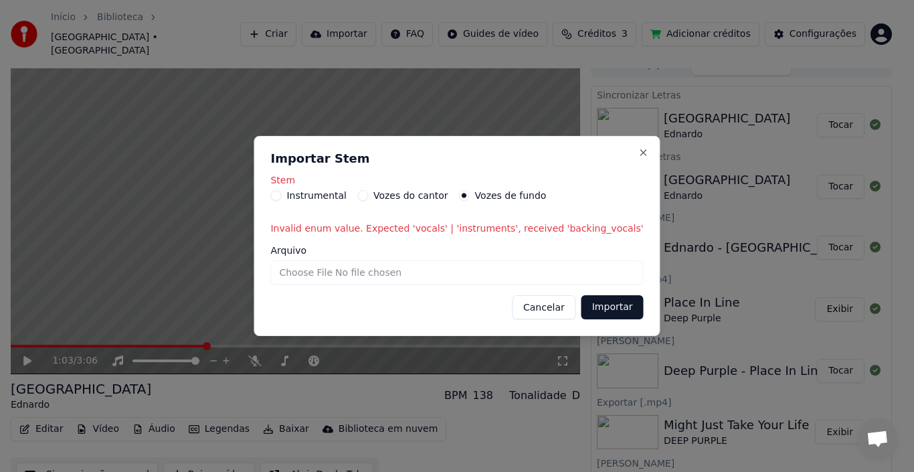
click at [460, 276] on input "Arquivo" at bounding box center [456, 272] width 373 height 24
click at [317, 272] on input "Arquivo" at bounding box center [456, 272] width 373 height 24
type input "**********"
click at [589, 309] on button "Importar" at bounding box center [612, 307] width 62 height 24
click at [638, 152] on button "Close" at bounding box center [643, 152] width 11 height 11
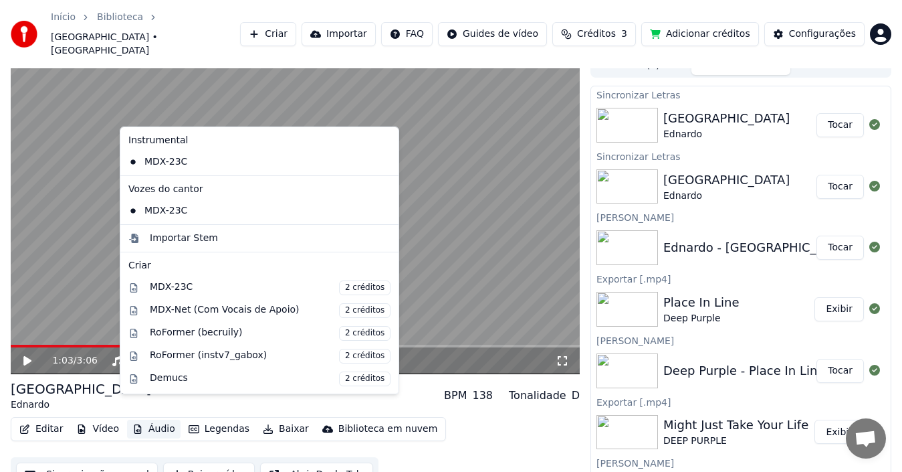
click at [148, 419] on button "Áudio" at bounding box center [154, 428] width 54 height 19
click at [198, 238] on div "Importar Stem" at bounding box center [184, 237] width 68 height 13
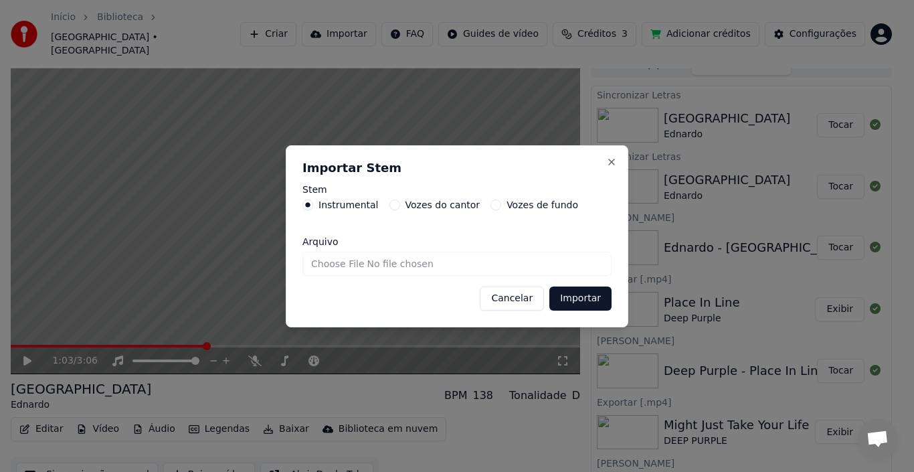
drag, startPoint x: 488, startPoint y: 203, endPoint x: 503, endPoint y: 210, distance: 17.1
click at [490, 204] on button "Vozes de fundo" at bounding box center [495, 204] width 11 height 11
click at [348, 262] on input "Arquivo" at bounding box center [456, 263] width 309 height 24
type input "**********"
click at [581, 302] on button "Importar" at bounding box center [580, 298] width 62 height 24
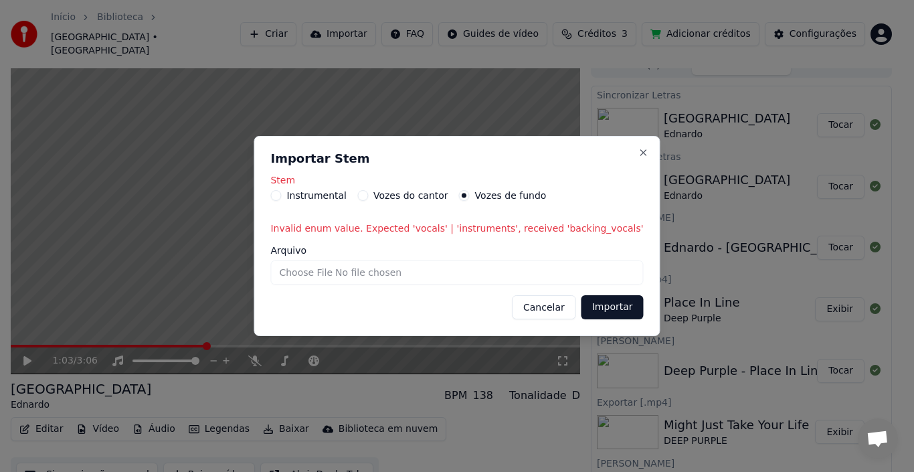
click at [484, 274] on input "Arquivo" at bounding box center [456, 272] width 373 height 24
click at [326, 272] on input "Arquivo" at bounding box center [456, 272] width 373 height 24
type input "**********"
click at [581, 308] on button "Importar" at bounding box center [612, 307] width 62 height 24
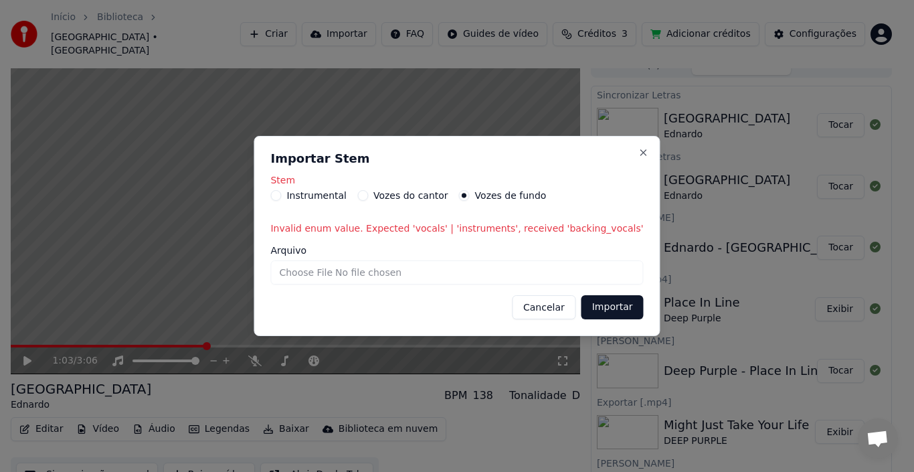
click at [581, 308] on button "Importar" at bounding box center [612, 307] width 62 height 24
click at [638, 148] on button "Close" at bounding box center [643, 152] width 11 height 11
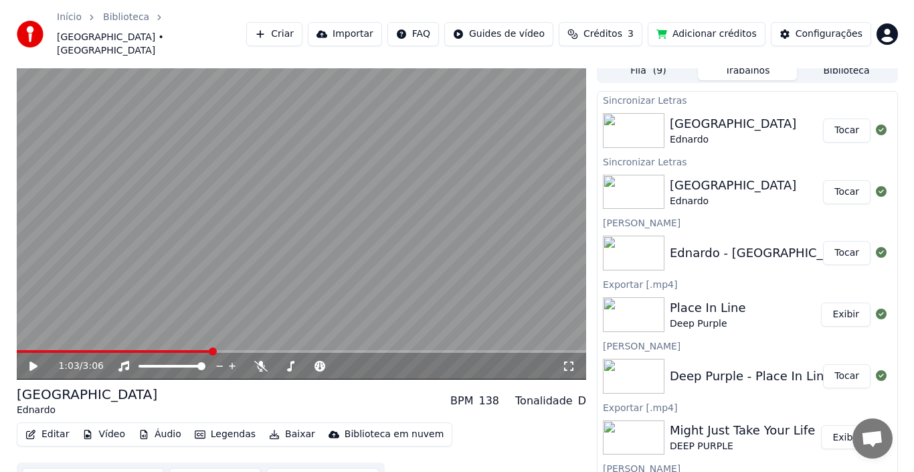
scroll to position [15, 0]
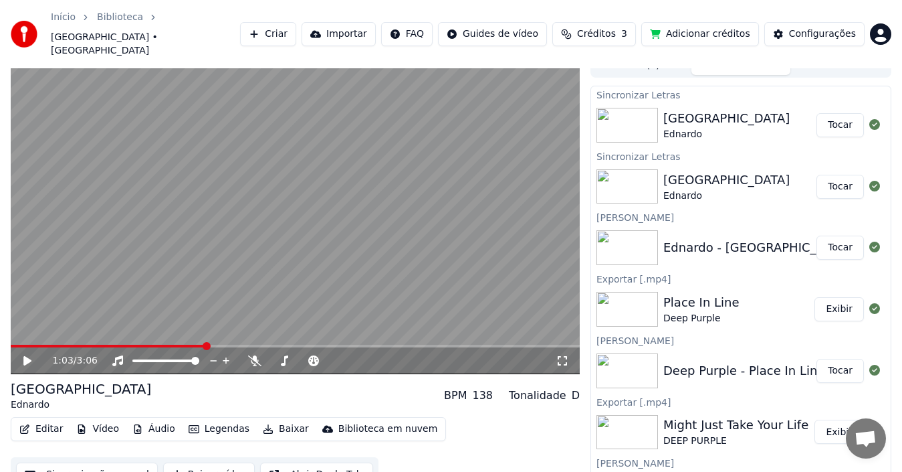
click at [188, 462] on button "Baixar vídeo" at bounding box center [209, 474] width 92 height 24
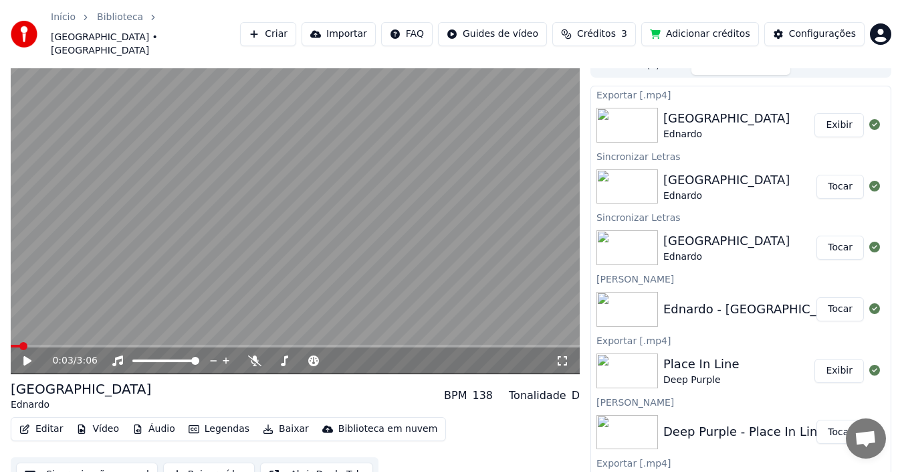
click at [19, 344] on span at bounding box center [15, 345] width 9 height 3
click at [27, 356] on icon at bounding box center [27, 360] width 8 height 9
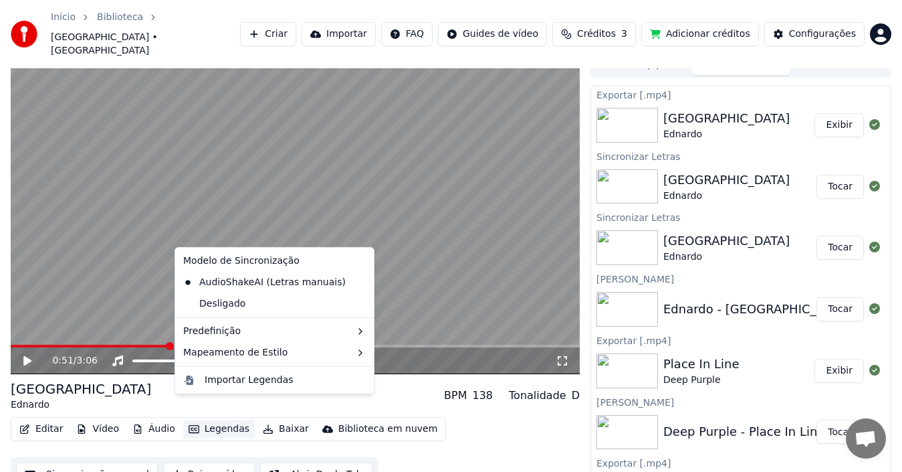
click at [223, 419] on button "Legendas" at bounding box center [219, 428] width 72 height 19
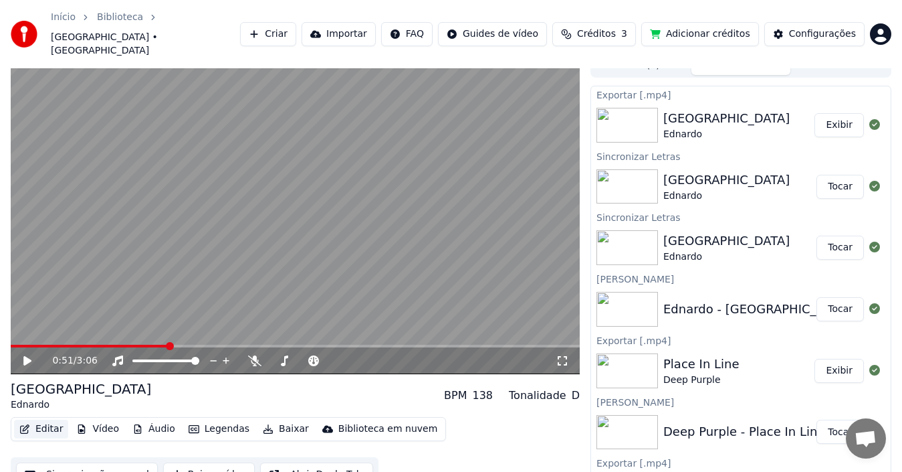
click at [42, 419] on button "Editar" at bounding box center [41, 428] width 54 height 19
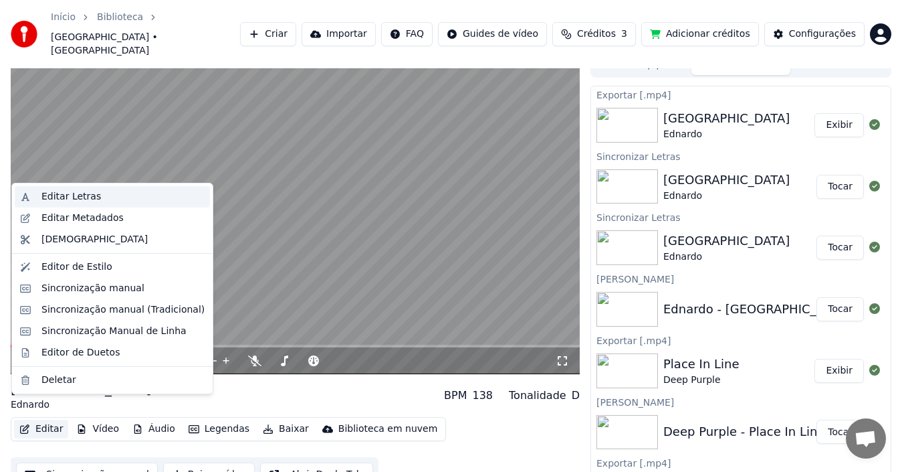
click at [51, 201] on div "Editar Letras" at bounding box center [71, 196] width 60 height 13
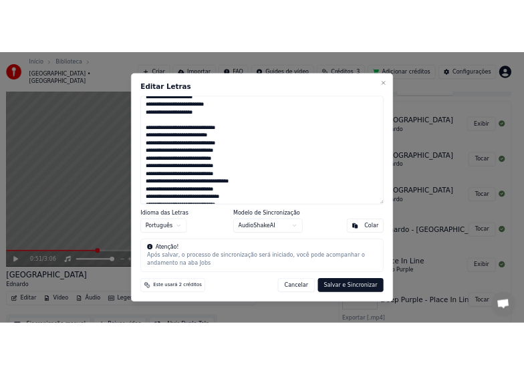
scroll to position [0, 0]
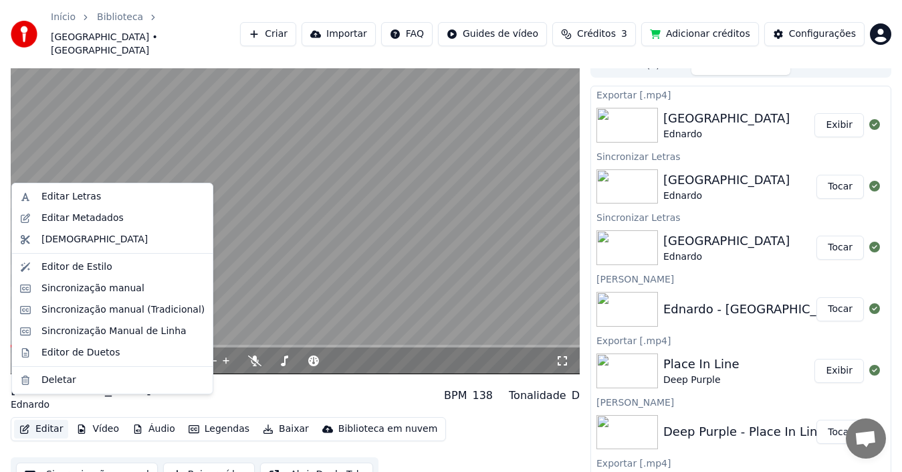
click at [39, 419] on button "Editar" at bounding box center [41, 428] width 54 height 19
click at [66, 199] on div "Editar Letras" at bounding box center [71, 196] width 60 height 13
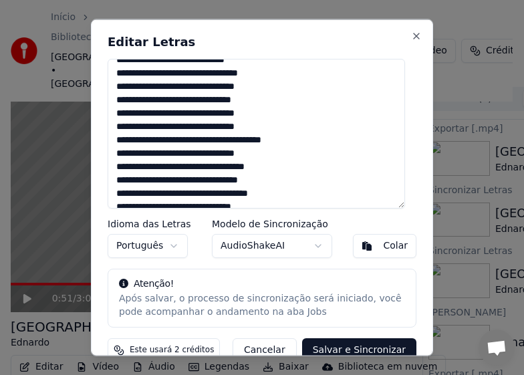
scroll to position [94, 0]
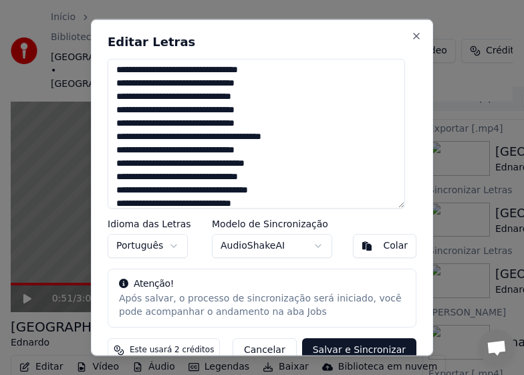
click at [287, 162] on textarea at bounding box center [257, 133] width 298 height 150
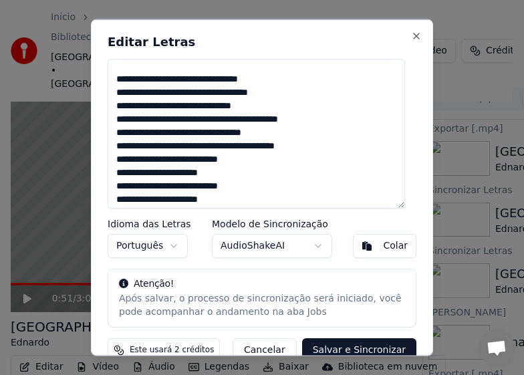
drag, startPoint x: 212, startPoint y: 174, endPoint x: 112, endPoint y: 159, distance: 101.5
click at [112, 159] on textarea at bounding box center [257, 133] width 298 height 150
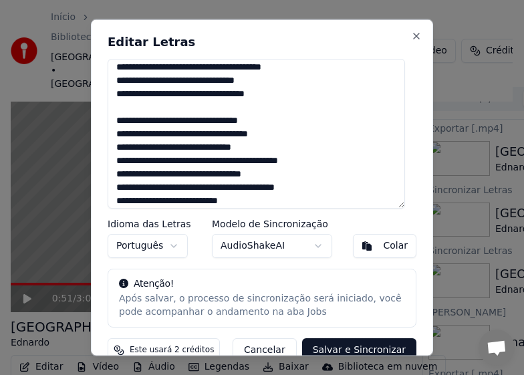
scroll to position [152, 0]
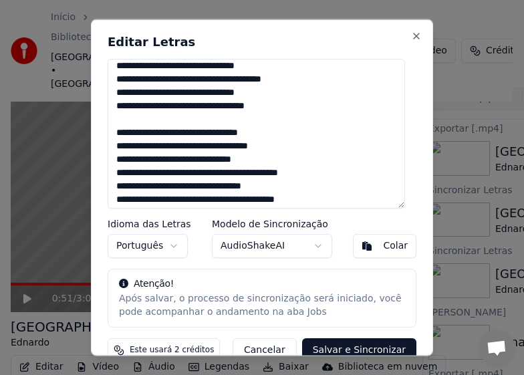
click at [118, 116] on textarea at bounding box center [257, 133] width 298 height 150
paste textarea "**********"
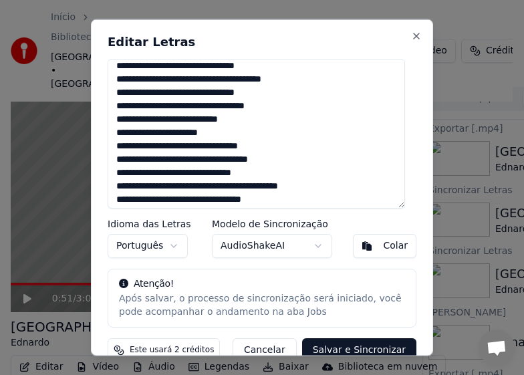
click at [405, 191] on div "Editar Letras Idioma das Letras Português Modelo de Sincronização AudioShakeAI …" at bounding box center [262, 188] width 342 height 338
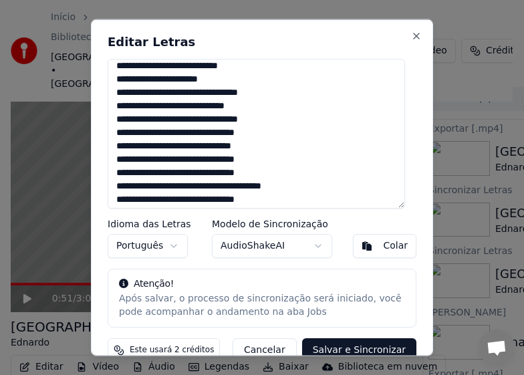
scroll to position [366, 0]
click at [397, 196] on textarea at bounding box center [257, 133] width 298 height 150
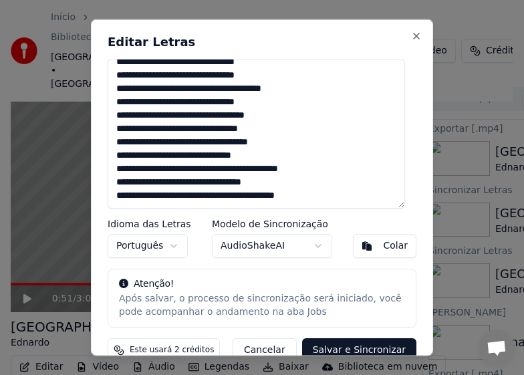
scroll to position [446, 0]
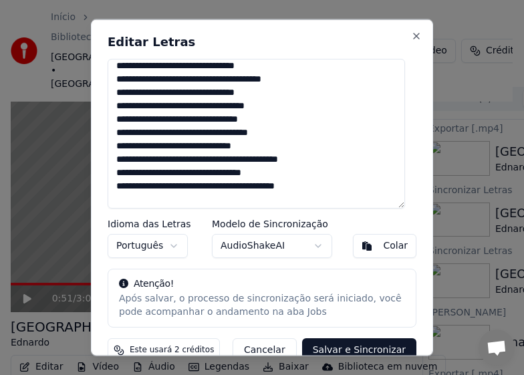
click at [280, 107] on textarea at bounding box center [257, 133] width 298 height 150
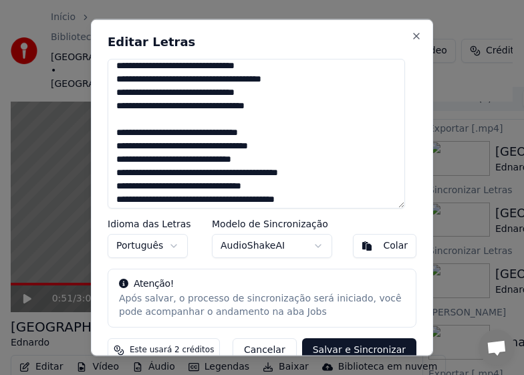
scroll to position [490, 0]
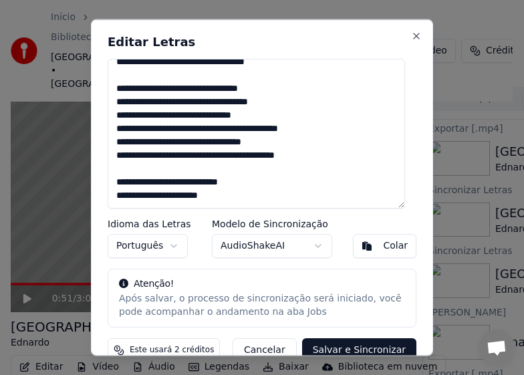
paste textarea "**********"
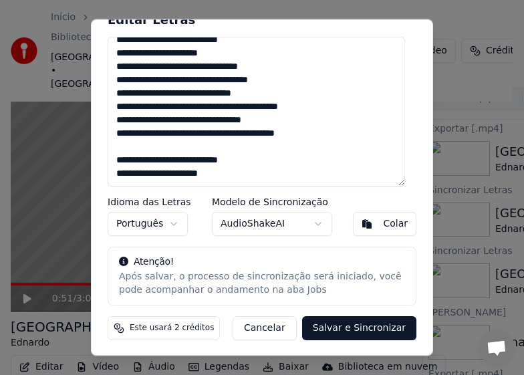
click at [213, 177] on textarea at bounding box center [257, 111] width 298 height 150
drag, startPoint x: 215, startPoint y: 175, endPoint x: 227, endPoint y: 175, distance: 12.7
click at [215, 175] on textarea at bounding box center [257, 111] width 298 height 150
paste textarea "**********"
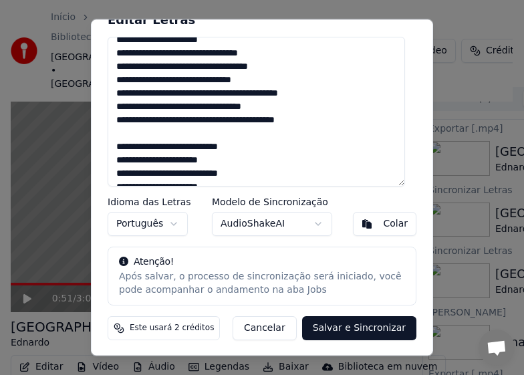
scroll to position [530, 0]
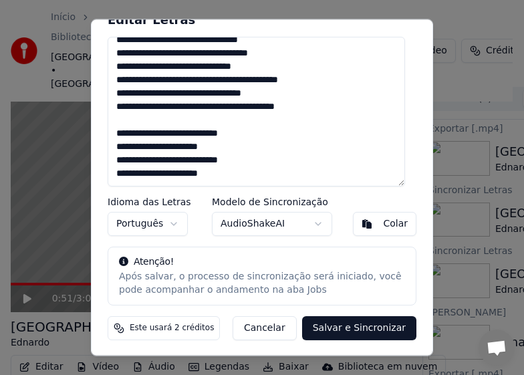
type textarea "**********"
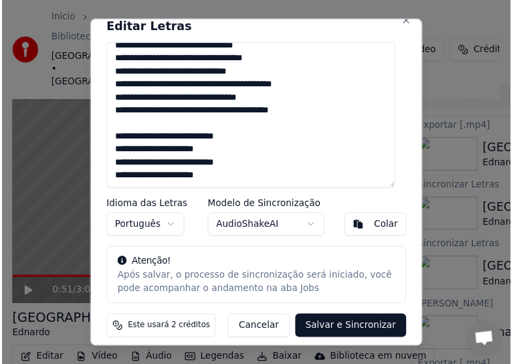
scroll to position [22, 0]
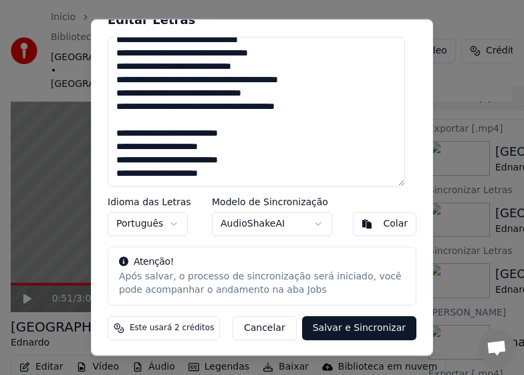
click at [319, 326] on button "Salvar e Sincronizar" at bounding box center [359, 328] width 114 height 24
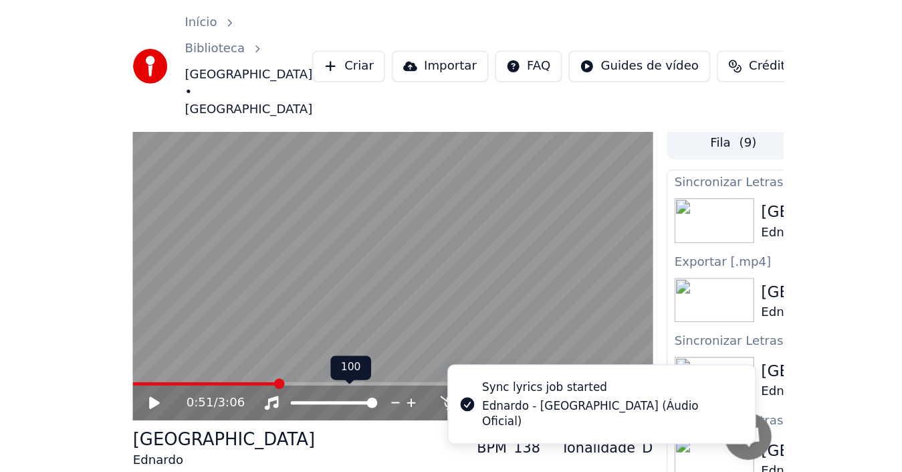
scroll to position [0, 0]
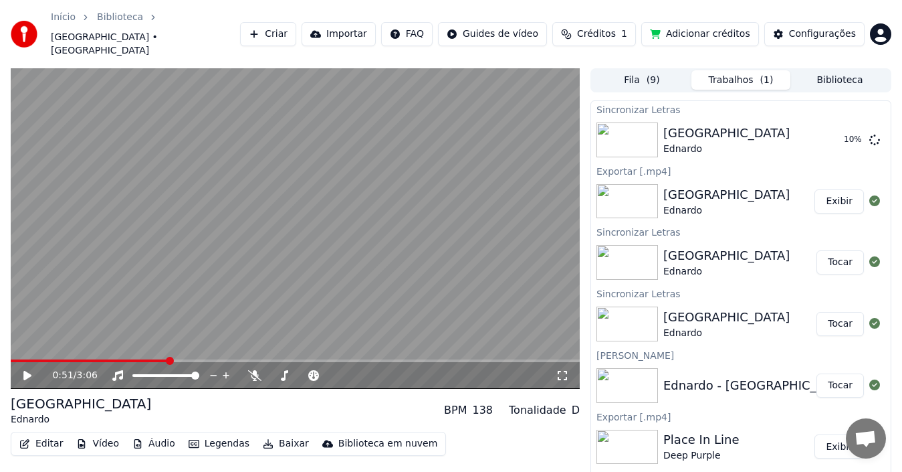
click at [632, 70] on button "Fila ( 9 )" at bounding box center [642, 79] width 99 height 19
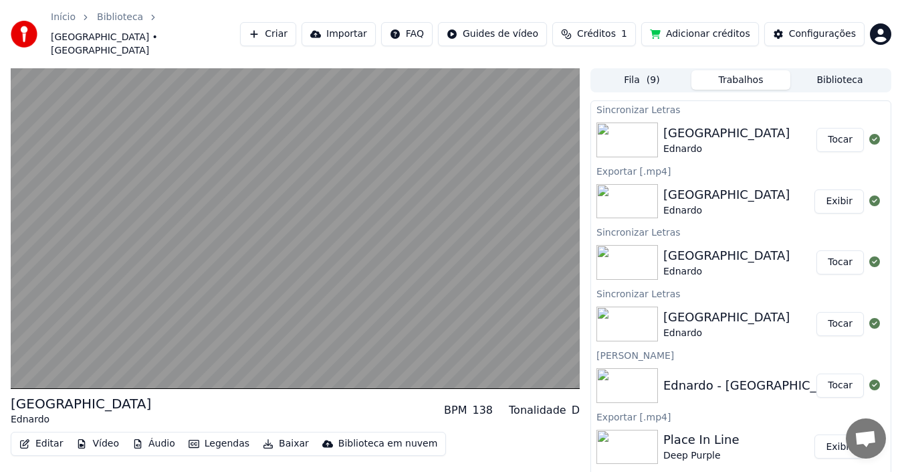
click at [732, 70] on button "Trabalhos" at bounding box center [741, 79] width 99 height 19
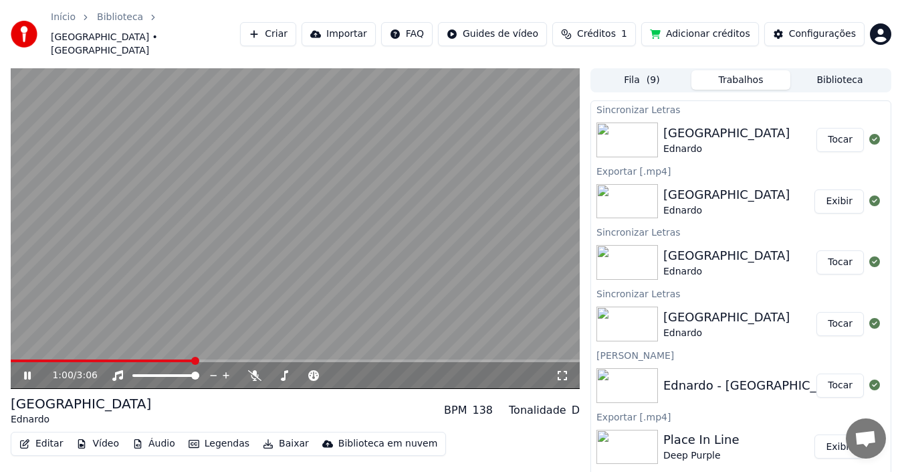
click at [27, 370] on icon at bounding box center [36, 375] width 31 height 11
click at [11, 356] on span at bounding box center [15, 360] width 8 height 8
click at [29, 371] on icon at bounding box center [27, 375] width 8 height 9
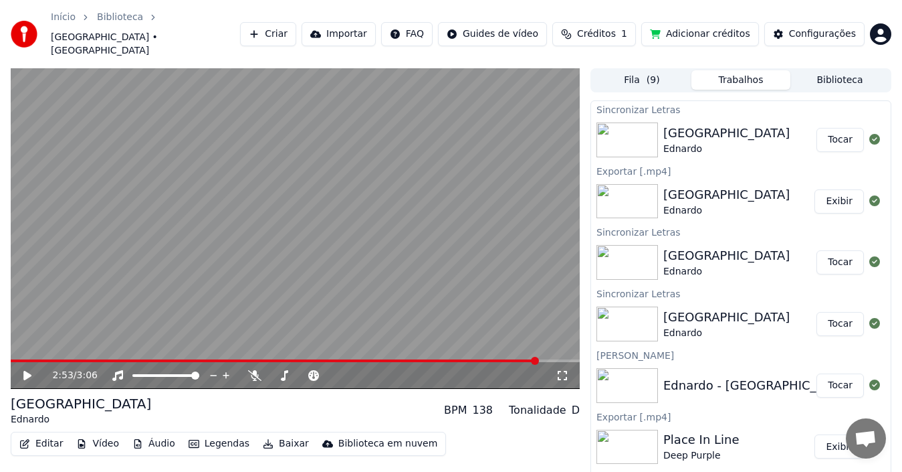
click at [215, 397] on div "[GEOGRAPHIC_DATA] Ednardo BPM 138 Tonalidade D" at bounding box center [295, 410] width 569 height 32
click at [24, 371] on icon at bounding box center [27, 375] width 8 height 9
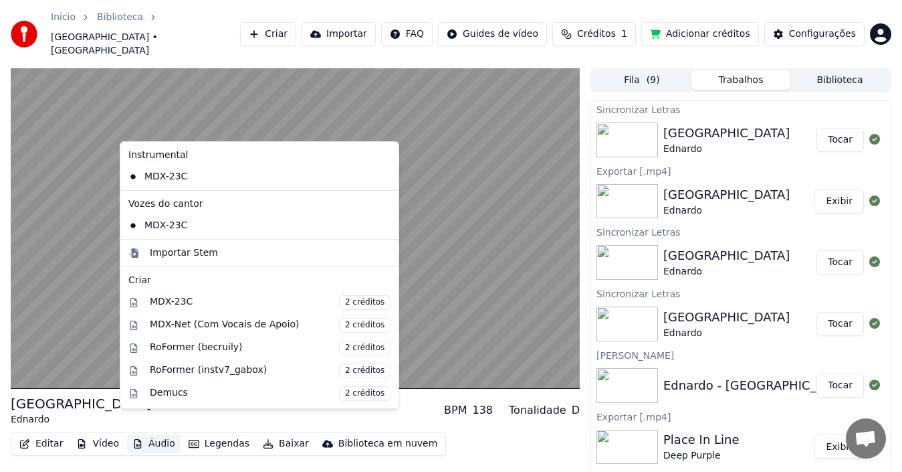
click at [152, 434] on button "Áudio" at bounding box center [154, 443] width 54 height 19
click at [185, 251] on div "Importar Stem" at bounding box center [184, 252] width 68 height 13
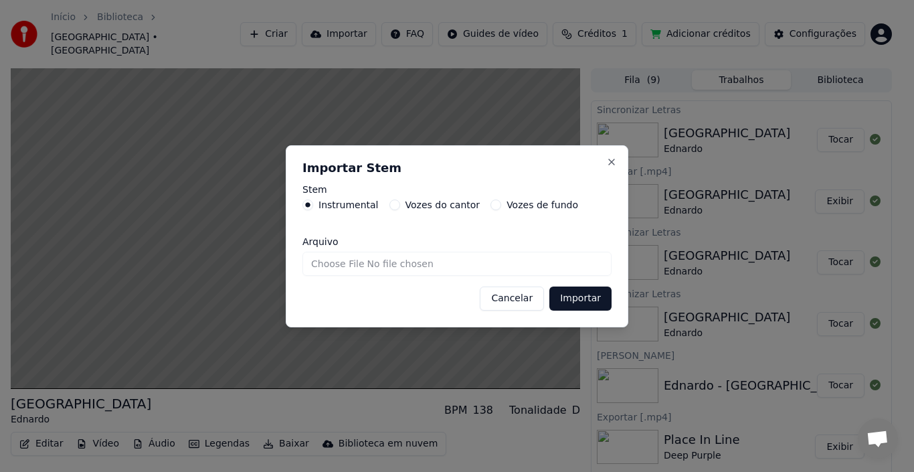
click at [524, 205] on label "Vozes de fundo" at bounding box center [542, 204] width 72 height 9
click at [501, 205] on button "Vozes de fundo" at bounding box center [495, 204] width 11 height 11
click at [443, 206] on label "Vozes do cantor" at bounding box center [442, 204] width 75 height 9
click at [400, 206] on button "Vozes do cantor" at bounding box center [394, 204] width 11 height 11
click at [328, 267] on input "Arquivo" at bounding box center [456, 263] width 309 height 24
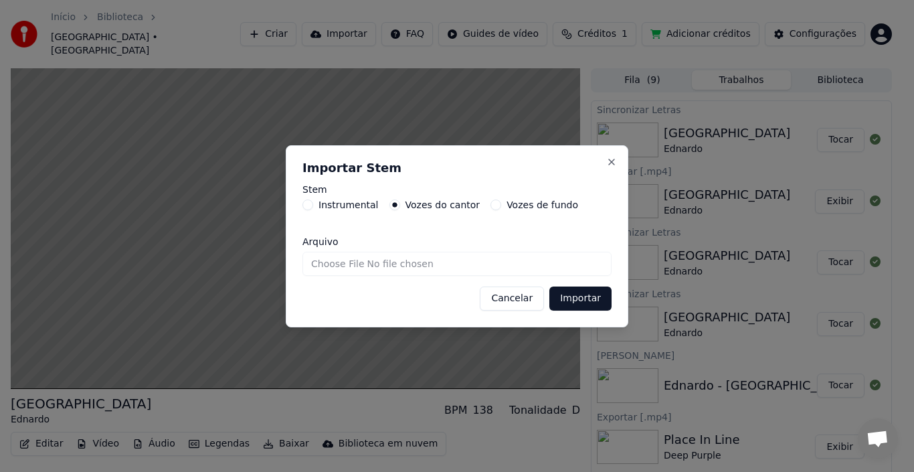
type input "**********"
click at [582, 298] on button "Importar" at bounding box center [580, 298] width 62 height 24
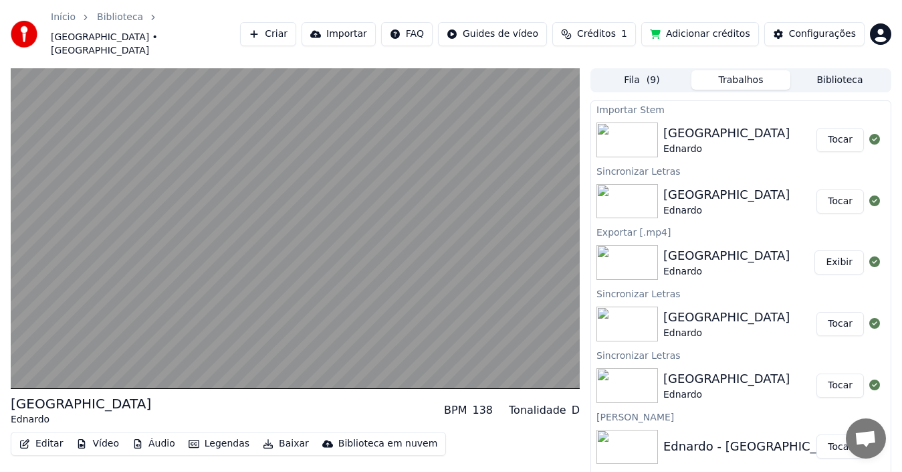
click at [839, 128] on button "Tocar" at bounding box center [840, 140] width 47 height 24
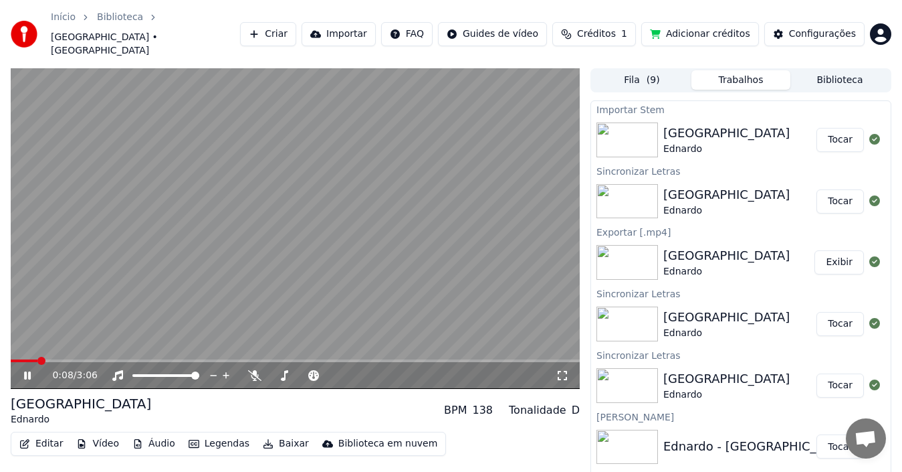
click at [246, 320] on video at bounding box center [295, 228] width 569 height 320
click at [149, 434] on button "Áudio" at bounding box center [154, 443] width 54 height 19
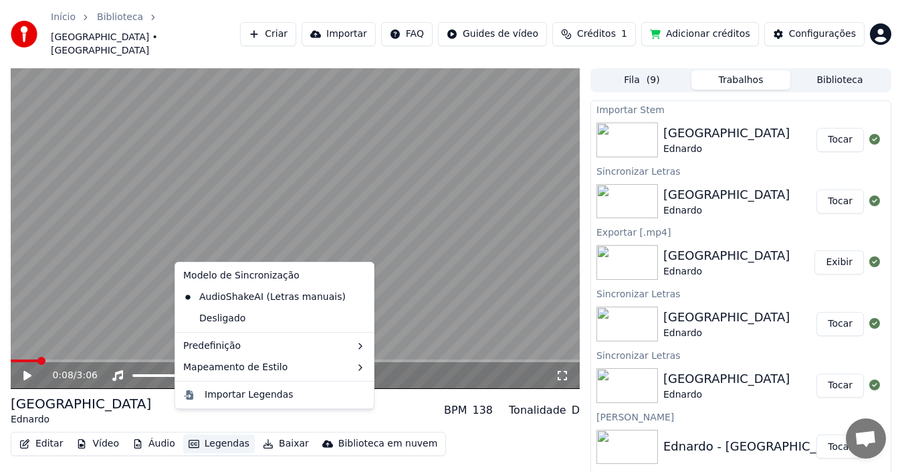
click at [224, 434] on button "Legendas" at bounding box center [219, 443] width 72 height 19
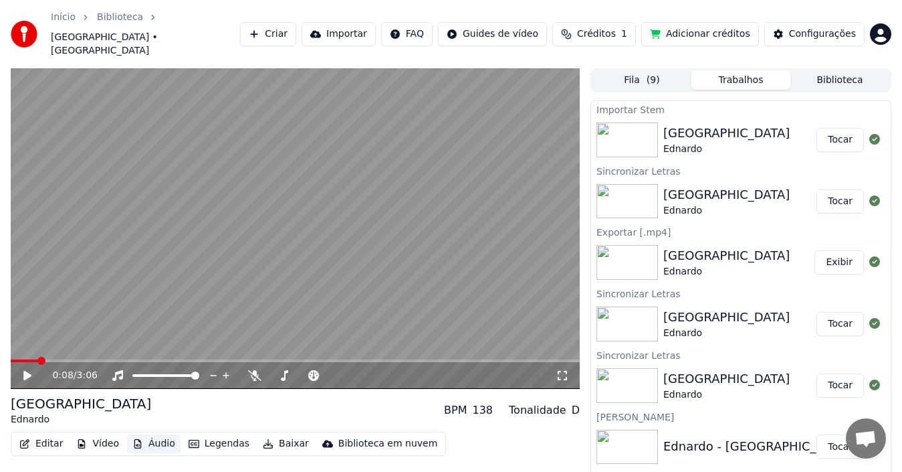
click at [161, 434] on button "Áudio" at bounding box center [154, 443] width 54 height 19
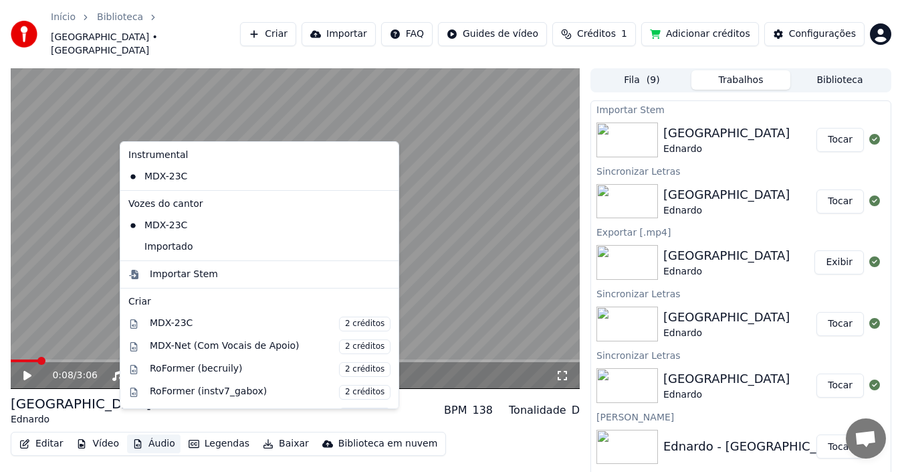
click at [161, 434] on button "Áudio" at bounding box center [154, 443] width 54 height 19
click at [175, 272] on div "Importar Stem" at bounding box center [184, 274] width 68 height 13
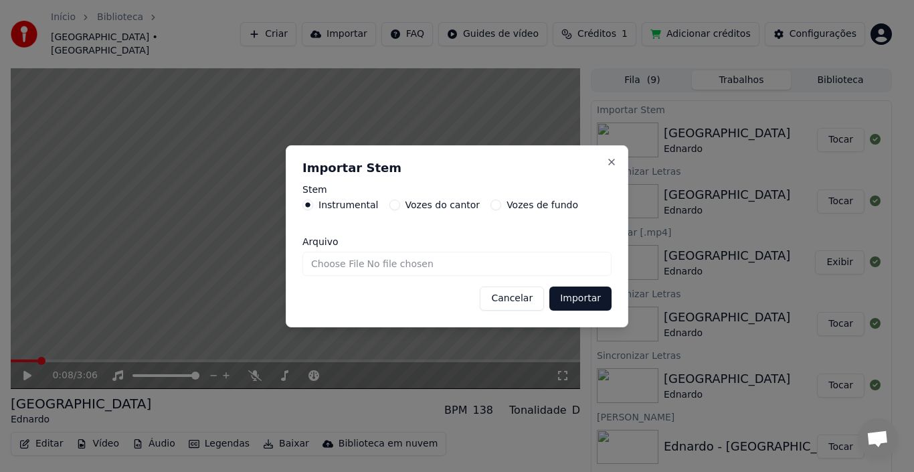
click at [392, 203] on button "Vozes do cantor" at bounding box center [394, 204] width 11 height 11
click at [490, 205] on button "Vozes de fundo" at bounding box center [495, 204] width 11 height 11
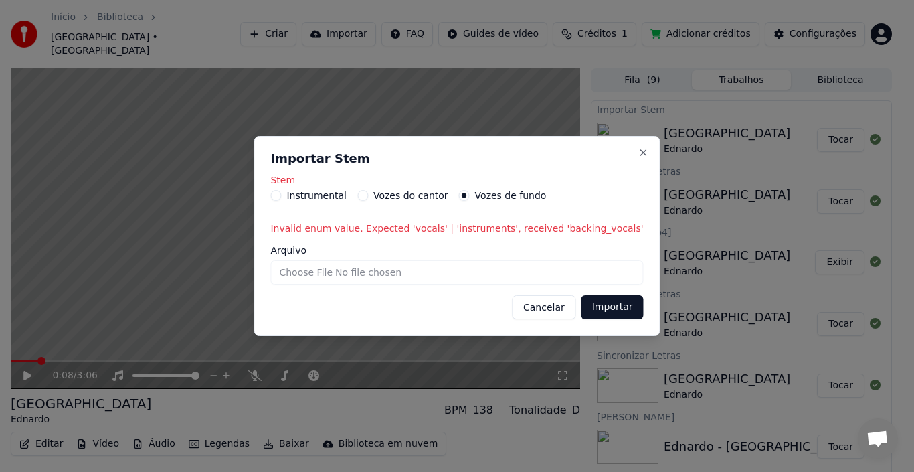
click at [389, 196] on div "Vozes do cantor" at bounding box center [402, 195] width 91 height 11
click at [368, 199] on button "Vozes do cantor" at bounding box center [362, 195] width 11 height 11
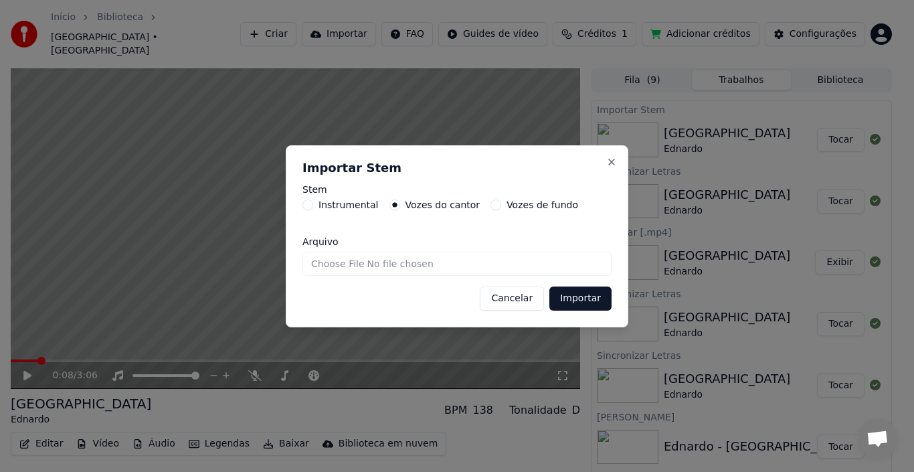
click at [320, 264] on input "Arquivo" at bounding box center [456, 263] width 309 height 24
type input "**********"
click at [581, 296] on button "Importar" at bounding box center [580, 298] width 62 height 24
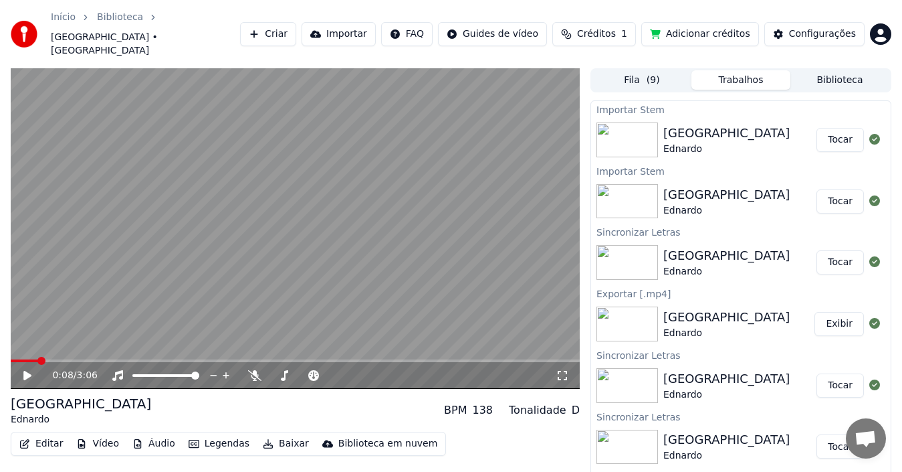
click at [151, 434] on button "Áudio" at bounding box center [154, 443] width 54 height 19
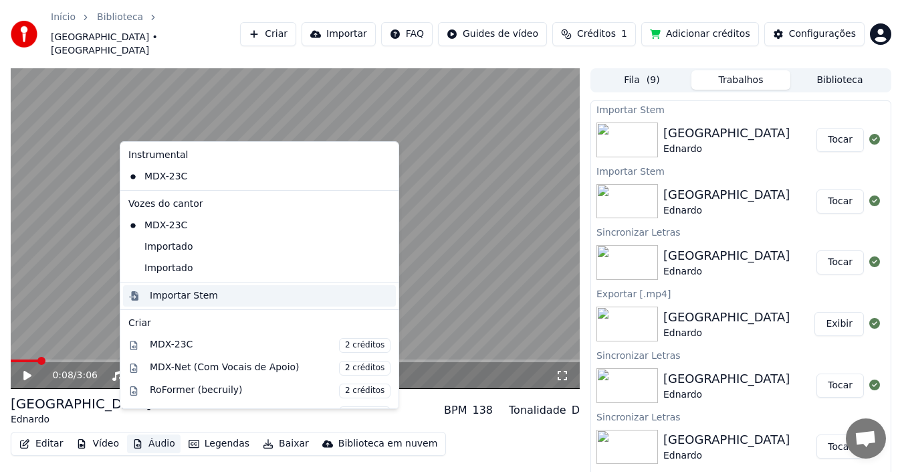
click at [186, 296] on div "Importar Stem" at bounding box center [184, 295] width 68 height 13
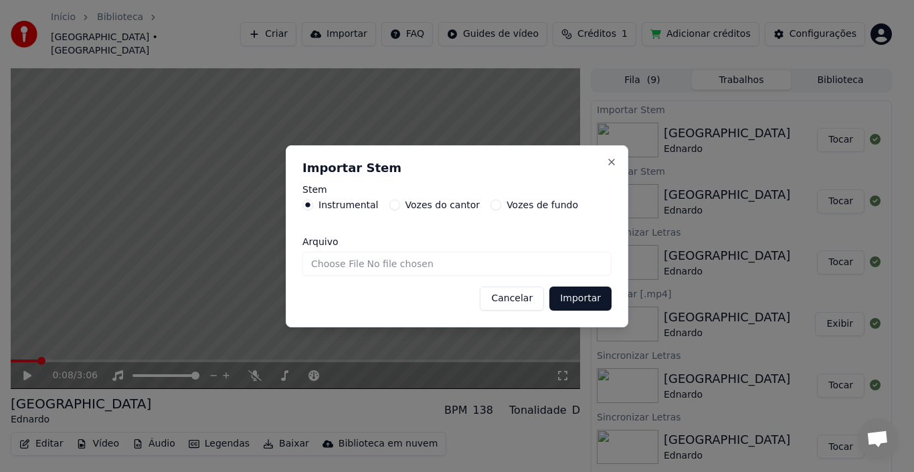
click at [411, 207] on label "Vozes do cantor" at bounding box center [442, 204] width 75 height 9
click at [400, 207] on button "Vozes do cantor" at bounding box center [394, 204] width 11 height 11
click at [332, 262] on input "Arquivo" at bounding box center [456, 263] width 309 height 24
type input "**********"
click at [590, 302] on button "Importar" at bounding box center [580, 298] width 62 height 24
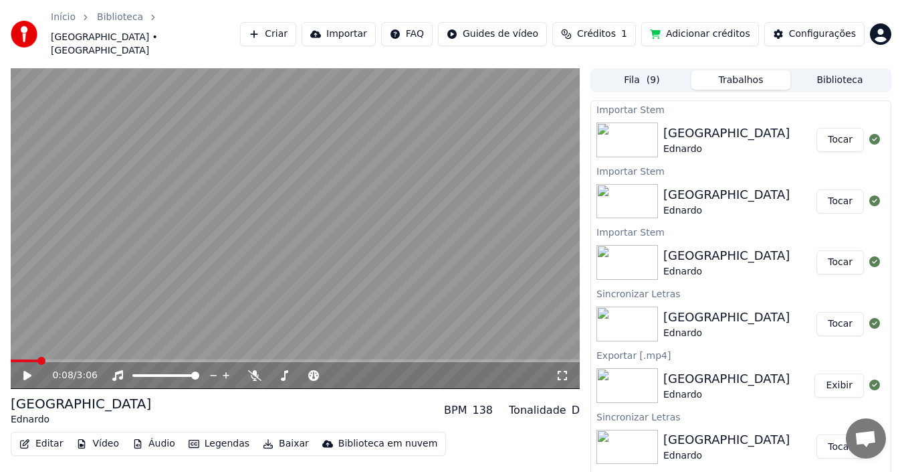
click at [823, 128] on button "Tocar" at bounding box center [840, 140] width 47 height 24
click at [817, 128] on button "Tocar" at bounding box center [840, 140] width 47 height 24
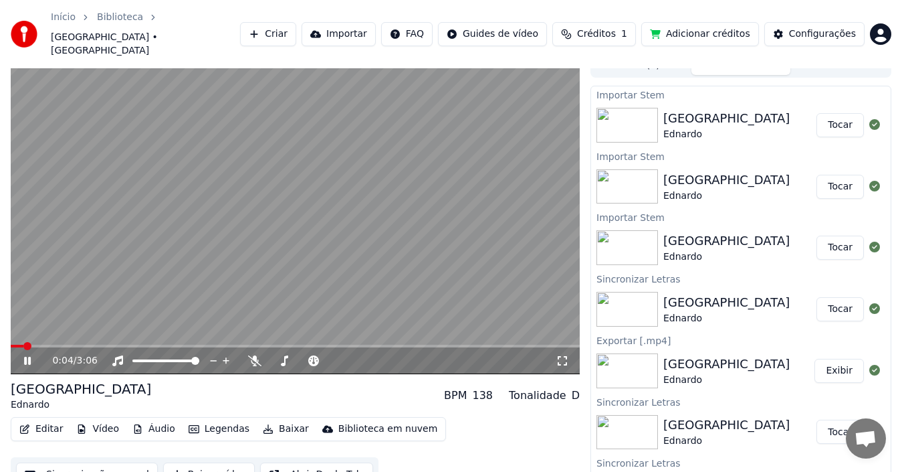
click at [28, 355] on icon at bounding box center [36, 360] width 31 height 11
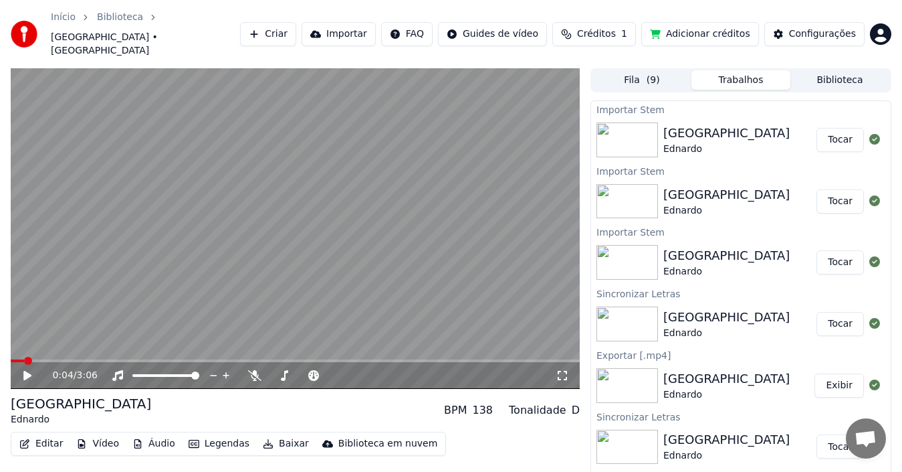
click at [738, 70] on button "Trabalhos" at bounding box center [741, 79] width 99 height 19
click at [642, 70] on button "Fila ( 9 )" at bounding box center [642, 79] width 99 height 19
click at [745, 70] on button "Trabalhos" at bounding box center [741, 79] width 99 height 19
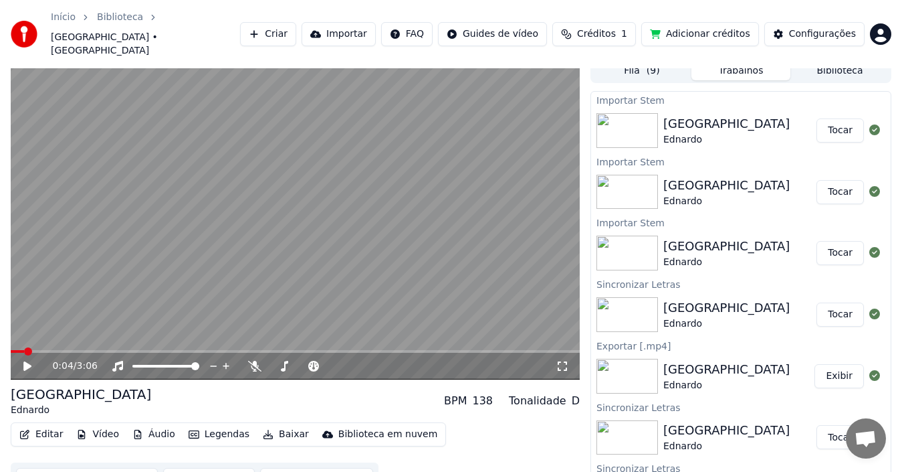
scroll to position [15, 0]
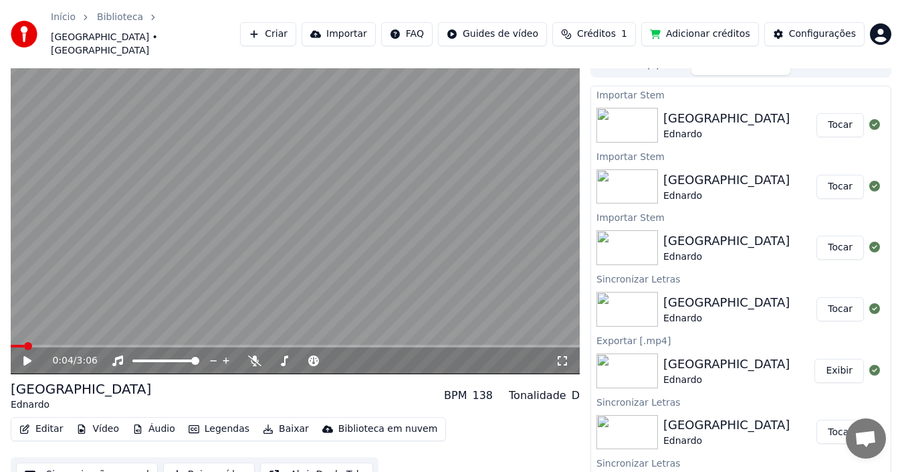
click at [197, 462] on button "Baixar vídeo" at bounding box center [209, 474] width 92 height 24
click at [825, 297] on button "Tocar" at bounding box center [840, 309] width 47 height 24
click at [33, 355] on icon at bounding box center [36, 360] width 31 height 11
click at [833, 235] on button "Tocar" at bounding box center [840, 247] width 47 height 24
click at [28, 355] on icon at bounding box center [36, 360] width 31 height 11
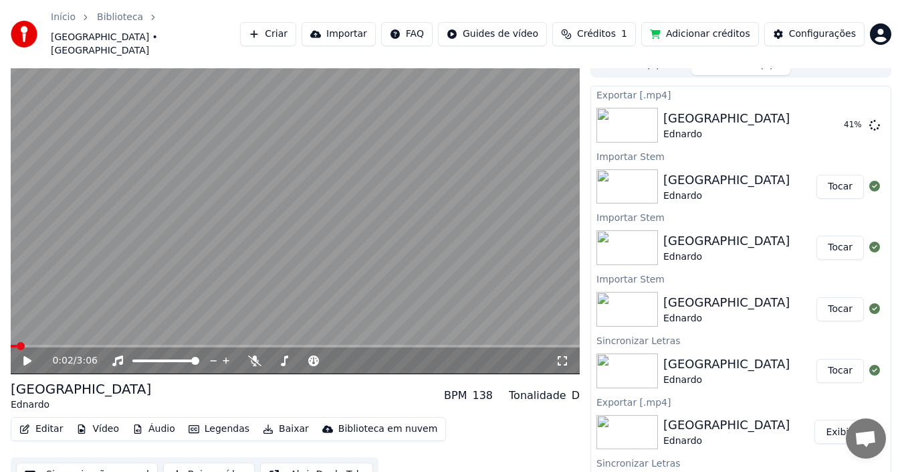
click at [829, 175] on button "Tocar" at bounding box center [840, 187] width 47 height 24
click at [23, 355] on icon at bounding box center [36, 360] width 31 height 11
click at [701, 25] on button "Adicionar créditos" at bounding box center [700, 34] width 118 height 24
click at [710, 28] on button "Adicionar créditos" at bounding box center [700, 34] width 118 height 24
